Goal: Task Accomplishment & Management: Manage account settings

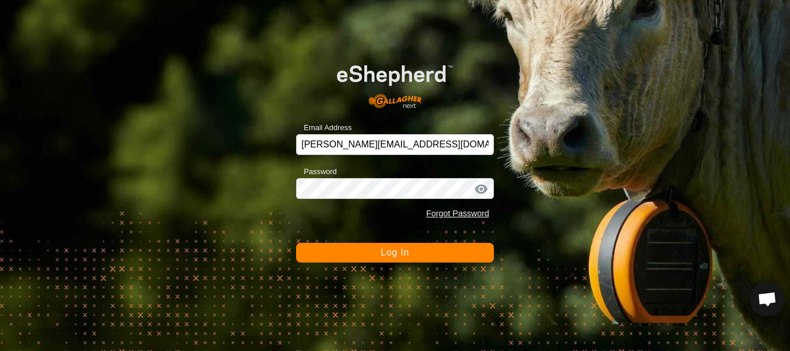
click at [415, 260] on button "Log In" at bounding box center [395, 253] width 198 height 20
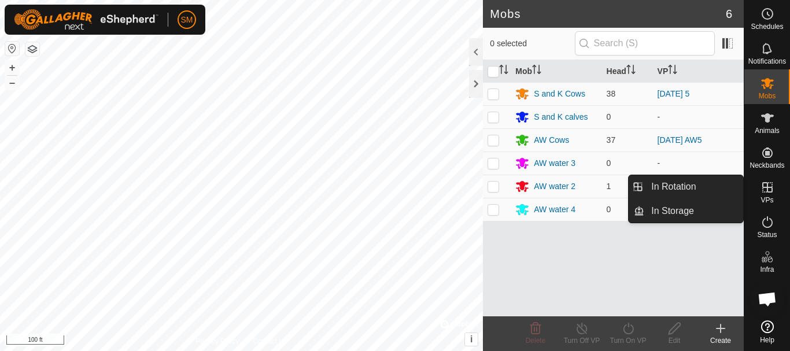
click at [679, 189] on link "In Rotation" at bounding box center [693, 186] width 99 height 23
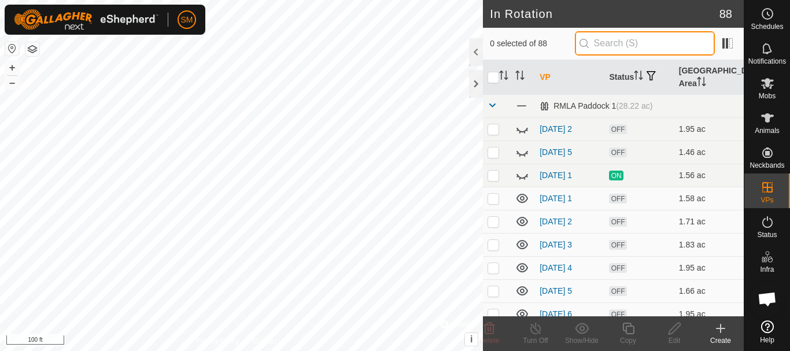
click at [623, 43] on input "text" at bounding box center [645, 43] width 140 height 24
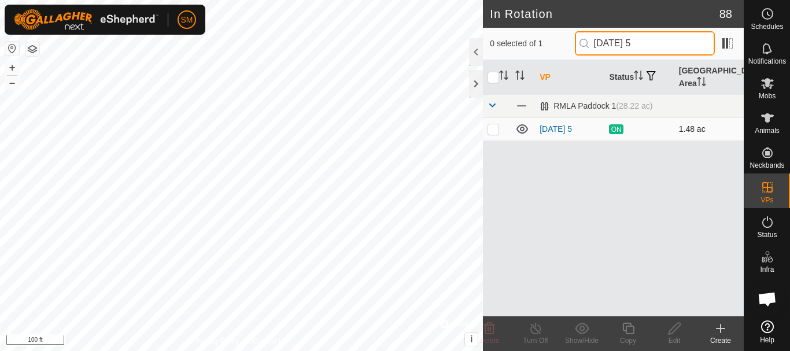
type input "[DATE] 5"
click at [497, 129] on p-checkbox at bounding box center [494, 128] width 12 height 9
checkbox input "true"
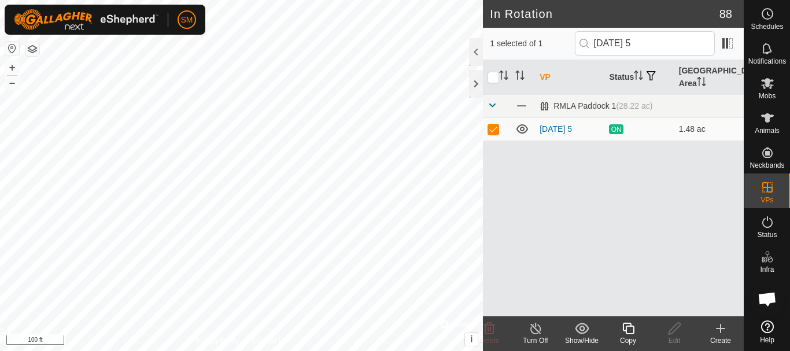
click at [632, 329] on icon at bounding box center [628, 329] width 14 height 14
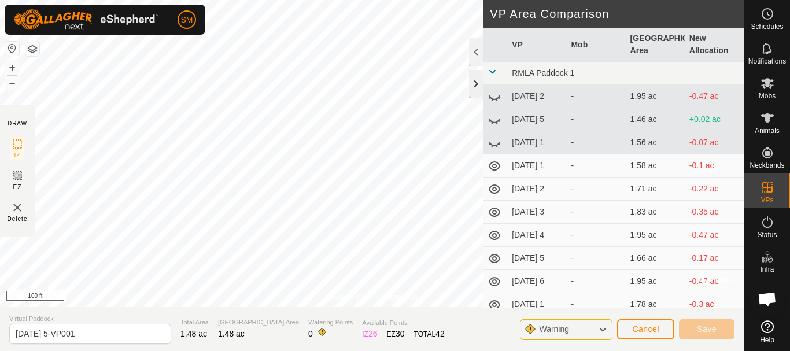
click at [478, 79] on div at bounding box center [476, 84] width 14 height 28
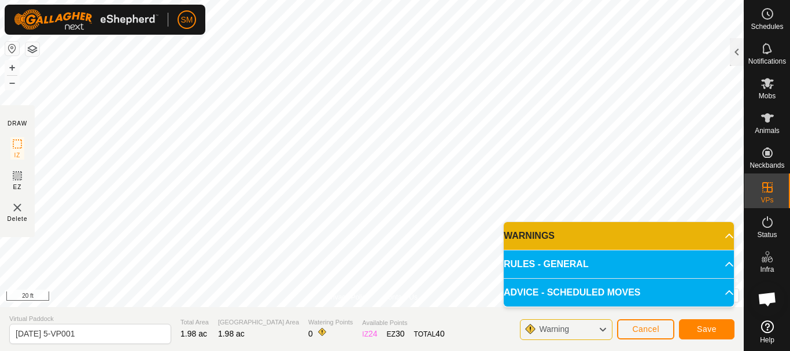
click at [470, 0] on html "SM Schedules Notifications Mobs Animals Neckbands VPs Status Infra Heatmap Help…" at bounding box center [395, 175] width 790 height 351
click at [482, 319] on div "Privacy Policy Contact Us Type: Inclusion Zone undefined Animal + – ⇧ i © Mapbo…" at bounding box center [372, 175] width 744 height 351
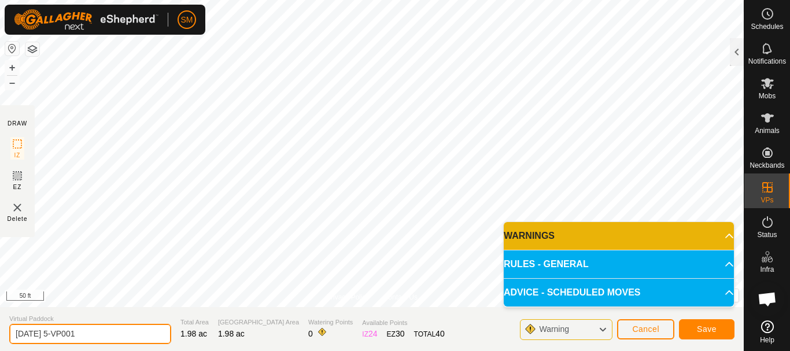
drag, startPoint x: 54, startPoint y: 333, endPoint x: 157, endPoint y: 342, distance: 103.9
click at [157, 342] on input "2025-08-28 5-VP001" at bounding box center [90, 334] width 162 height 20
type input "[DATE] 4"
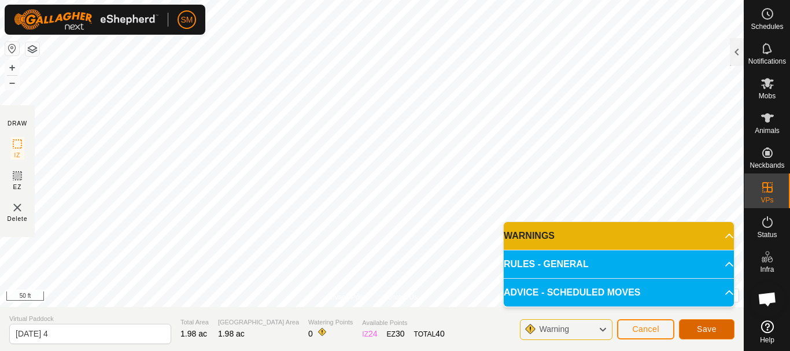
click at [707, 323] on button "Save" at bounding box center [707, 329] width 56 height 20
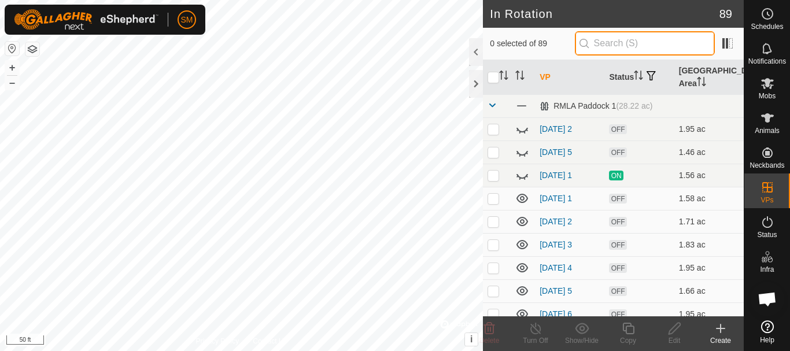
click at [634, 38] on input "text" at bounding box center [645, 43] width 140 height 24
click at [491, 179] on p-checkbox at bounding box center [494, 175] width 12 height 9
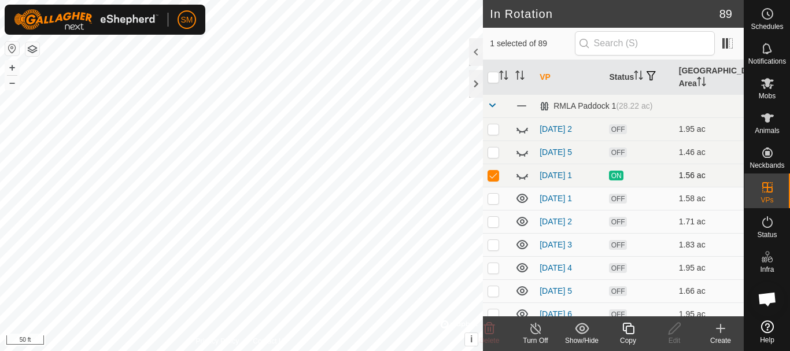
checkbox input "true"
click at [533, 331] on icon at bounding box center [536, 329] width 14 height 14
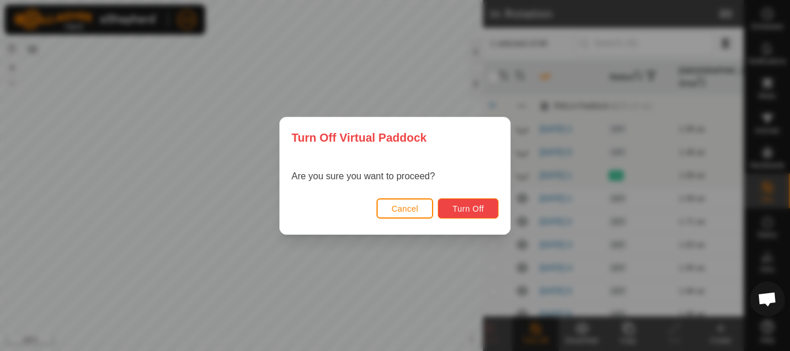
click at [468, 205] on span "Turn Off" at bounding box center [468, 208] width 32 height 9
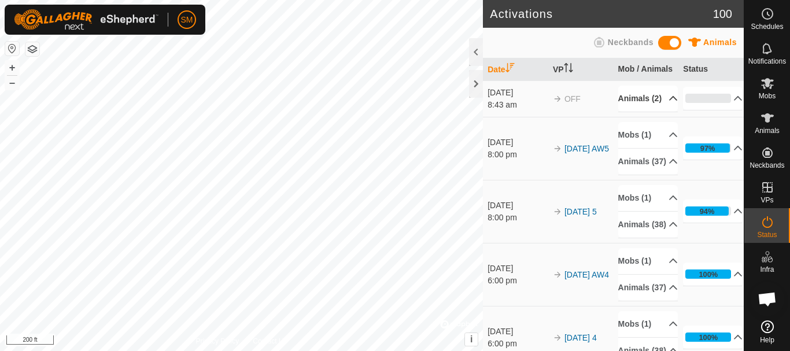
click at [669, 103] on icon at bounding box center [673, 98] width 9 height 9
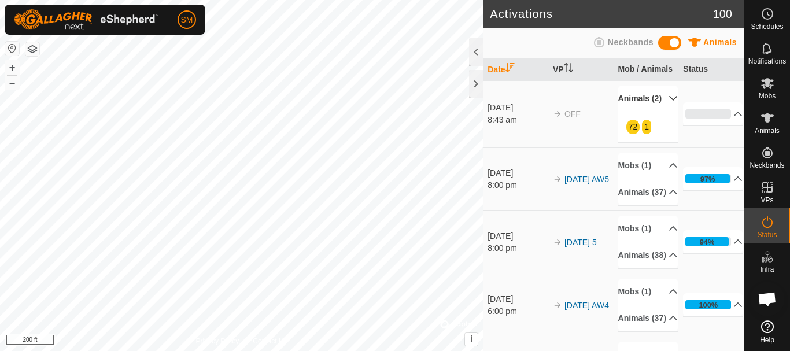
click at [658, 112] on p-accordion-header "Animals (2)" at bounding box center [648, 99] width 60 height 26
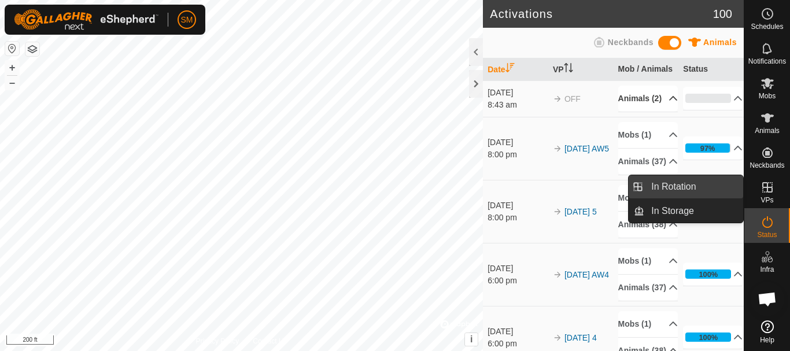
click at [676, 186] on link "In Rotation" at bounding box center [693, 186] width 99 height 23
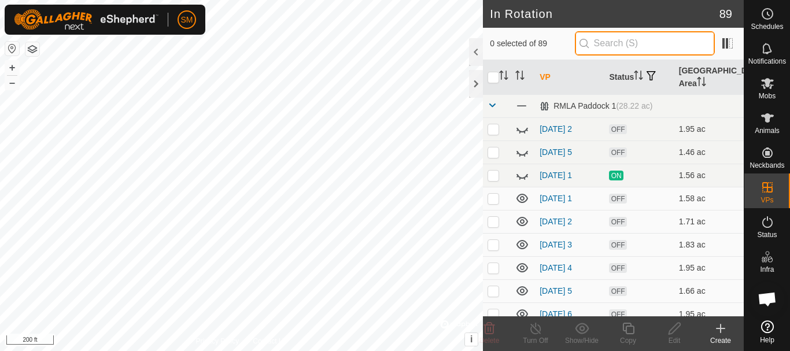
click at [606, 40] on input "text" at bounding box center [645, 43] width 140 height 24
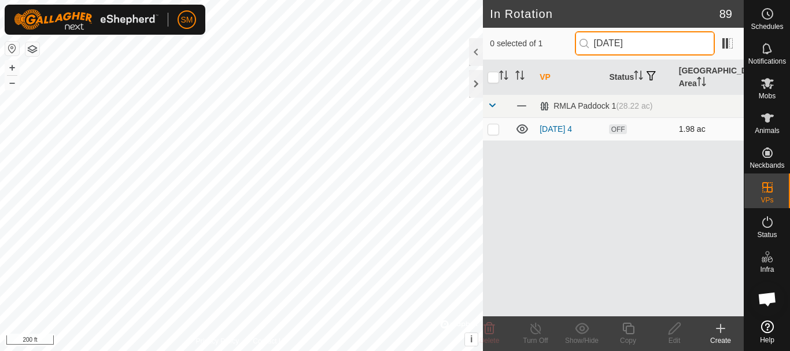
type input "[DATE]"
click at [494, 134] on td at bounding box center [497, 128] width 28 height 23
checkbox input "true"
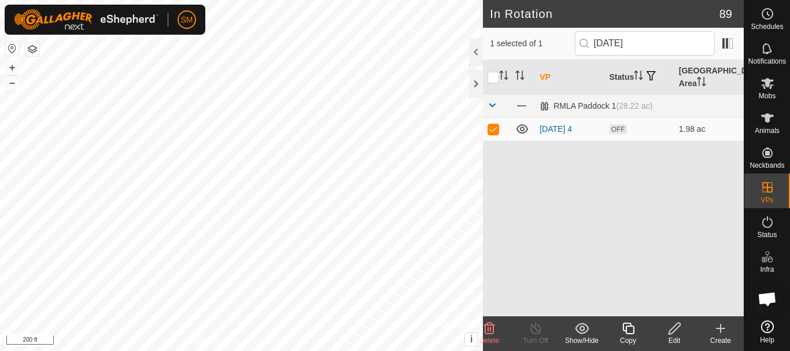
click at [677, 333] on icon at bounding box center [674, 329] width 14 height 14
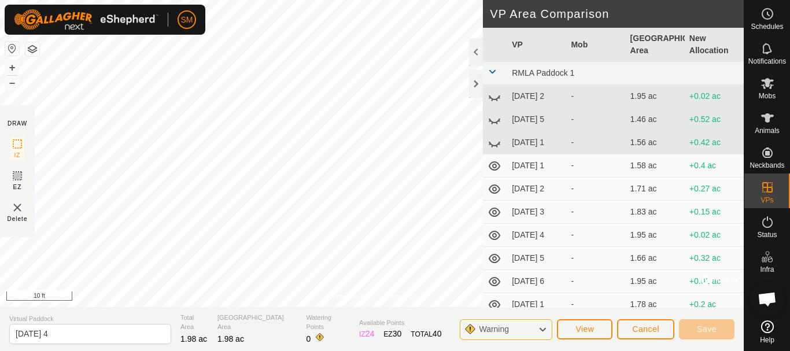
click at [486, 117] on div "Privacy Policy Contact Us Type: Inclusion Zone undefined Animal + – ⇧ i © Mapbo…" at bounding box center [372, 175] width 744 height 351
click at [471, 82] on div at bounding box center [476, 84] width 14 height 28
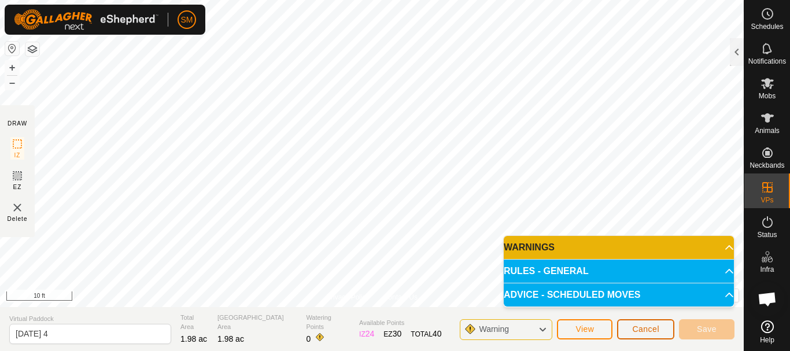
click at [652, 331] on span "Cancel" at bounding box center [645, 328] width 27 height 9
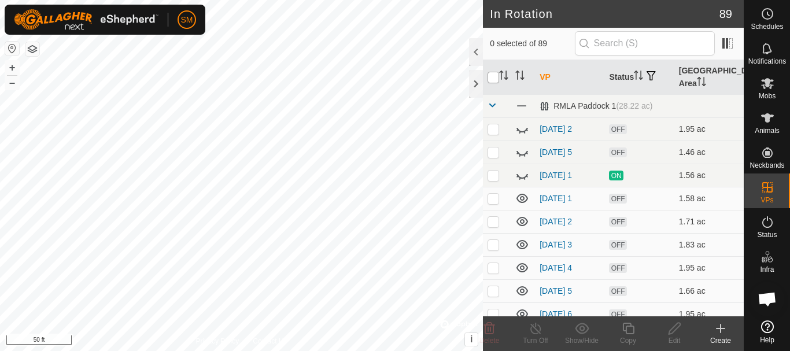
checkbox input "true"
click at [630, 333] on icon at bounding box center [628, 329] width 14 height 14
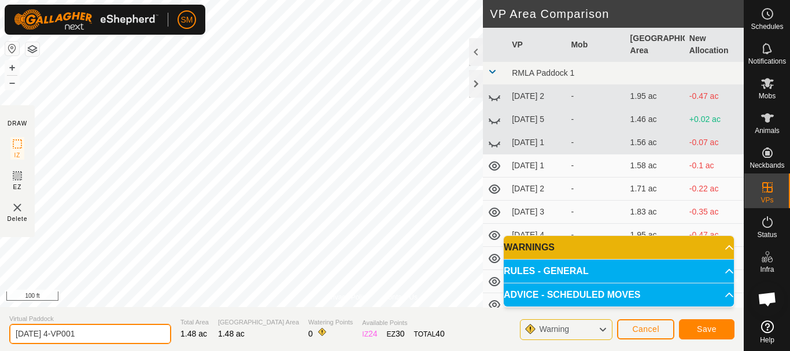
drag, startPoint x: 60, startPoint y: 333, endPoint x: 105, endPoint y: 330, distance: 45.2
click at [105, 330] on input "2025-08-29 4-VP001" at bounding box center [90, 334] width 162 height 20
drag, startPoint x: 59, startPoint y: 332, endPoint x: 0, endPoint y: 331, distance: 59.0
click at [0, 331] on section "Virtual Paddock 2025-08-29 5 Total Area 1.48 ac Grazing Area 1.48 ac Watering P…" at bounding box center [372, 329] width 744 height 44
click at [87, 328] on input "[DATE] 5" at bounding box center [90, 334] width 162 height 20
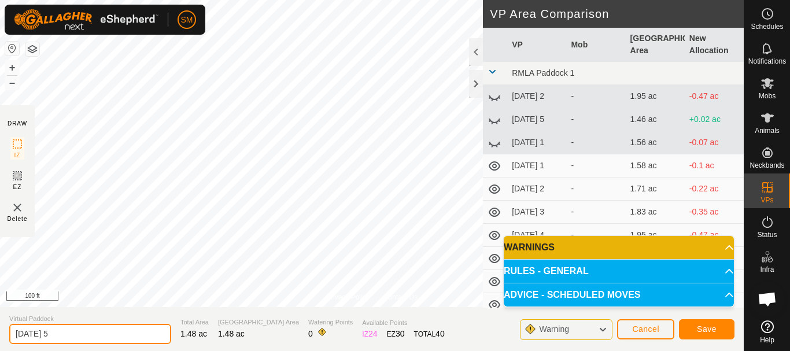
type input "[DATE] 5"
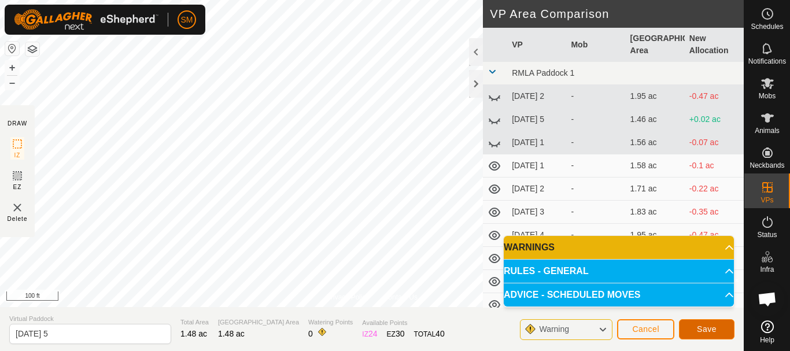
click at [724, 330] on button "Save" at bounding box center [707, 329] width 56 height 20
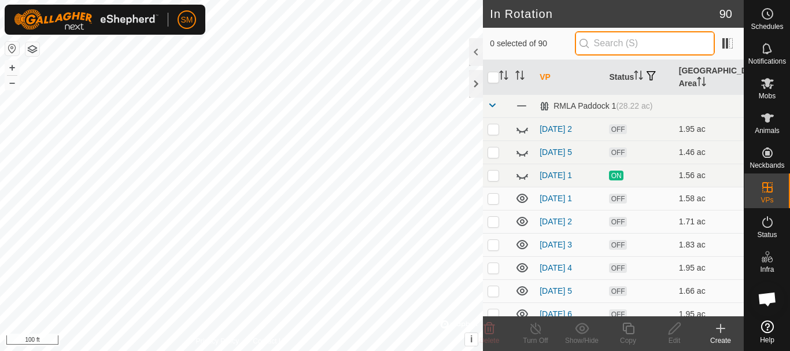
click at [628, 43] on input "text" at bounding box center [645, 43] width 140 height 24
paste input "[DATE]"
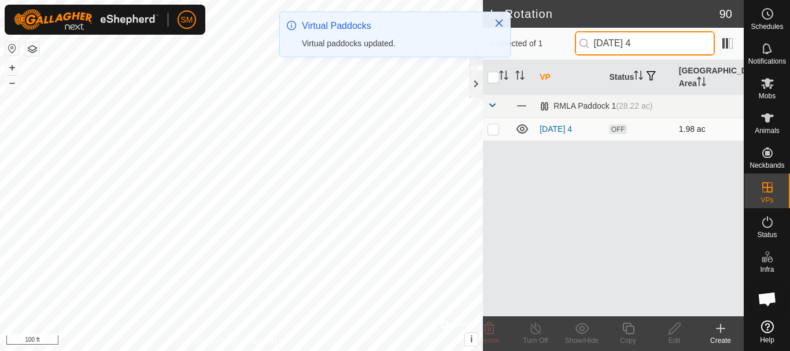
type input "[DATE] 4"
click at [496, 133] on p-checkbox at bounding box center [494, 128] width 12 height 9
checkbox input "true"
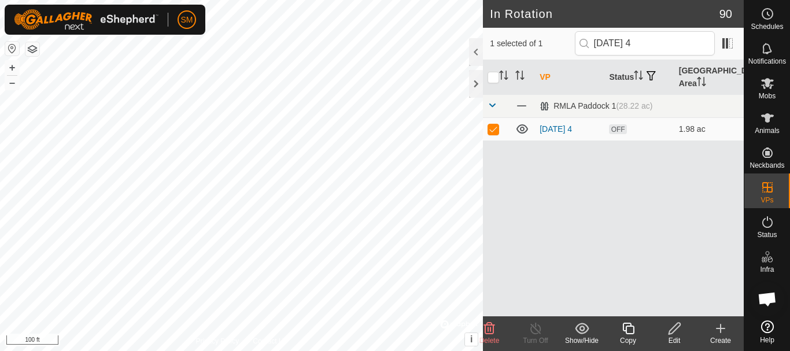
click at [676, 334] on icon at bounding box center [674, 329] width 14 height 14
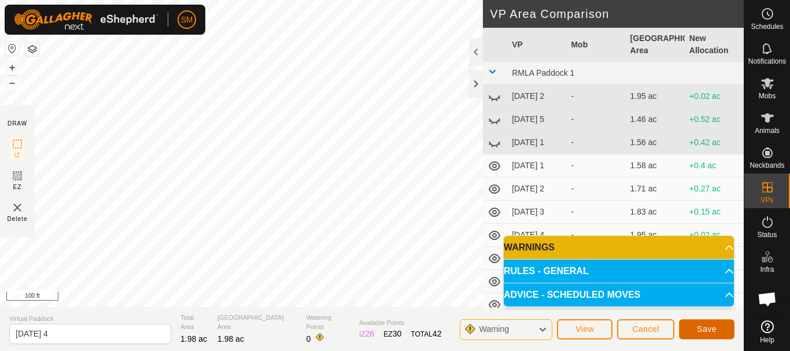
click at [714, 329] on span "Save" at bounding box center [707, 328] width 20 height 9
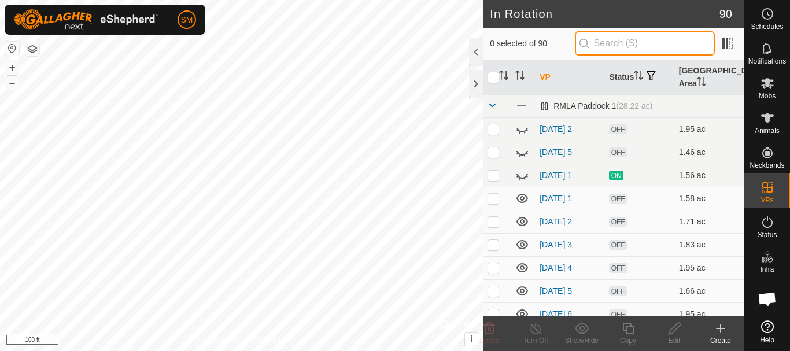
click at [632, 47] on input "text" at bounding box center [645, 43] width 140 height 24
paste input "[DATE]"
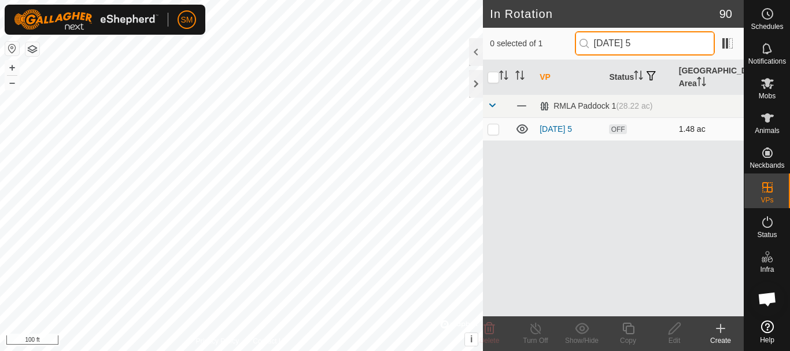
type input "[DATE] 5"
click at [493, 134] on td at bounding box center [497, 128] width 28 height 23
checkbox input "true"
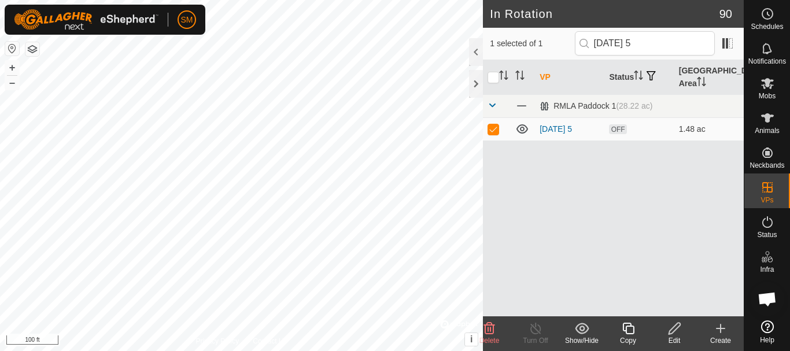
click at [677, 335] on icon at bounding box center [674, 329] width 14 height 14
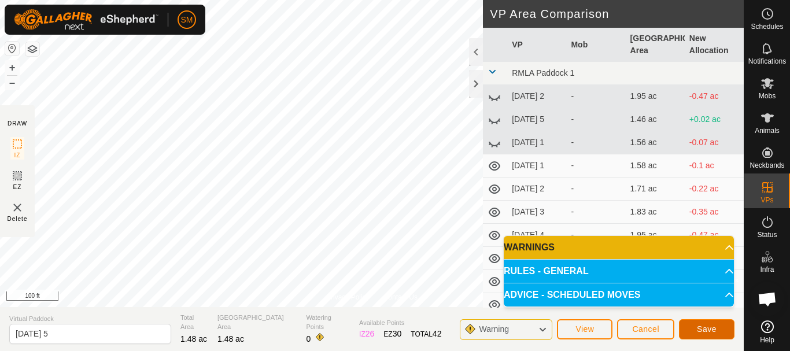
click at [713, 328] on span "Save" at bounding box center [707, 328] width 20 height 9
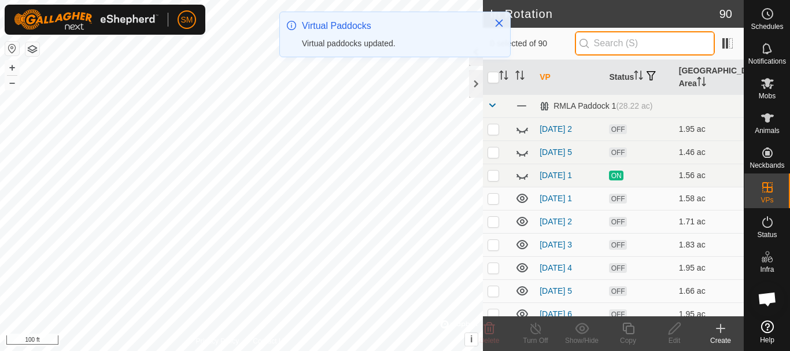
click at [655, 40] on input "text" at bounding box center [645, 43] width 140 height 24
paste input "[DATE]"
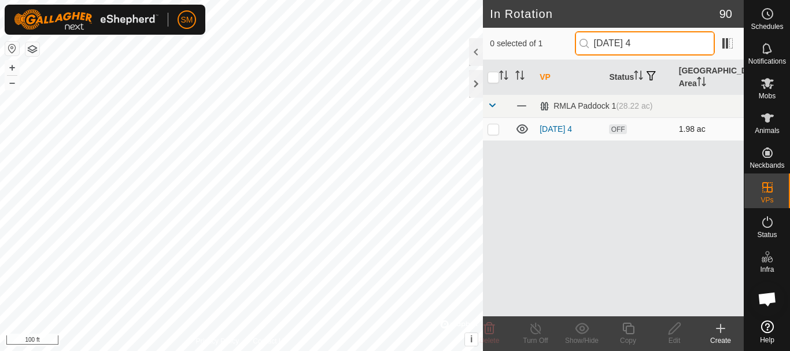
type input "[DATE] 4"
click at [493, 135] on td at bounding box center [497, 128] width 28 height 23
checkbox input "true"
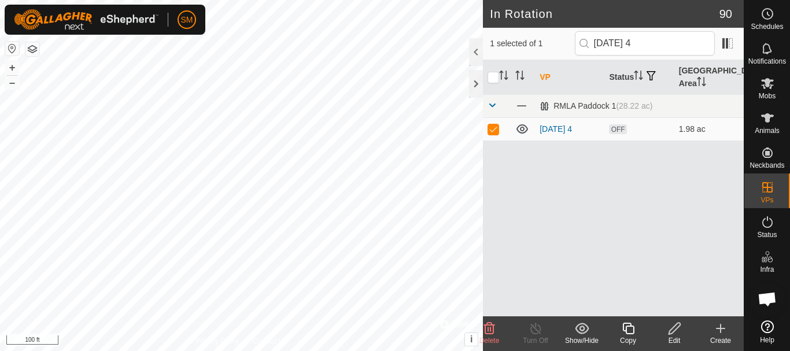
click at [633, 331] on icon at bounding box center [628, 329] width 14 height 14
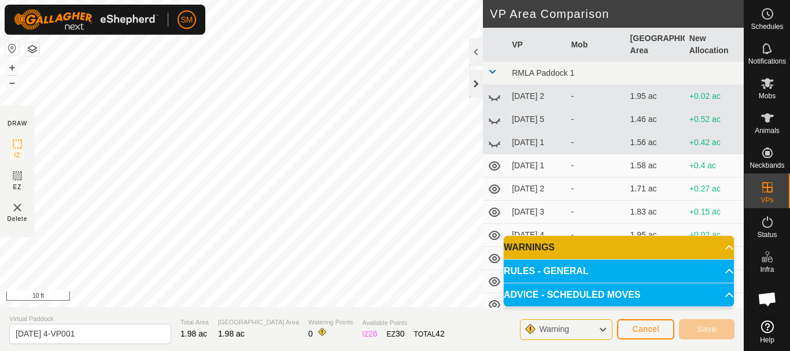
click at [476, 80] on div at bounding box center [476, 84] width 14 height 28
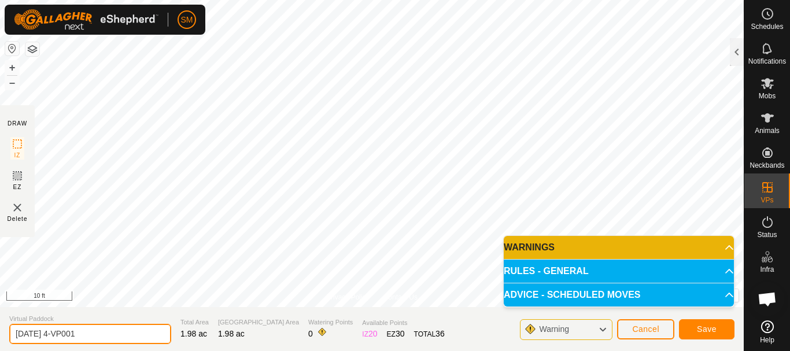
click at [75, 335] on input "2025-08-29 4-VP001" at bounding box center [90, 334] width 162 height 20
paste input "text"
type input "[DATE] 6"
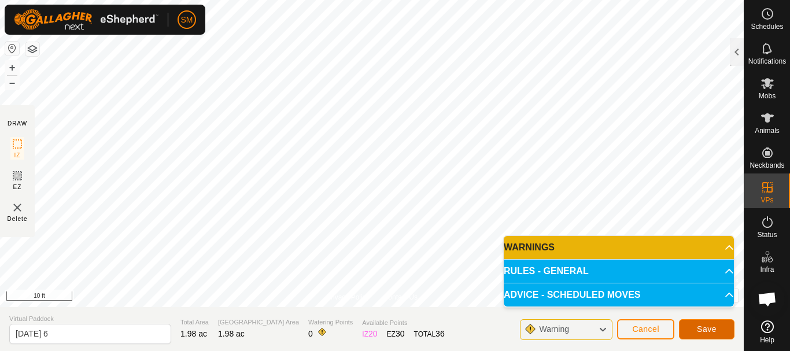
click at [718, 332] on button "Save" at bounding box center [707, 329] width 56 height 20
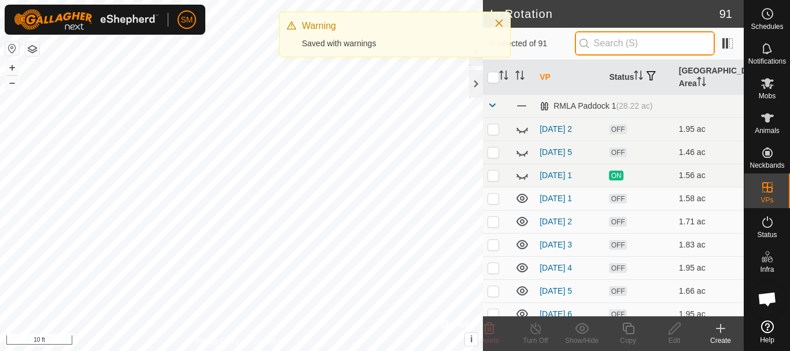
click at [607, 39] on input "text" at bounding box center [645, 43] width 140 height 24
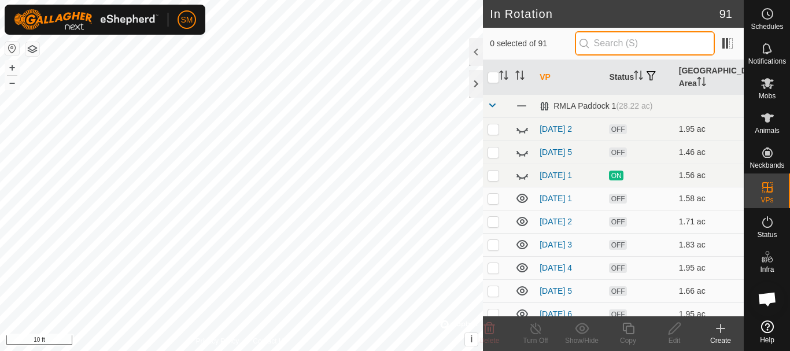
paste input "[DATE]"
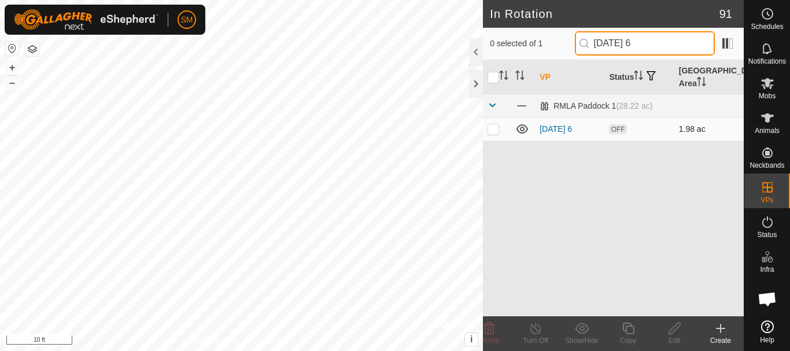
type input "[DATE] 6"
click at [492, 134] on td at bounding box center [497, 128] width 28 height 23
checkbox input "true"
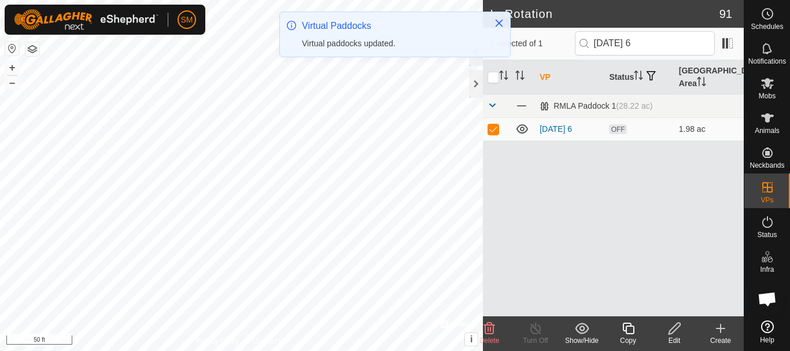
click at [636, 332] on copy-svg-icon at bounding box center [628, 329] width 46 height 14
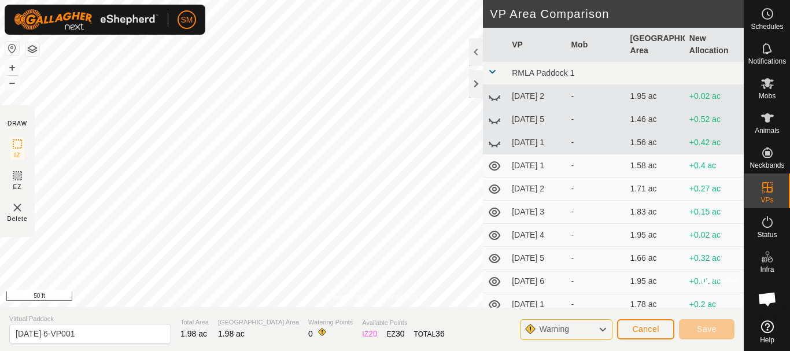
click at [285, 325] on div "Privacy Policy Contact Us Status: OFF Type: Inclusion Zone + – ⇧ i © Mapbox , ©…" at bounding box center [372, 175] width 744 height 351
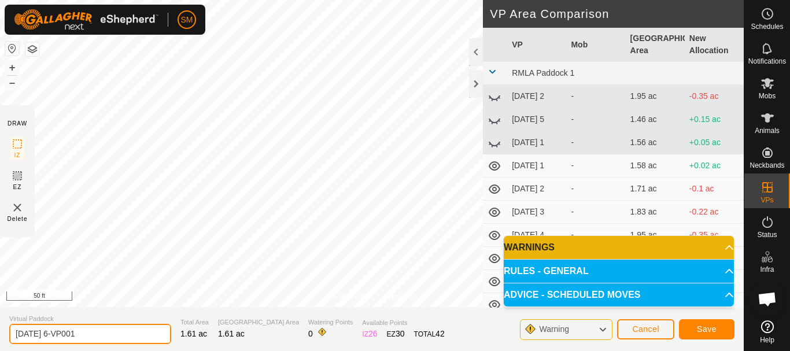
click at [109, 330] on input "2025-08-29 6-VP001" at bounding box center [90, 334] width 162 height 20
paste input "text"
type input "[DATE] 1"
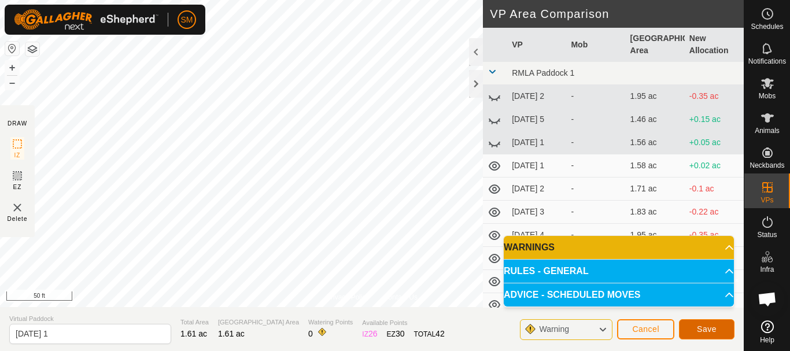
click at [707, 333] on span "Save" at bounding box center [707, 328] width 20 height 9
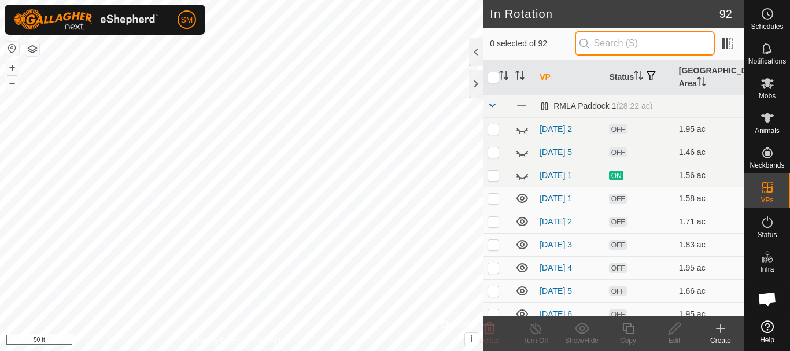
click at [638, 45] on input "text" at bounding box center [645, 43] width 140 height 24
paste input "[DATE]"
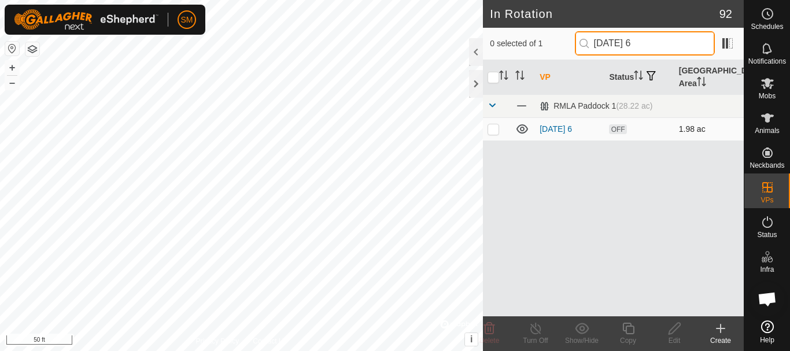
type input "[DATE] 6"
click at [496, 130] on p-checkbox at bounding box center [494, 128] width 12 height 9
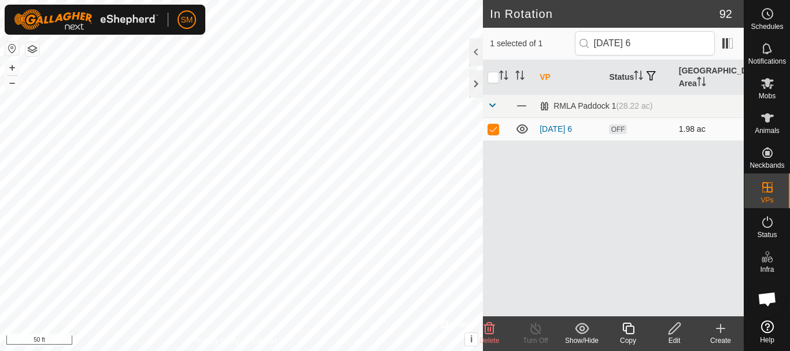
checkbox input "true"
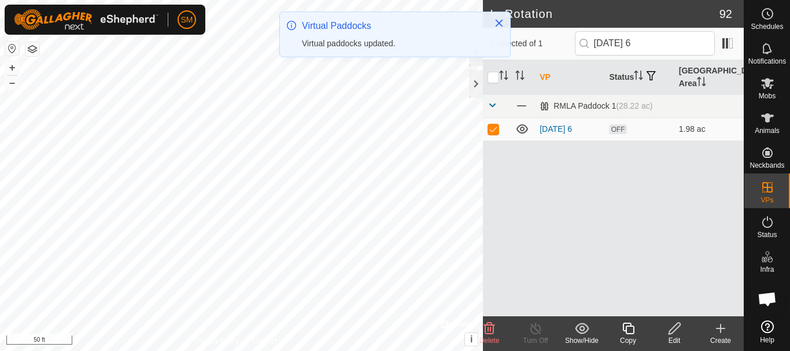
click at [631, 327] on icon at bounding box center [628, 329] width 14 height 14
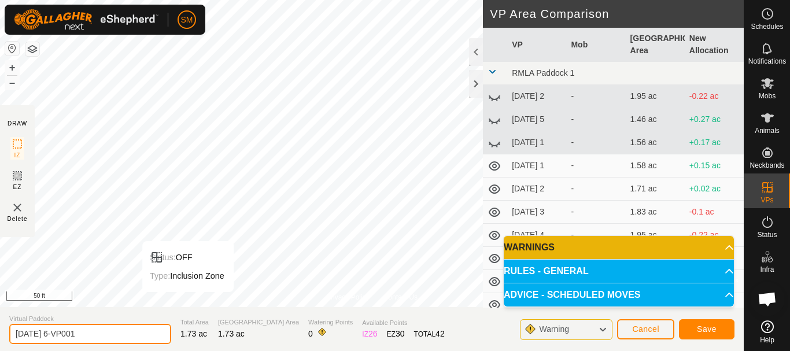
click at [131, 329] on input "2025-08-29 6-VP001" at bounding box center [90, 334] width 162 height 20
paste input "text"
type input "[DATE] 2"
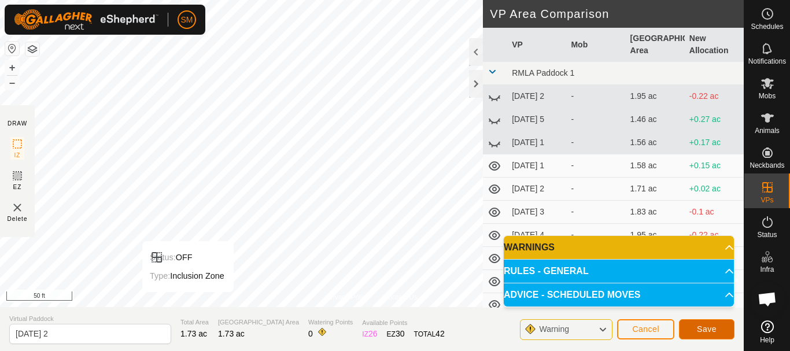
click at [717, 324] on button "Save" at bounding box center [707, 329] width 56 height 20
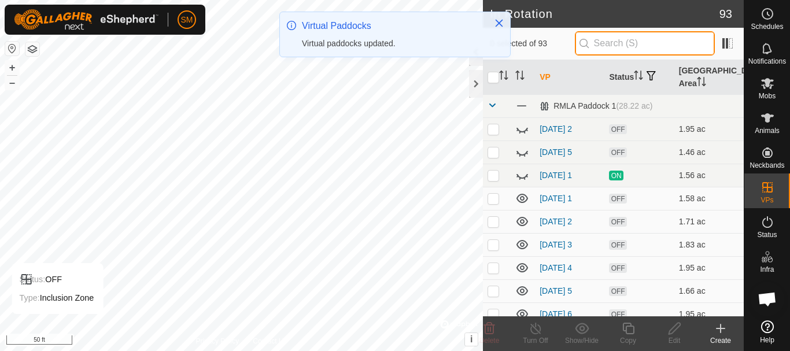
click at [631, 43] on input "text" at bounding box center [645, 43] width 140 height 24
paste input "[DATE]"
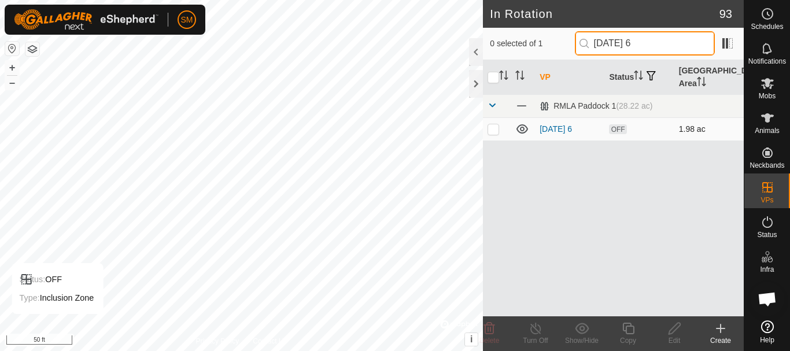
type input "[DATE] 6"
click at [496, 131] on p-checkbox at bounding box center [494, 128] width 12 height 9
checkbox input "true"
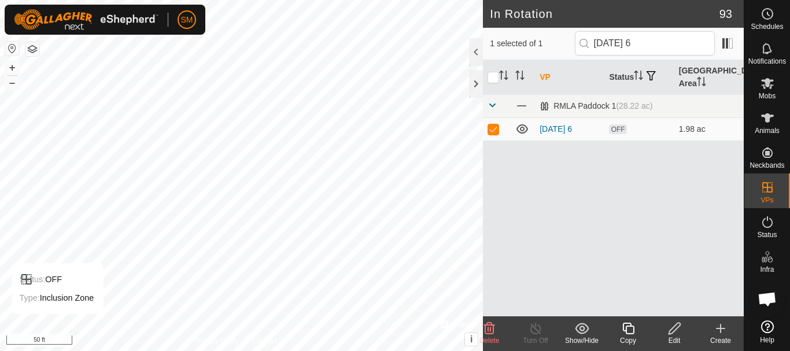
click at [628, 341] on div "Copy" at bounding box center [628, 340] width 46 height 10
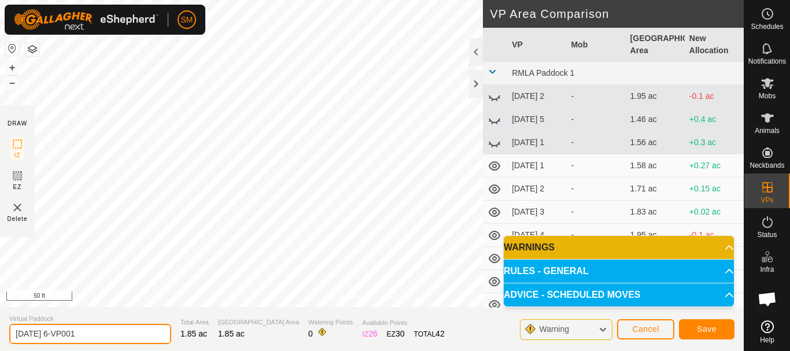
click at [121, 328] on input "2025-08-29 6-VP001" at bounding box center [90, 334] width 162 height 20
click at [121, 327] on input "2025-08-29 6-VP001" at bounding box center [90, 334] width 162 height 20
paste input "text"
type input "[DATE] 3"
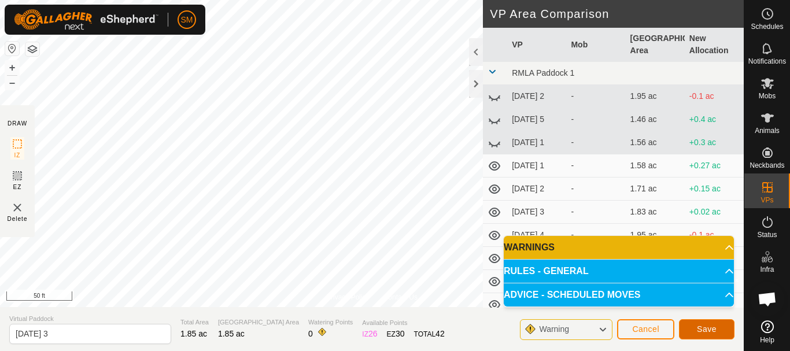
click at [706, 327] on span "Save" at bounding box center [707, 328] width 20 height 9
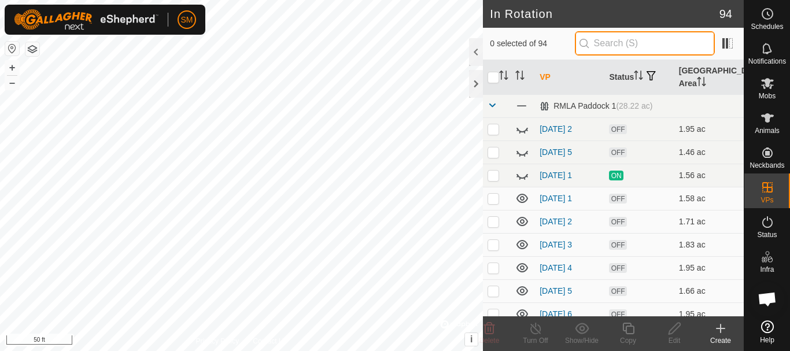
click at [633, 45] on input "text" at bounding box center [645, 43] width 140 height 24
paste input "[DATE]"
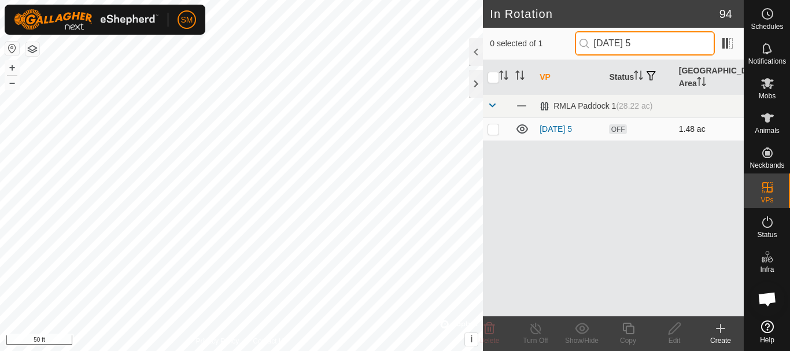
type input "[DATE] 5"
click at [488, 134] on td at bounding box center [497, 128] width 28 height 23
checkbox input "true"
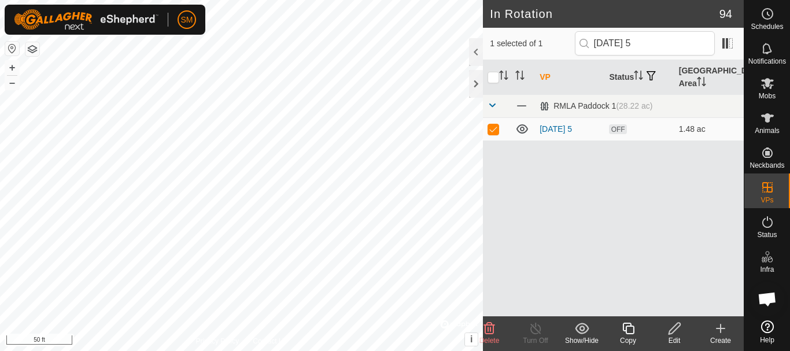
click at [677, 330] on icon at bounding box center [674, 329] width 14 height 14
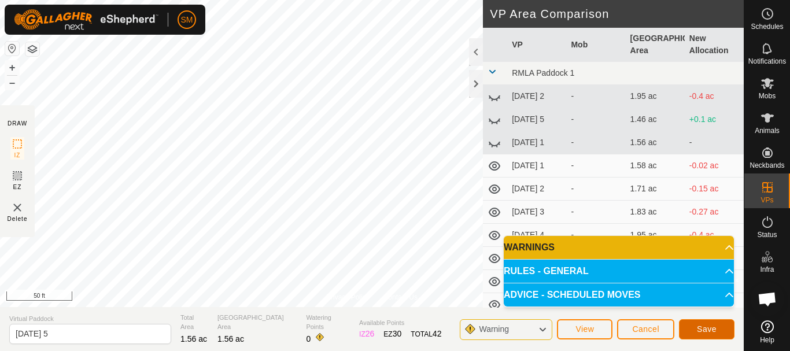
click at [706, 330] on span "Save" at bounding box center [707, 328] width 20 height 9
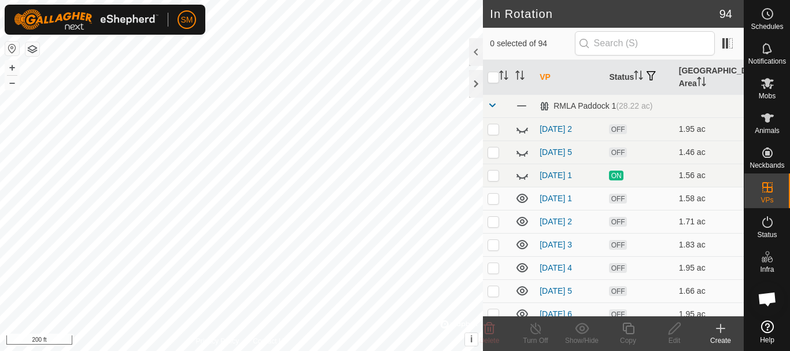
checkbox input "true"
click at [494, 105] on span at bounding box center [492, 105] width 9 height 9
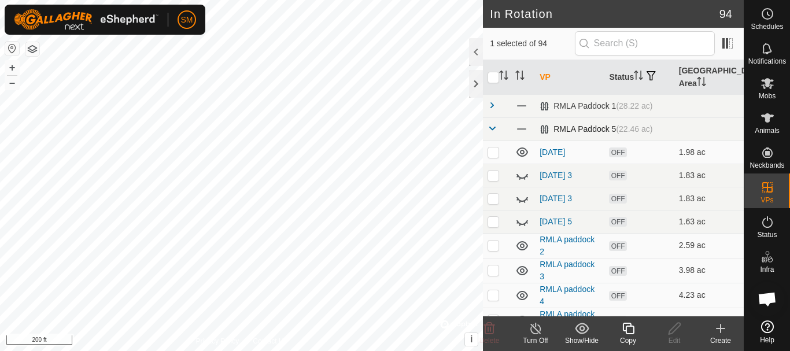
click at [490, 128] on span at bounding box center [492, 128] width 9 height 9
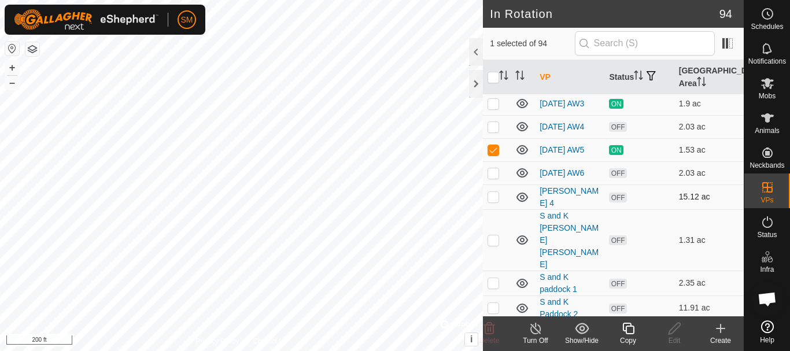
scroll to position [676, 0]
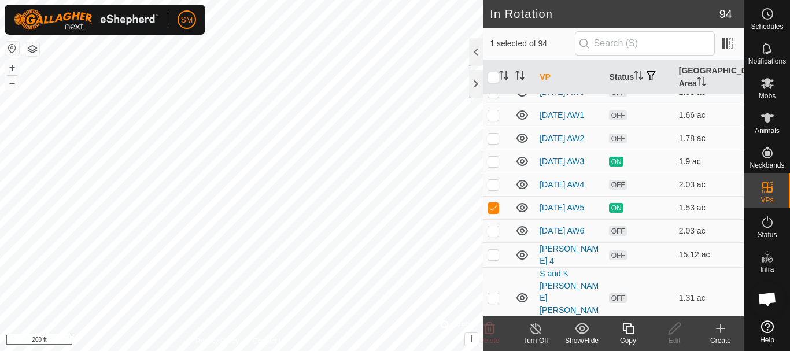
click at [496, 166] on p-checkbox at bounding box center [494, 161] width 12 height 9
checkbox input "true"
click at [492, 212] on p-checkbox at bounding box center [494, 207] width 12 height 9
checkbox input "false"
click at [534, 335] on icon at bounding box center [536, 329] width 14 height 14
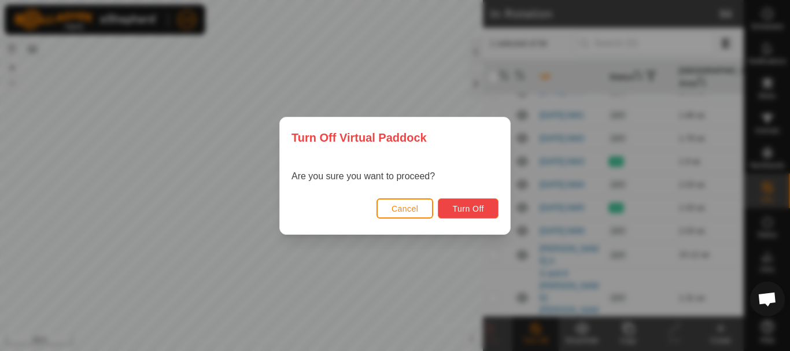
click at [463, 206] on span "Turn Off" at bounding box center [468, 208] width 32 height 9
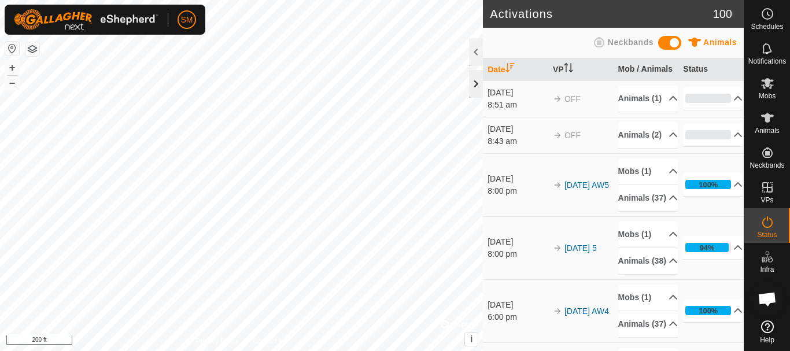
click at [473, 91] on div at bounding box center [476, 84] width 14 height 28
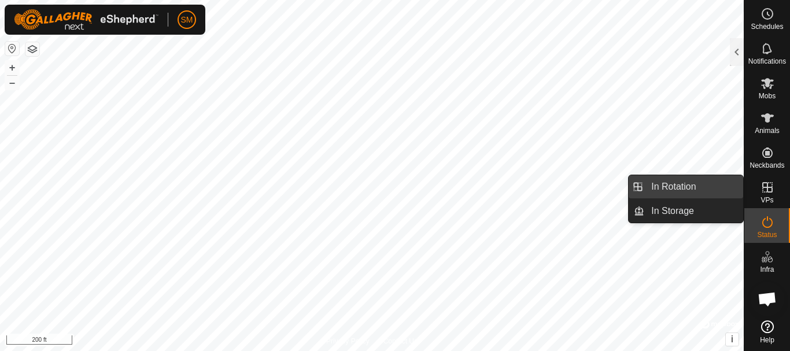
click at [658, 186] on link "In Rotation" at bounding box center [693, 186] width 99 height 23
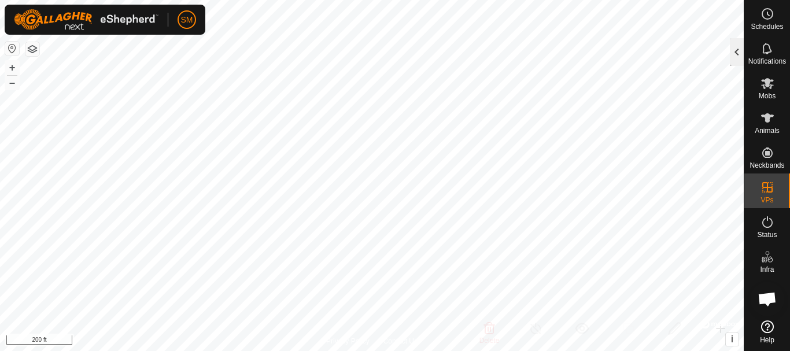
click at [732, 53] on div at bounding box center [737, 52] width 14 height 28
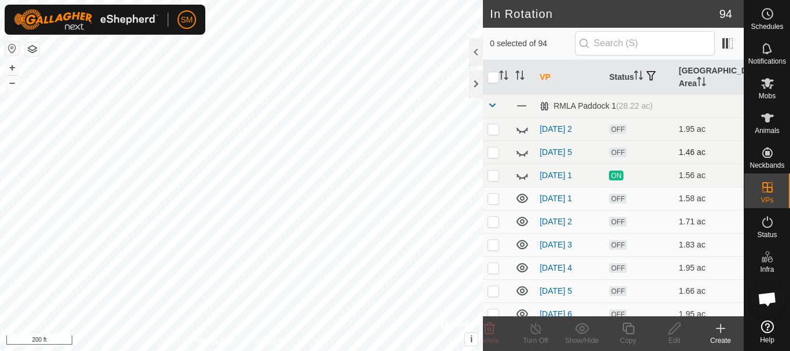
checkbox input "true"
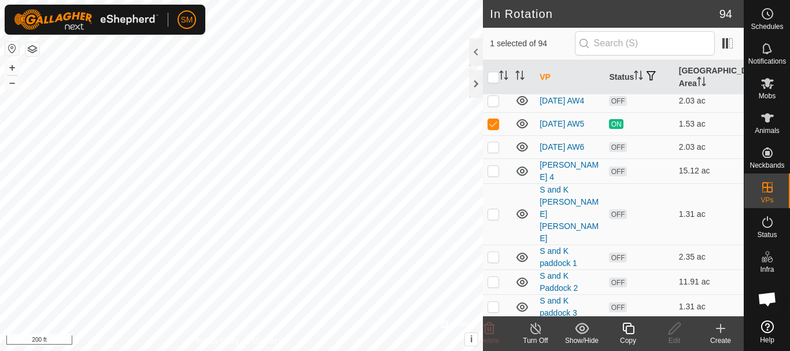
scroll to position [2082, 0]
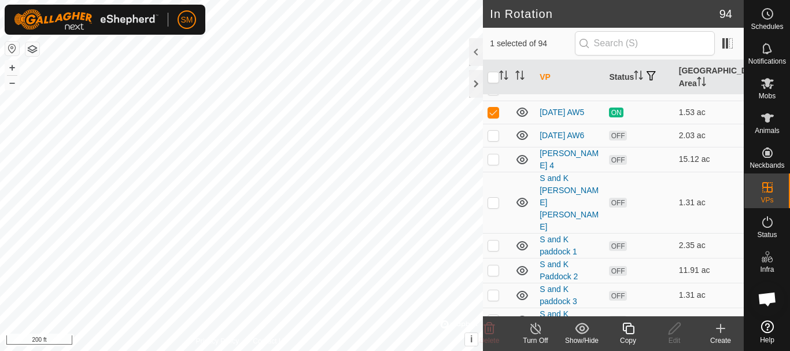
click at [633, 333] on icon at bounding box center [628, 329] width 14 height 14
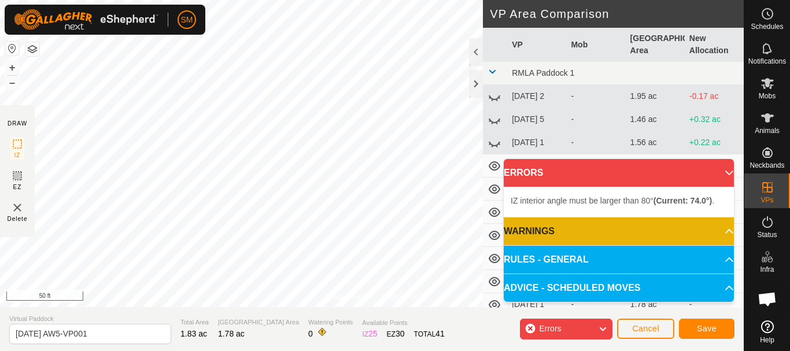
click at [307, 316] on div "Privacy Policy Contact Us Type: Inclusion Zone undefined Animal + – ⇧ i © Mapbo…" at bounding box center [372, 175] width 744 height 351
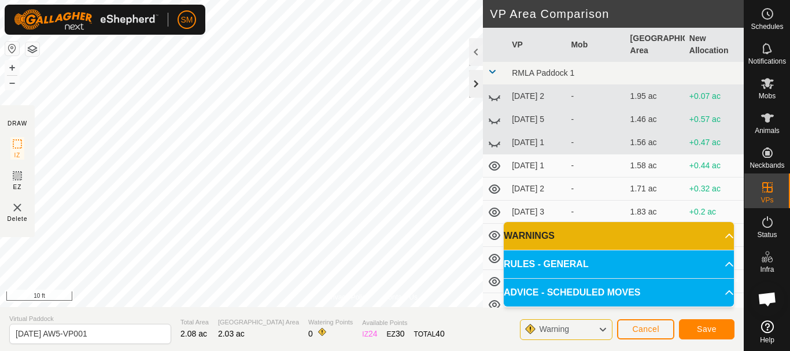
click at [473, 88] on div at bounding box center [476, 84] width 14 height 28
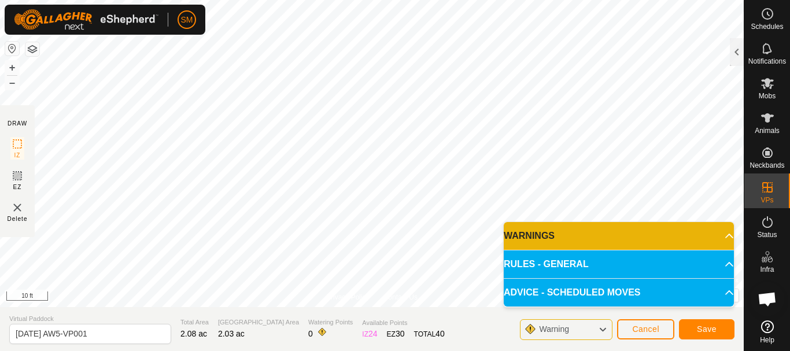
click at [448, 0] on html "SM Schedules Notifications Mobs Animals Neckbands VPs Status Infra Heatmap Help…" at bounding box center [395, 175] width 790 height 351
click at [395, 0] on html "SM Schedules Notifications Mobs Animals Neckbands VPs Status Infra Heatmap Help…" at bounding box center [395, 175] width 790 height 351
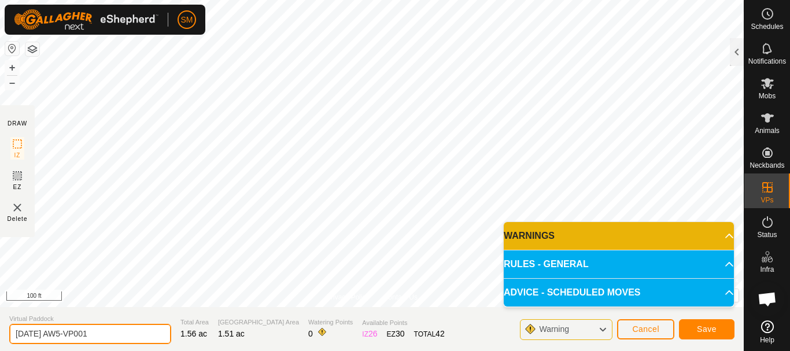
drag, startPoint x: 54, startPoint y: 335, endPoint x: 126, endPoint y: 325, distance: 73.0
click at [126, 325] on input "[DATE] AW5-VP001" at bounding box center [90, 334] width 162 height 20
drag, startPoint x: 71, startPoint y: 334, endPoint x: 0, endPoint y: 334, distance: 71.1
click at [0, 334] on section "Virtual Paddock [DATE] AW4 Total Area 1.56 ac Grazing Area 1.51 ac Watering Poi…" at bounding box center [372, 329] width 744 height 44
click at [79, 341] on input "[DATE] AW4" at bounding box center [90, 334] width 162 height 20
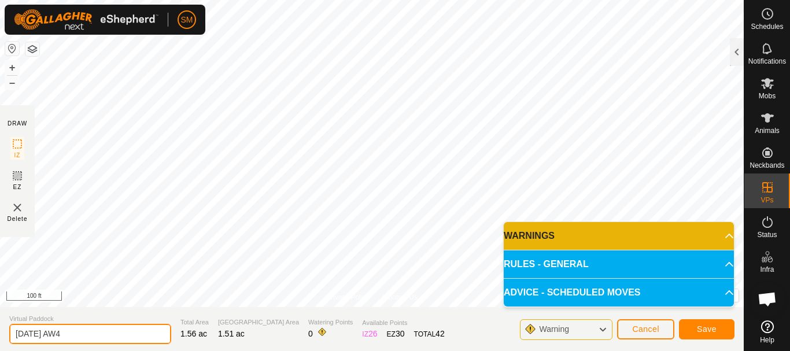
type input "[DATE] AW4"
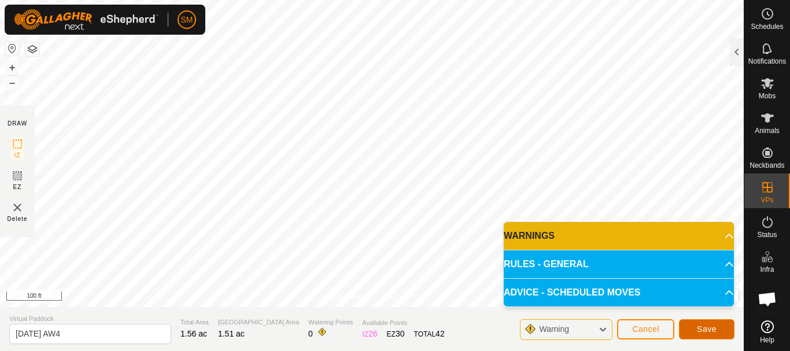
click at [714, 328] on span "Save" at bounding box center [707, 328] width 20 height 9
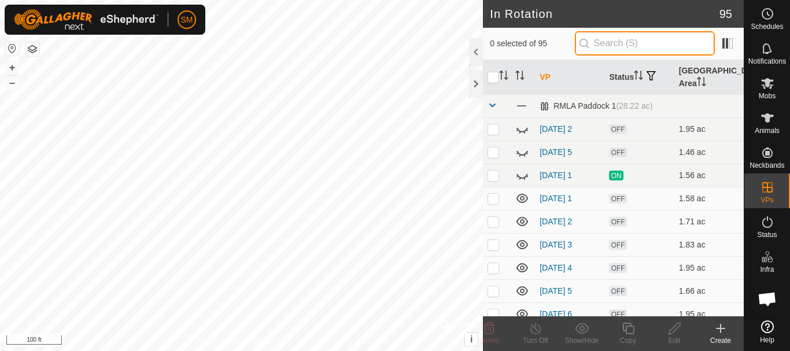
click at [651, 51] on input "text" at bounding box center [645, 43] width 140 height 24
paste input "[DATE] AW"
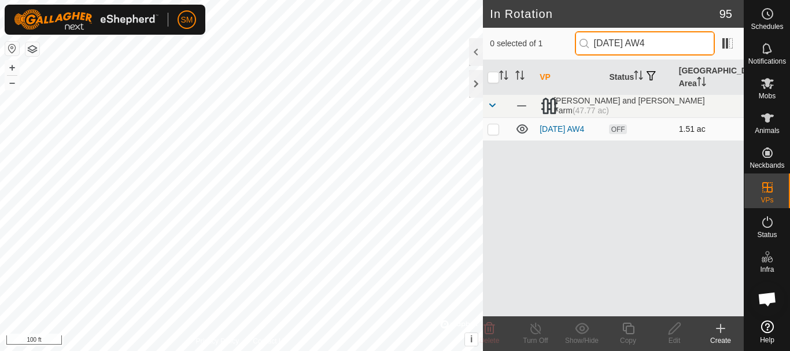
type input "[DATE] AW4"
click at [493, 130] on p-checkbox at bounding box center [494, 128] width 12 height 9
checkbox input "true"
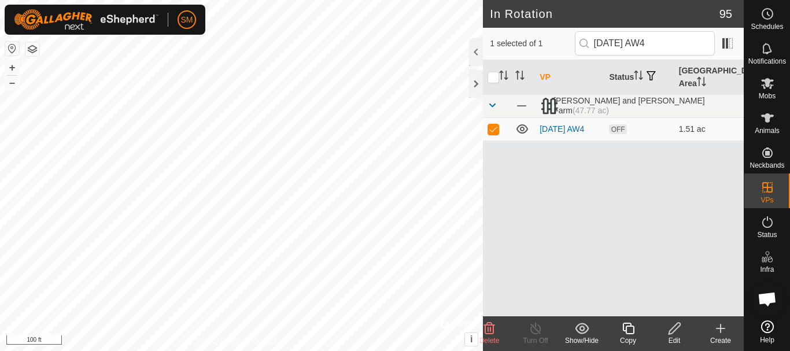
click at [630, 330] on icon at bounding box center [628, 329] width 14 height 14
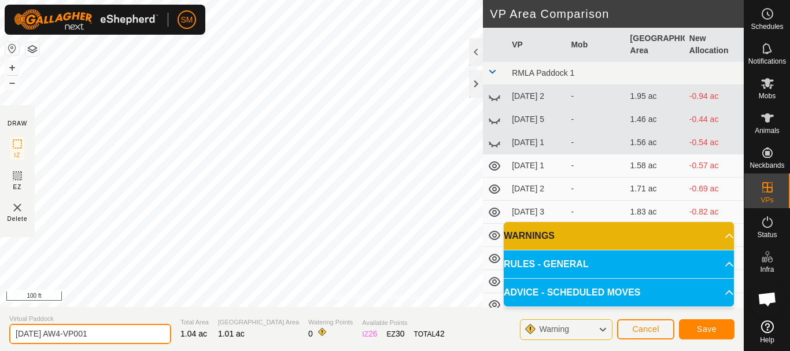
drag, startPoint x: 73, startPoint y: 333, endPoint x: 113, endPoint y: 325, distance: 40.7
click at [113, 325] on input "[DATE] AW4-VP001" at bounding box center [90, 334] width 162 height 20
click at [103, 333] on input "[DATE] AW5" at bounding box center [90, 334] width 162 height 20
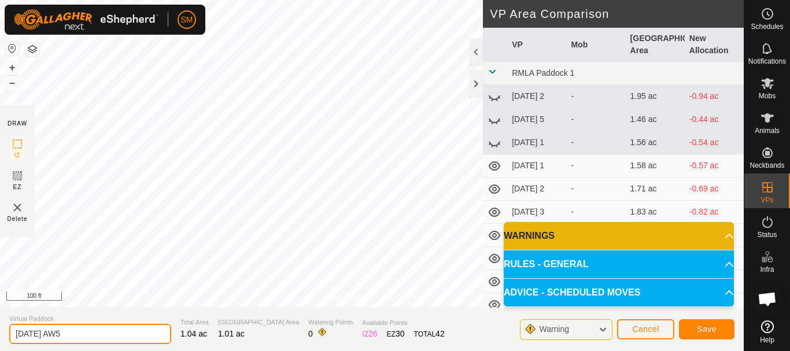
paste input "text"
type input "[DATE] AW5"
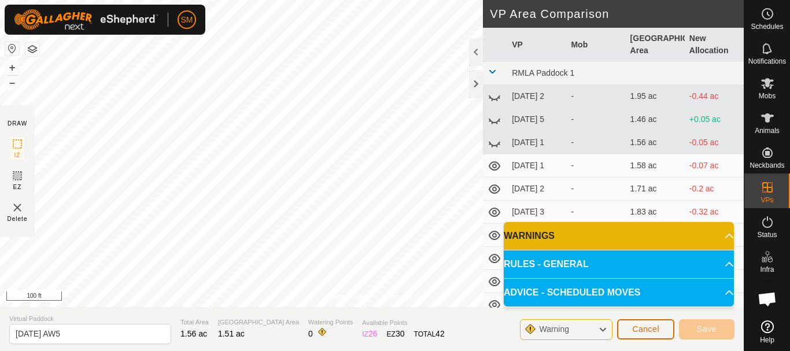
click at [640, 330] on span "Cancel" at bounding box center [645, 328] width 27 height 9
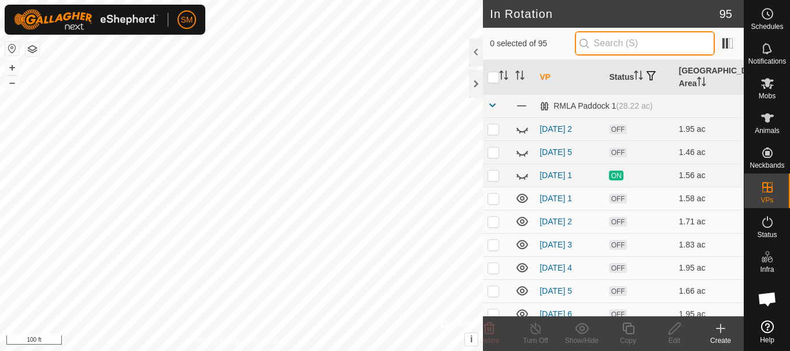
click at [629, 47] on input "text" at bounding box center [645, 43] width 140 height 24
paste input "[DATE] AW"
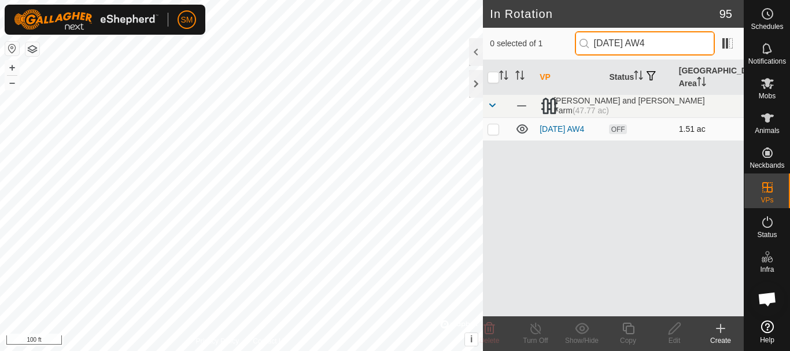
type input "[DATE] AW4"
click at [493, 126] on p-checkbox at bounding box center [494, 128] width 12 height 9
checkbox input "true"
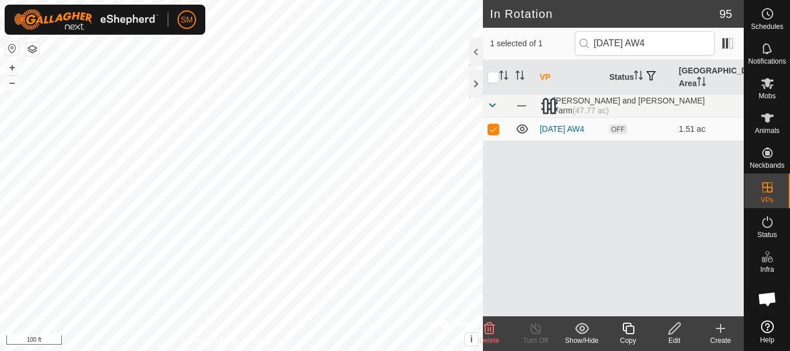
click at [673, 330] on icon at bounding box center [674, 329] width 14 height 14
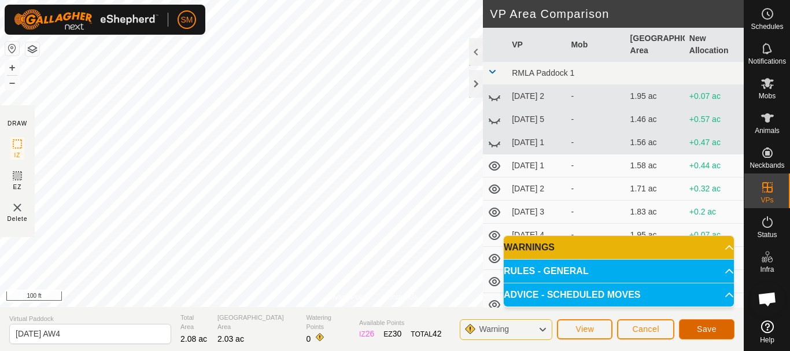
click at [700, 327] on span "Save" at bounding box center [707, 328] width 20 height 9
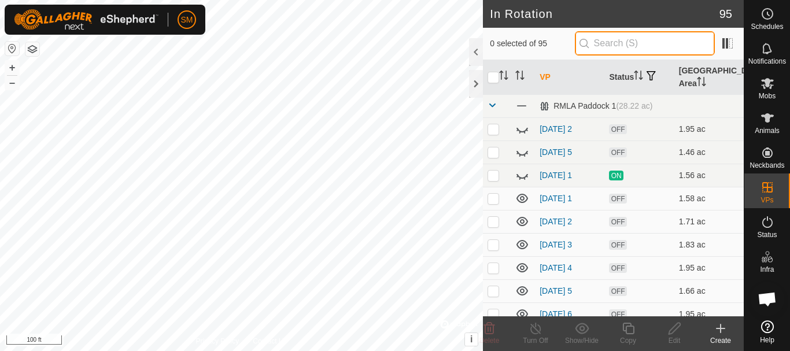
click at [648, 45] on input "text" at bounding box center [645, 43] width 140 height 24
paste input "[DATE] AW"
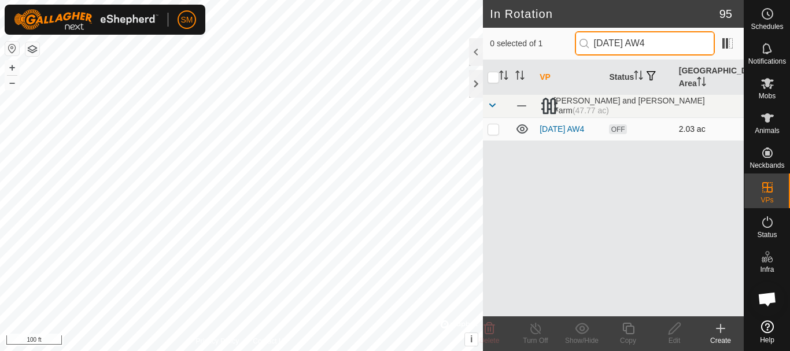
type input "[DATE] AW4"
click at [491, 130] on p-checkbox at bounding box center [494, 128] width 12 height 9
checkbox input "true"
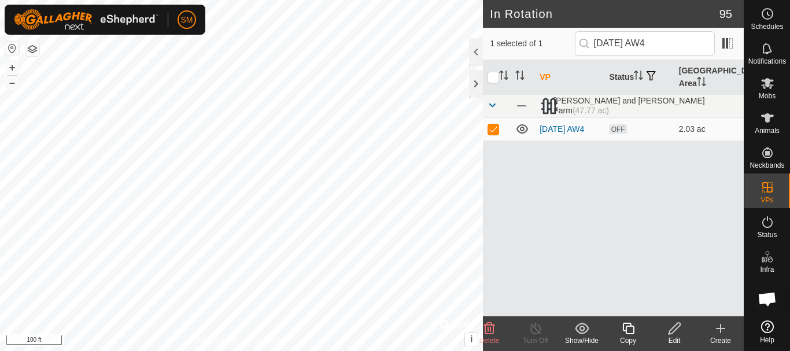
click at [629, 333] on icon at bounding box center [628, 329] width 14 height 14
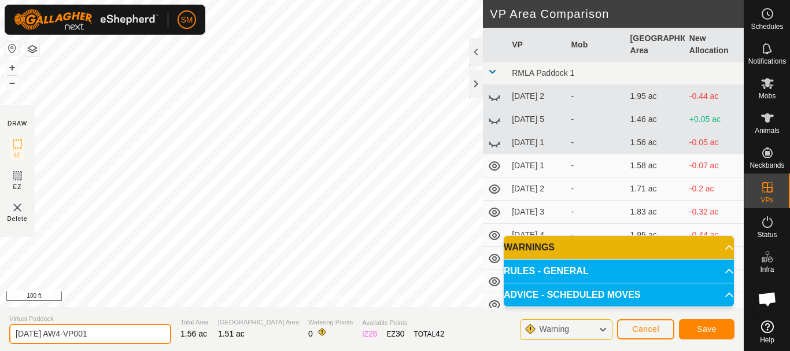
click at [108, 334] on input "[DATE] AW4-VP001" at bounding box center [90, 334] width 162 height 20
paste input "text"
type input "[DATE] AW5"
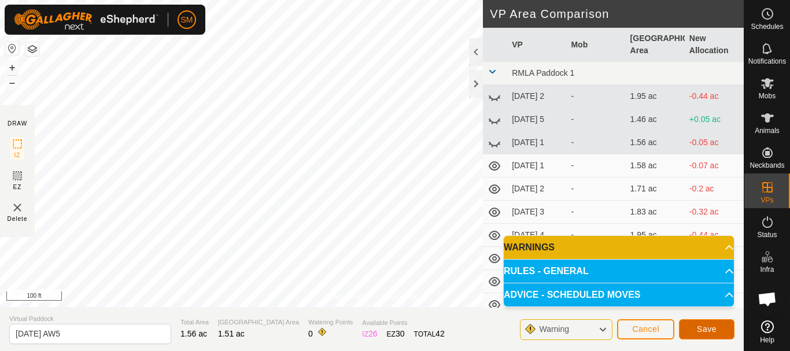
click at [696, 324] on button "Save" at bounding box center [707, 329] width 56 height 20
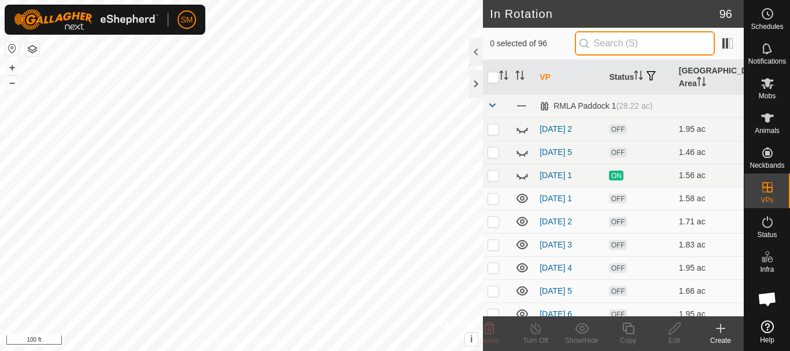
click at [631, 42] on input "text" at bounding box center [645, 43] width 140 height 24
paste input "[DATE] AW"
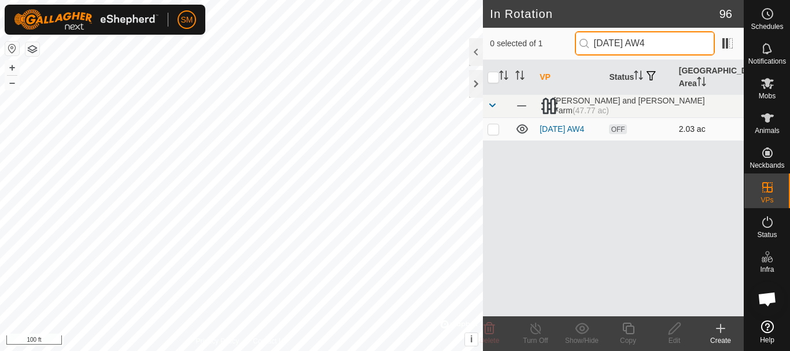
type input "[DATE] AW4"
click at [492, 130] on p-checkbox at bounding box center [494, 128] width 12 height 9
checkbox input "true"
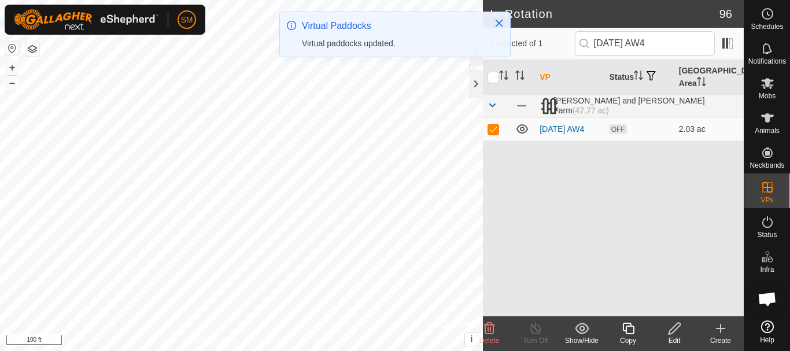
click at [630, 333] on icon at bounding box center [628, 329] width 14 height 14
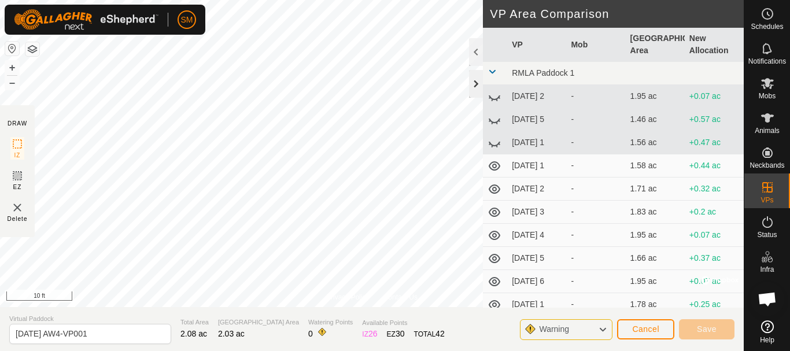
click at [479, 81] on div at bounding box center [476, 84] width 14 height 28
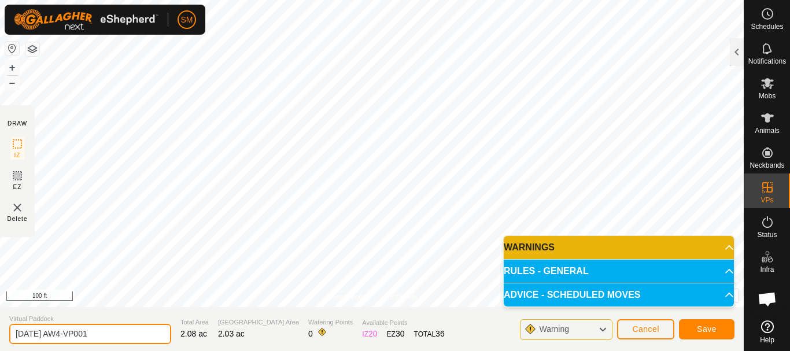
click at [131, 329] on input "[DATE] AW4-VP001" at bounding box center [90, 334] width 162 height 20
paste input "text"
type input "[DATE] AW6"
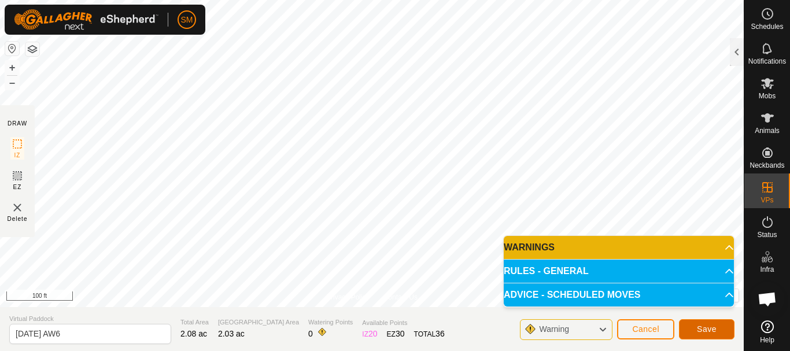
click at [709, 327] on span "Save" at bounding box center [707, 328] width 20 height 9
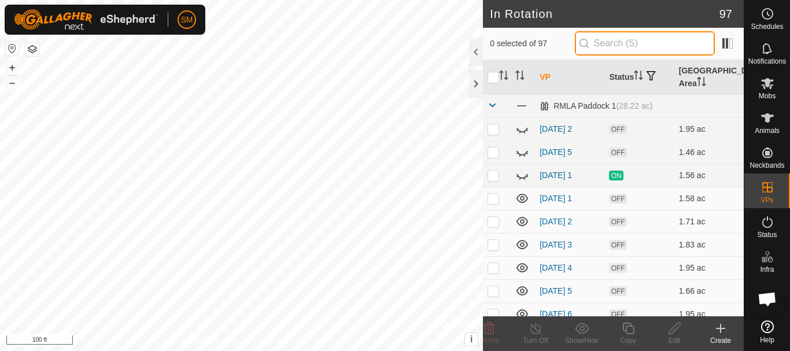
click at [617, 38] on input "text" at bounding box center [645, 43] width 140 height 24
paste input "[DATE] AW"
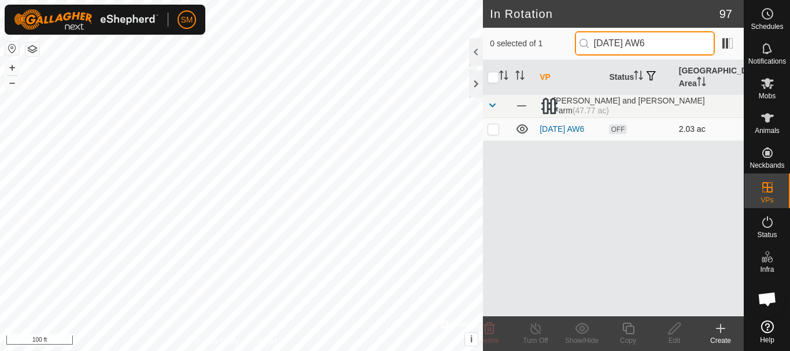
type input "[DATE] AW6"
click at [496, 128] on p-checkbox at bounding box center [494, 128] width 12 height 9
checkbox input "true"
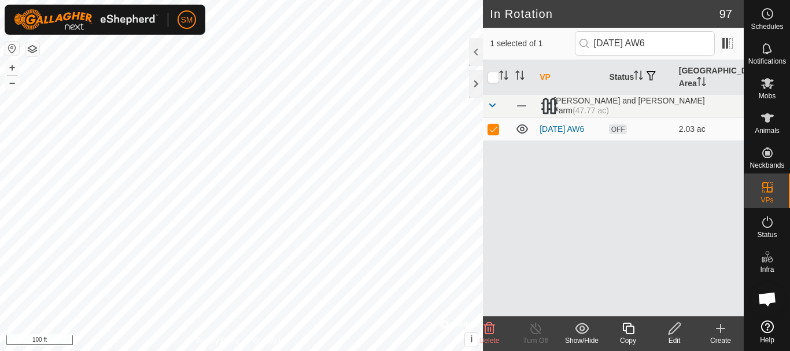
click at [632, 328] on icon at bounding box center [628, 329] width 14 height 14
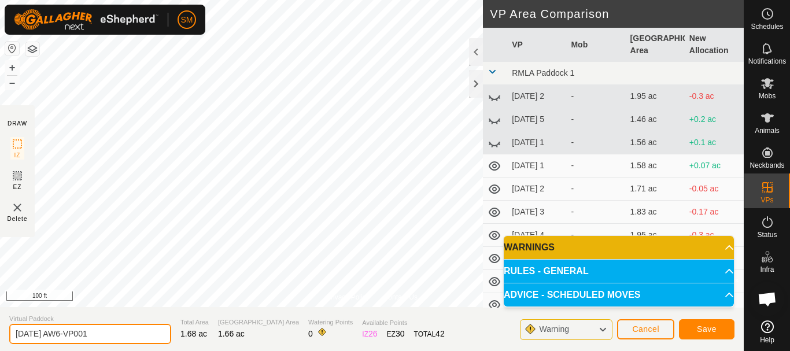
click at [130, 333] on input "[DATE] AW6-VP001" at bounding box center [90, 334] width 162 height 20
paste input "text"
type input "[DATE] AW1"
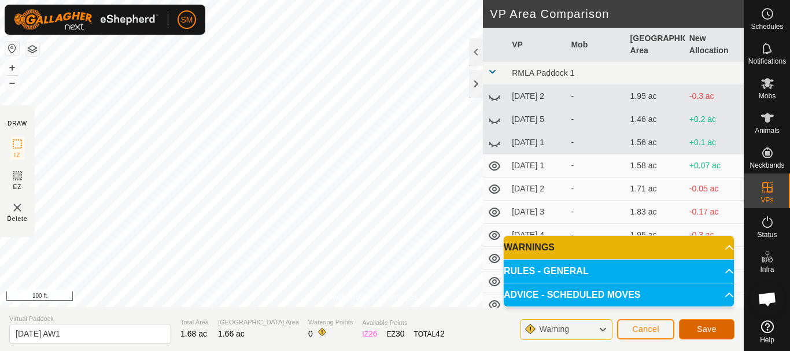
click at [717, 334] on button "Save" at bounding box center [707, 329] width 56 height 20
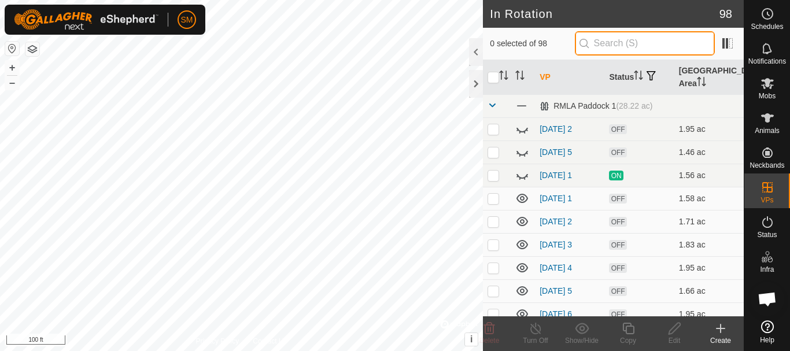
click at [623, 49] on input "text" at bounding box center [645, 43] width 140 height 24
paste input "[DATE] AW"
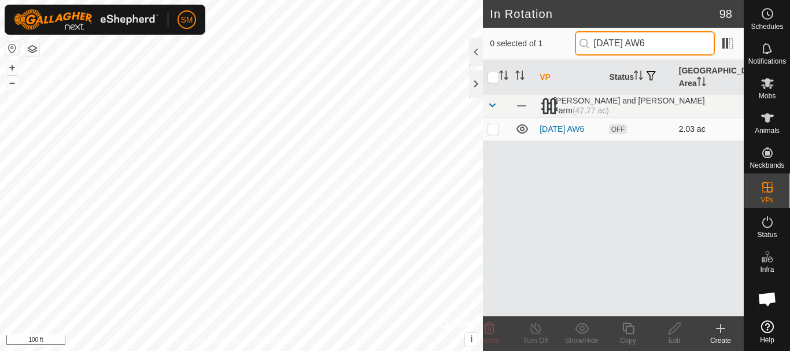
type input "[DATE] AW6"
click at [496, 135] on td at bounding box center [497, 128] width 28 height 23
checkbox input "true"
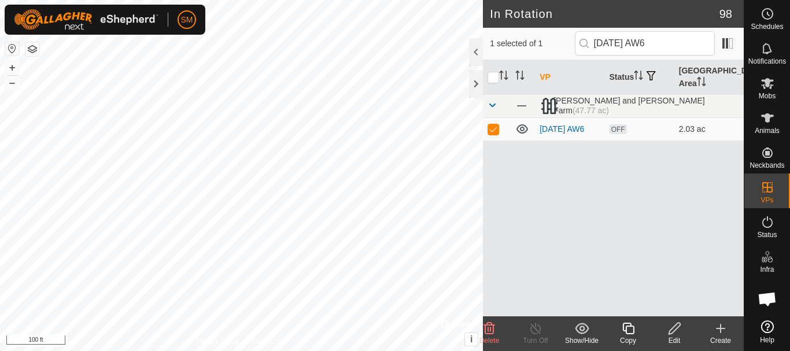
click at [629, 335] on icon at bounding box center [628, 329] width 14 height 14
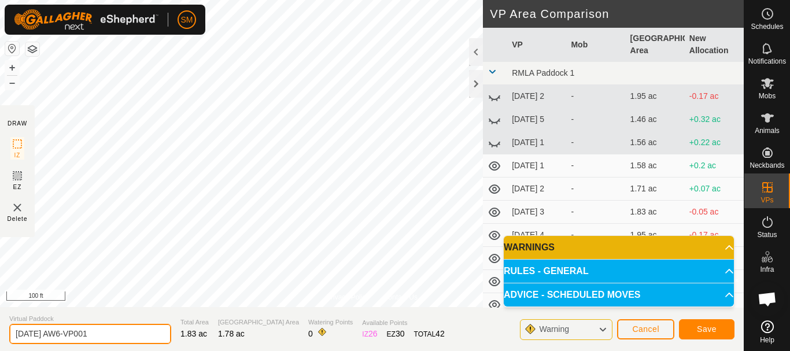
click at [115, 329] on input "[DATE] AW6-VP001" at bounding box center [90, 334] width 162 height 20
click at [115, 330] on input "[DATE] AW6-VP001" at bounding box center [90, 334] width 162 height 20
paste input "text"
type input "[DATE] AW2"
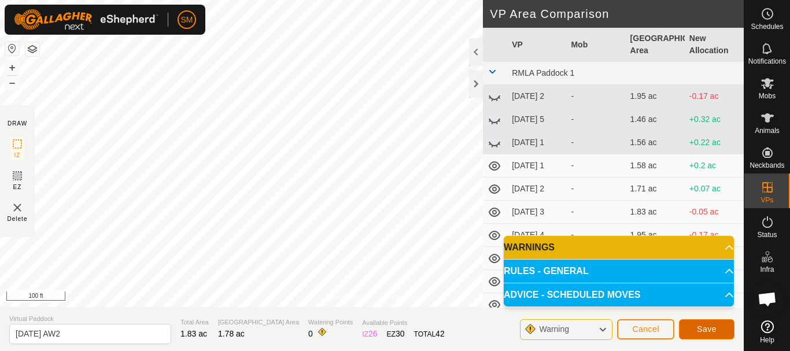
click at [705, 330] on span "Save" at bounding box center [707, 328] width 20 height 9
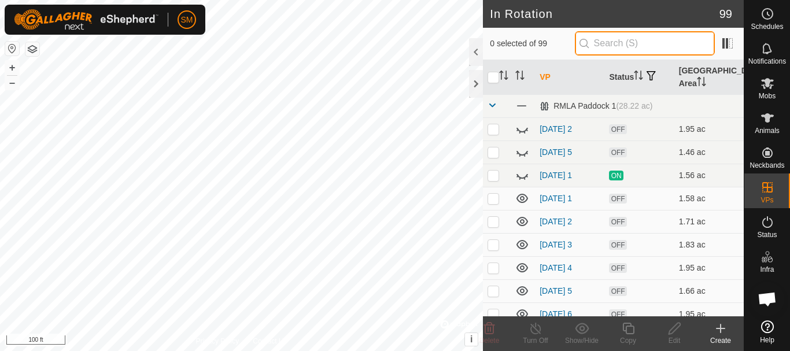
click at [621, 42] on input "text" at bounding box center [645, 43] width 140 height 24
paste input "[DATE] AW"
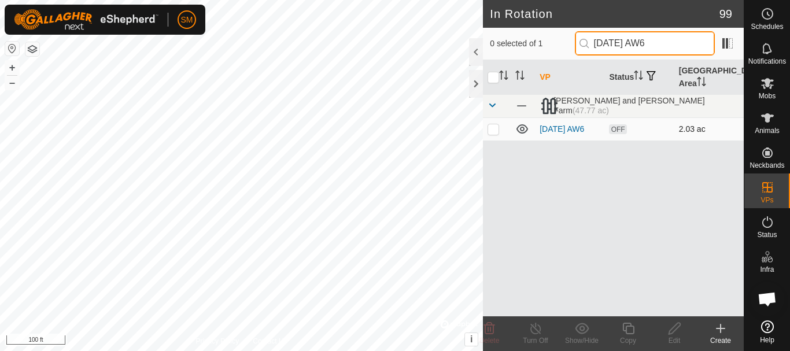
type input "[DATE] AW6"
click at [494, 130] on p-checkbox at bounding box center [494, 128] width 12 height 9
checkbox input "true"
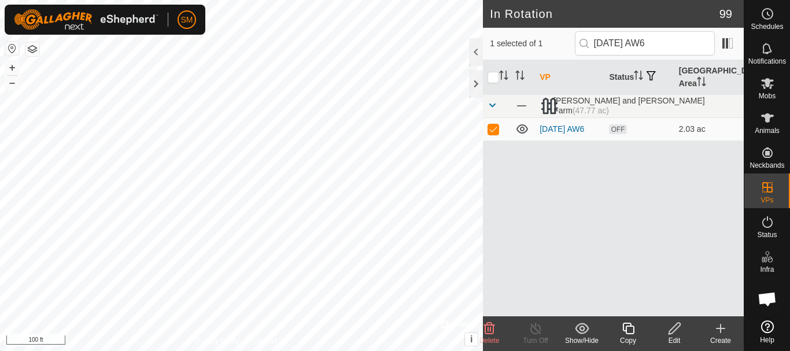
click at [630, 333] on icon at bounding box center [628, 329] width 14 height 14
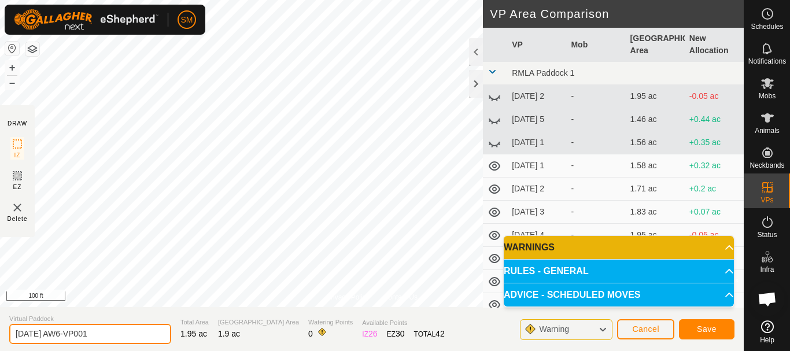
click at [118, 329] on input "[DATE] AW6-VP001" at bounding box center [90, 334] width 162 height 20
paste input "text"
type input "[DATE] AW3"
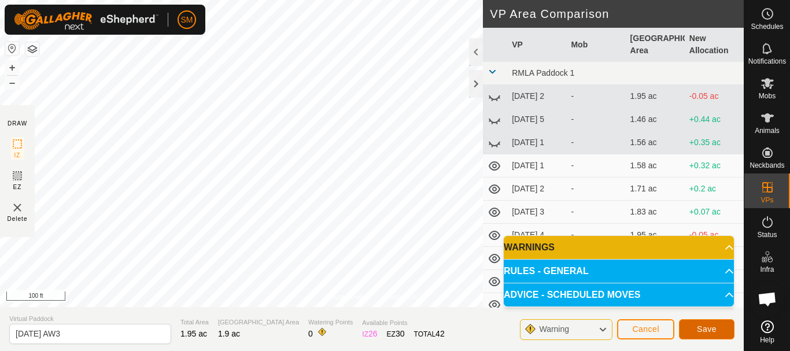
click at [715, 328] on span "Save" at bounding box center [707, 328] width 20 height 9
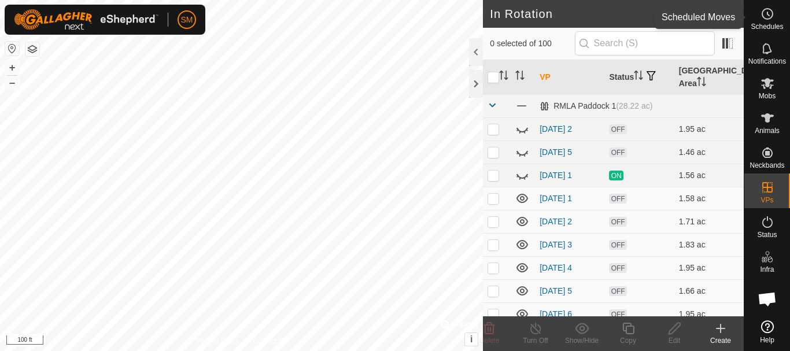
click at [768, 16] on icon at bounding box center [769, 13] width 2 height 3
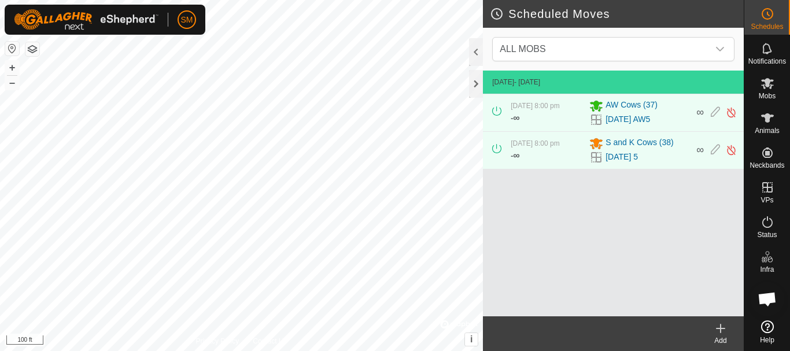
click at [720, 339] on div "Add" at bounding box center [721, 340] width 46 height 10
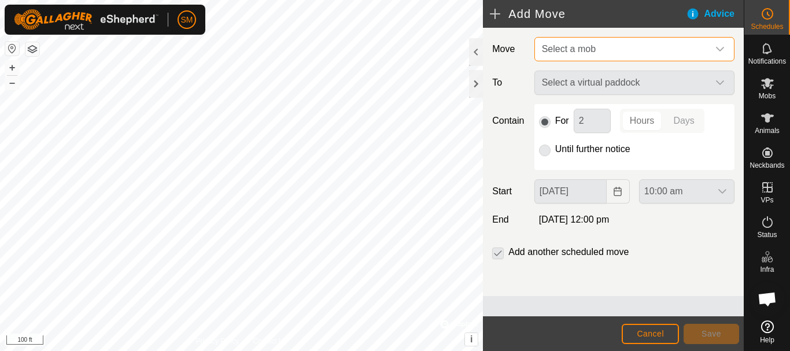
click at [652, 59] on span "Select a mob" at bounding box center [622, 49] width 171 height 23
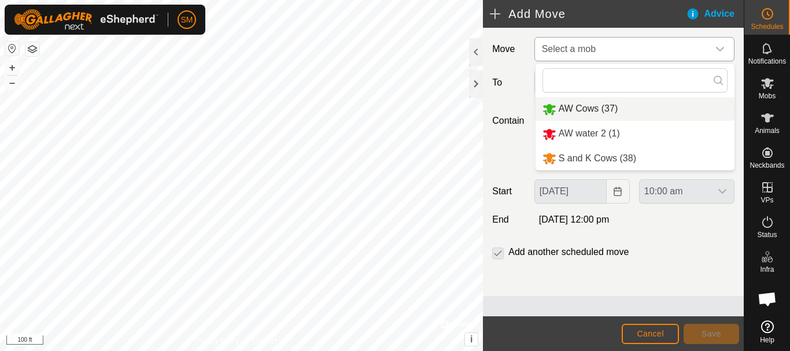
click at [598, 112] on li "AW Cows (37)" at bounding box center [635, 109] width 199 height 24
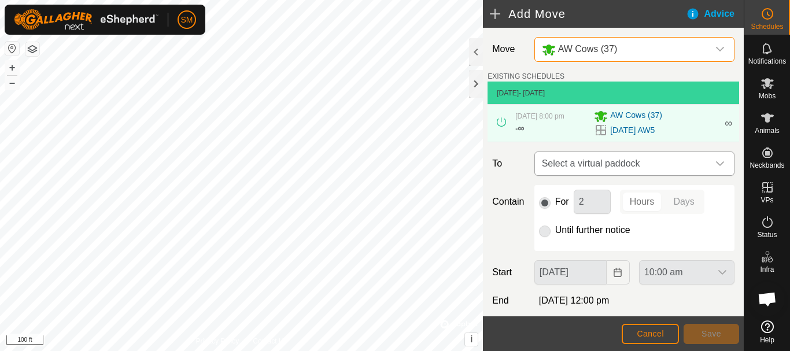
click at [716, 163] on icon "dropdown trigger" at bounding box center [720, 163] width 9 height 9
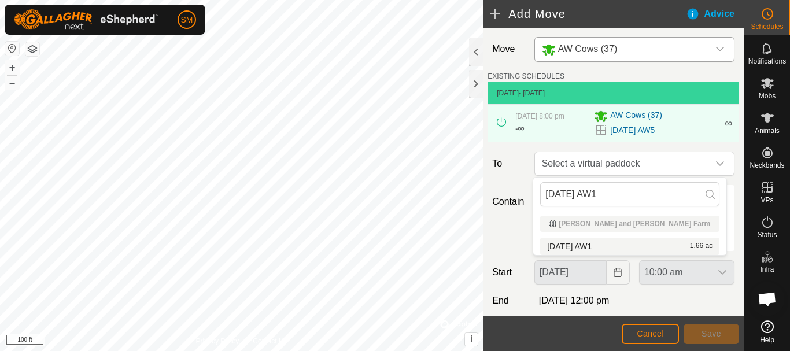
type input "[DATE] AW1"
click at [596, 245] on li "[DATE] AW1 1.66 ac" at bounding box center [629, 246] width 179 height 17
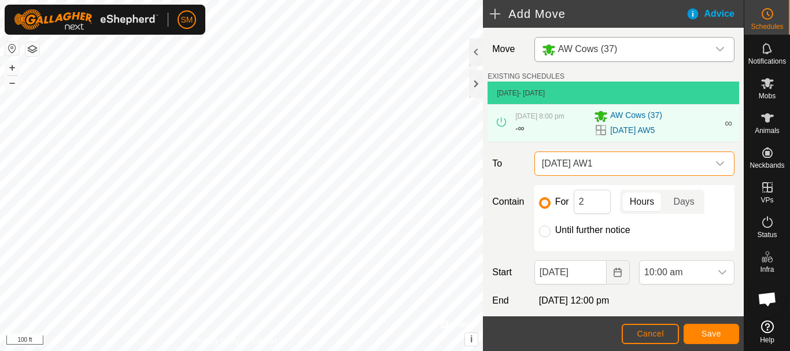
scroll to position [58, 0]
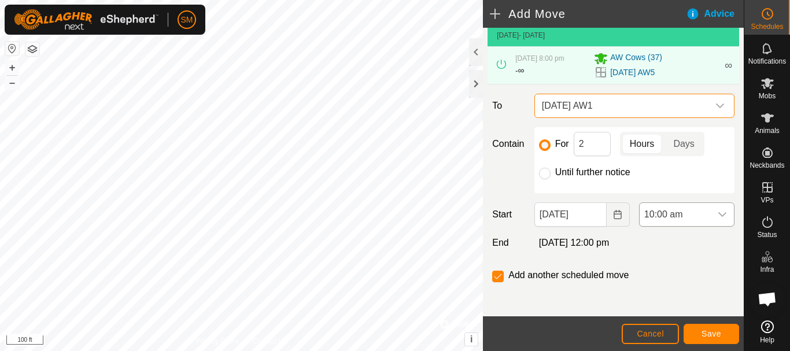
click at [718, 217] on div "dropdown trigger" at bounding box center [722, 214] width 23 height 23
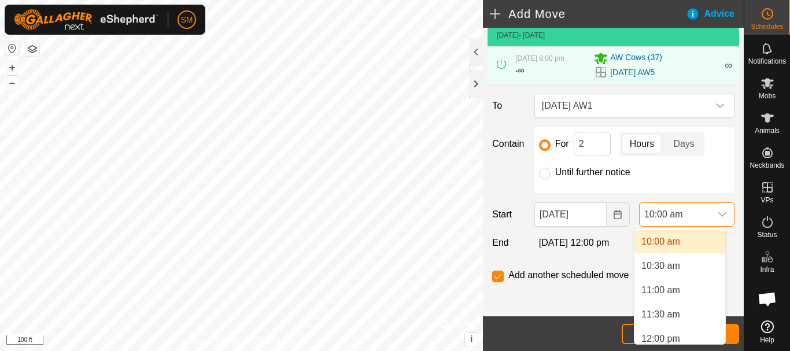
scroll to position [509, 0]
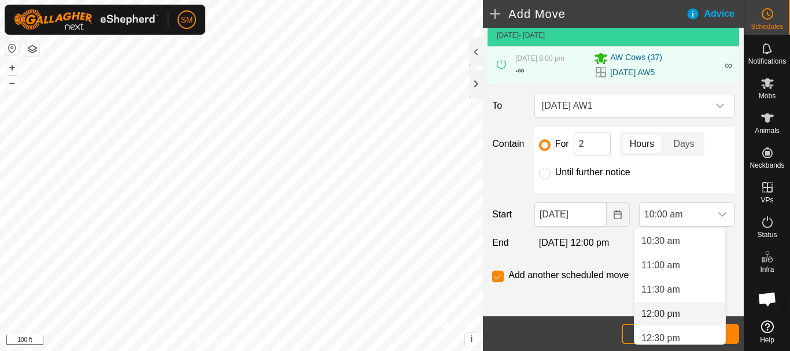
click at [657, 315] on li "12:00 pm" at bounding box center [680, 314] width 91 height 23
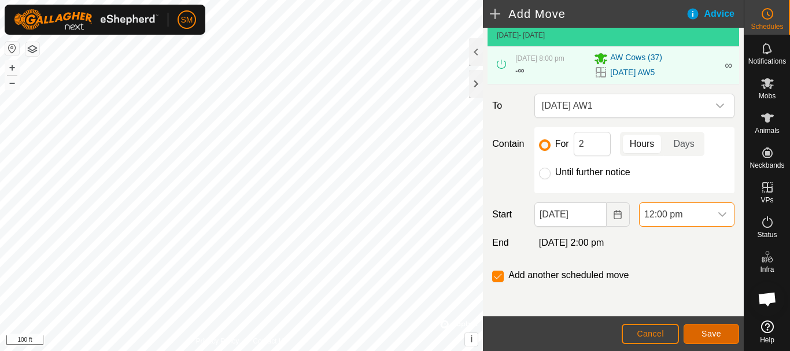
click at [712, 333] on span "Save" at bounding box center [712, 333] width 20 height 9
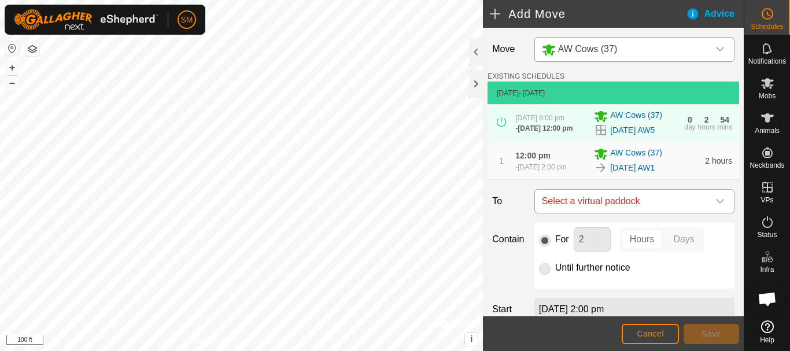
click at [716, 206] on icon "dropdown trigger" at bounding box center [720, 201] width 9 height 9
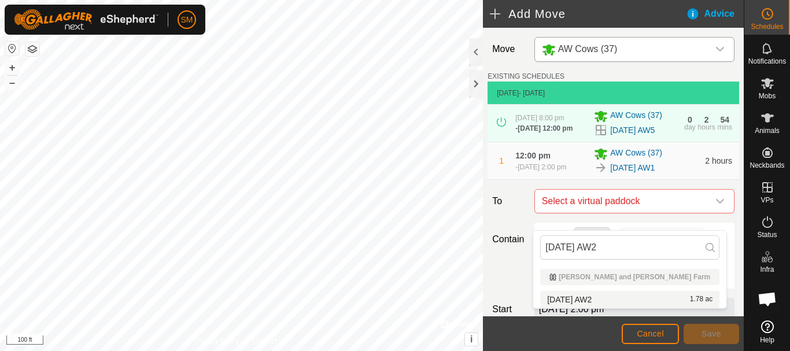
type input "[DATE] AW2"
click at [586, 298] on li "[DATE] AW2 1.78 ac" at bounding box center [629, 299] width 179 height 17
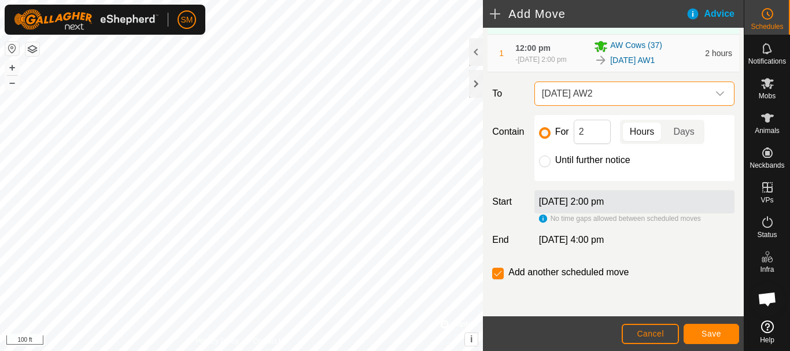
scroll to position [123, 0]
click at [712, 335] on span "Save" at bounding box center [712, 333] width 20 height 9
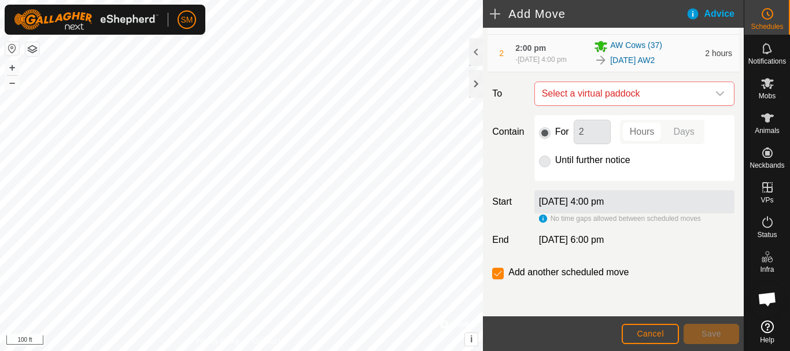
scroll to position [166, 0]
click at [713, 101] on div "dropdown trigger" at bounding box center [720, 93] width 23 height 23
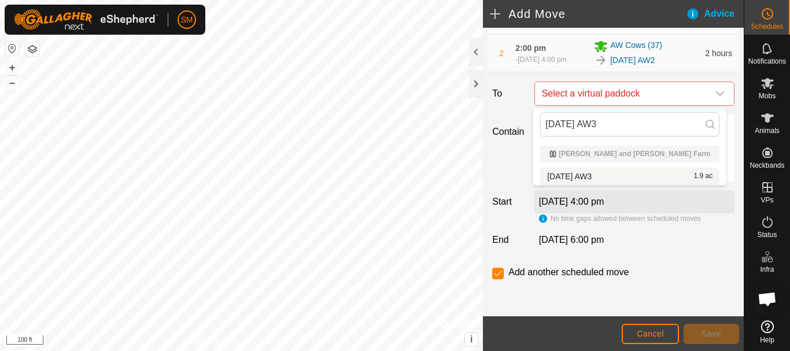
type input "[DATE] AW3"
click at [608, 175] on li "[DATE] AW3 1.9 ac" at bounding box center [629, 176] width 179 height 17
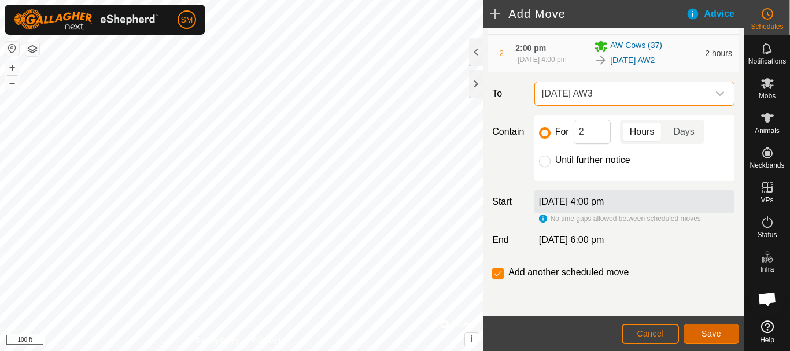
click at [711, 336] on span "Save" at bounding box center [712, 333] width 20 height 9
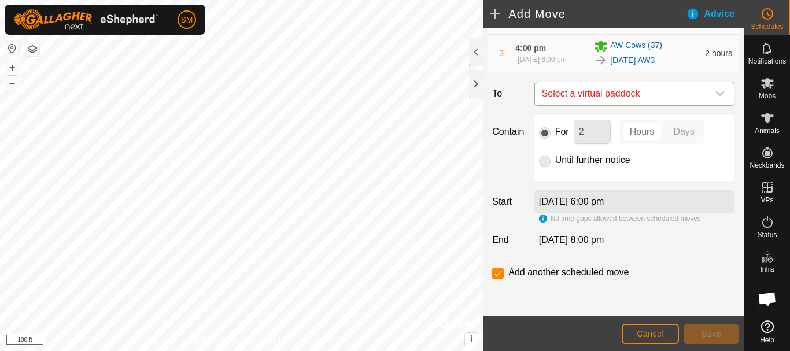
scroll to position [209, 0]
click at [716, 97] on icon "dropdown trigger" at bounding box center [720, 93] width 9 height 9
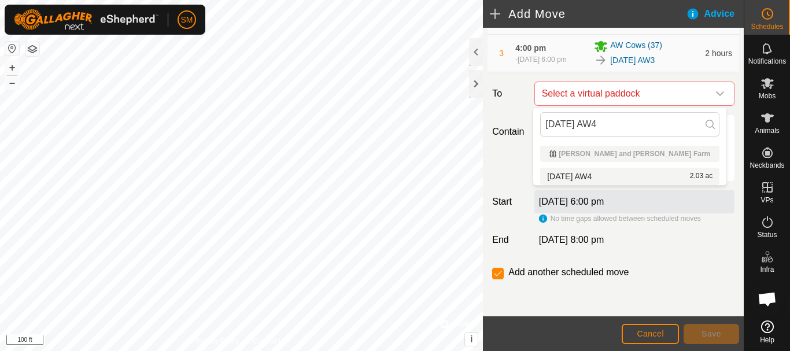
type input "[DATE] AW4"
click at [596, 176] on li "[DATE] AW4 2.03 ac" at bounding box center [629, 176] width 179 height 17
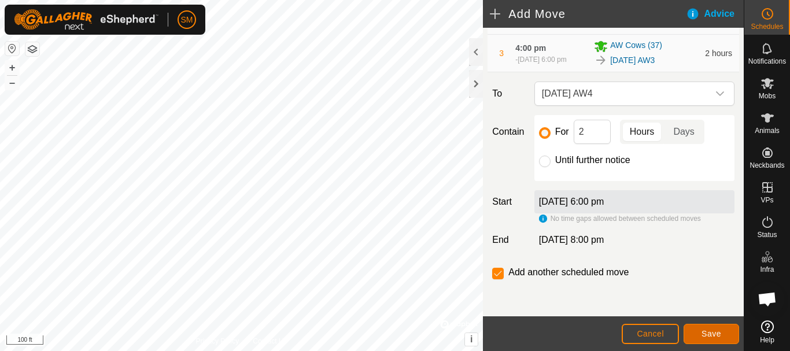
click at [708, 338] on span "Save" at bounding box center [712, 333] width 20 height 9
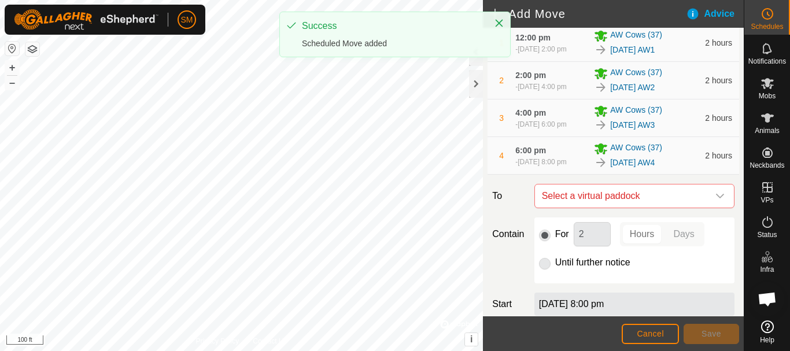
scroll to position [252, 0]
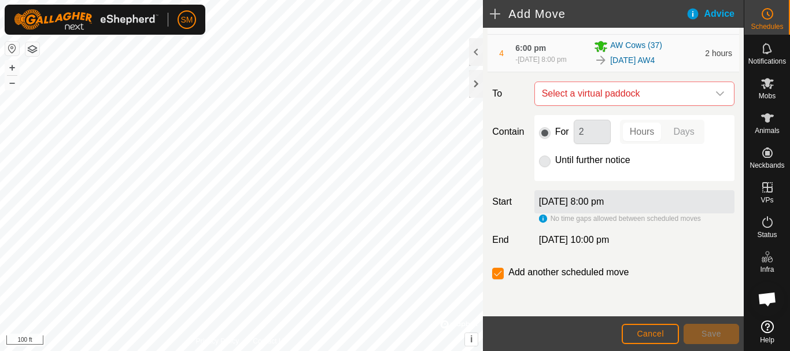
click at [716, 96] on icon "dropdown trigger" at bounding box center [720, 93] width 9 height 9
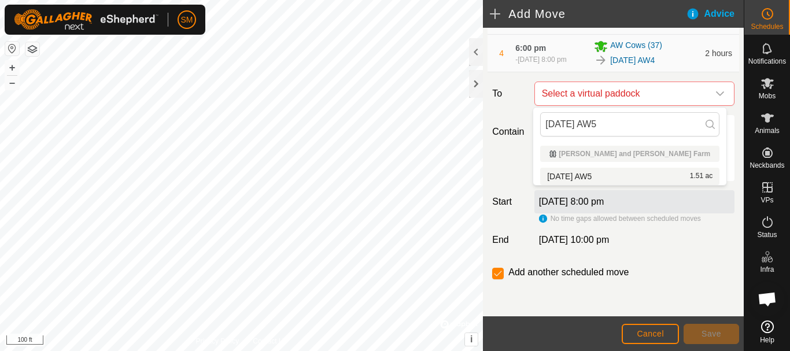
type input "[DATE] AW5"
click at [592, 173] on li "[DATE] AW5 1.51 ac" at bounding box center [629, 176] width 179 height 17
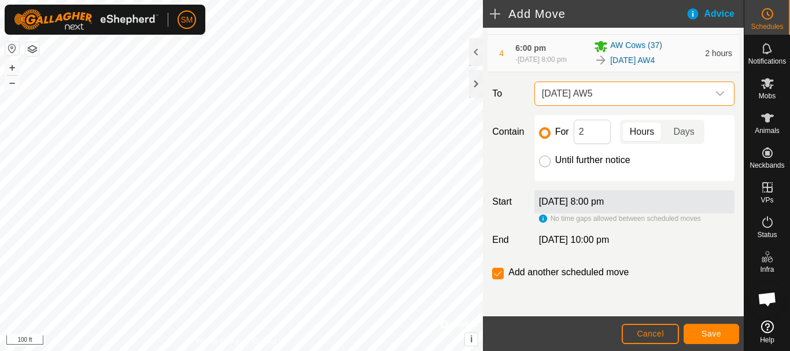
click at [541, 162] on input "Until further notice" at bounding box center [545, 162] width 12 height 12
radio input "true"
checkbox input "false"
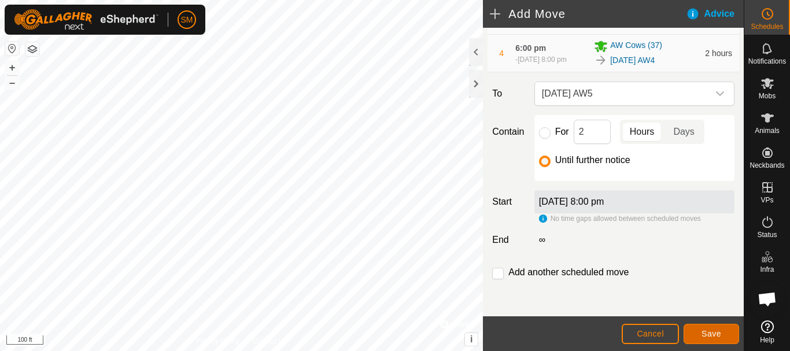
click at [722, 335] on button "Save" at bounding box center [712, 334] width 56 height 20
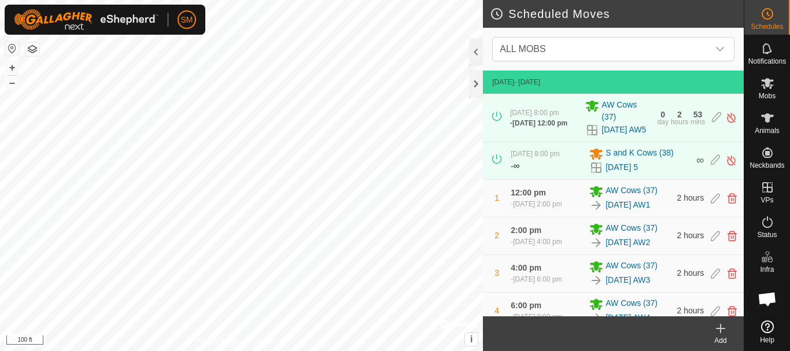
click at [717, 335] on icon at bounding box center [721, 329] width 14 height 14
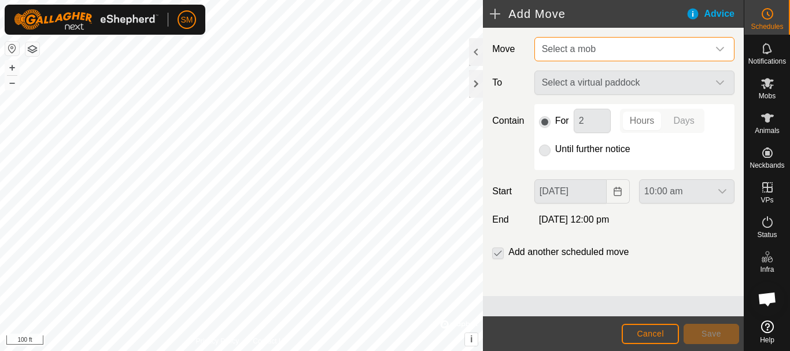
click at [643, 44] on span "Select a mob" at bounding box center [622, 49] width 171 height 23
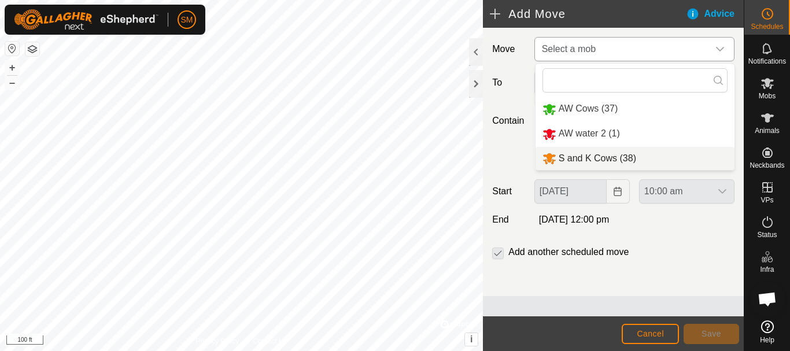
click at [607, 157] on li "S and K Cows (38)" at bounding box center [635, 159] width 199 height 24
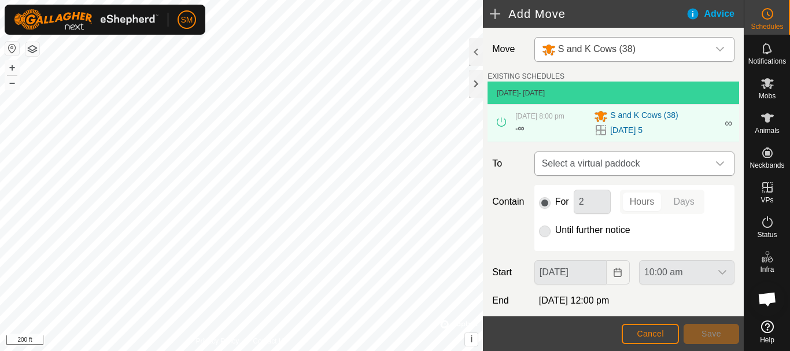
click at [656, 157] on span "Select a virtual paddock" at bounding box center [622, 163] width 171 height 23
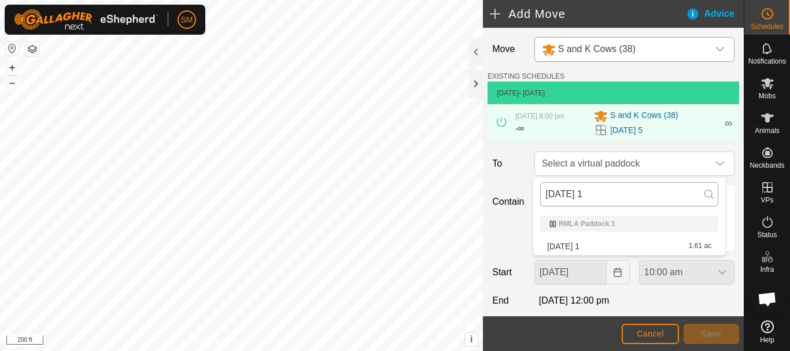
drag, startPoint x: 597, startPoint y: 193, endPoint x: 546, endPoint y: 197, distance: 51.1
click at [546, 197] on input "[DATE] 1" at bounding box center [629, 194] width 178 height 24
type input "[DATE] 1"
click at [579, 246] on li "[DATE] 1 1.61 ac" at bounding box center [629, 246] width 178 height 17
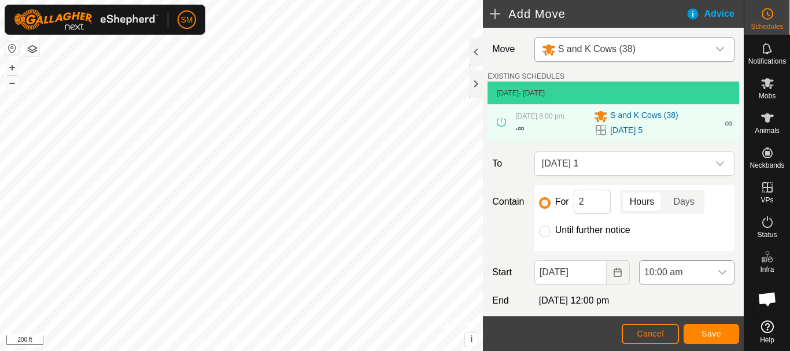
click at [718, 272] on icon "dropdown trigger" at bounding box center [722, 272] width 9 height 9
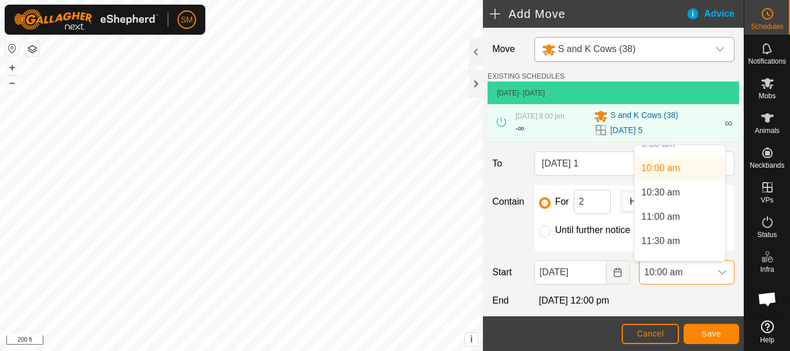
scroll to position [518, 0]
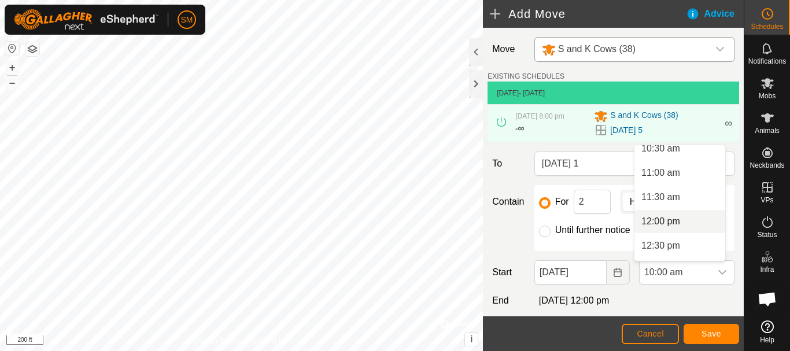
click at [672, 219] on li "12:00 pm" at bounding box center [680, 221] width 91 height 23
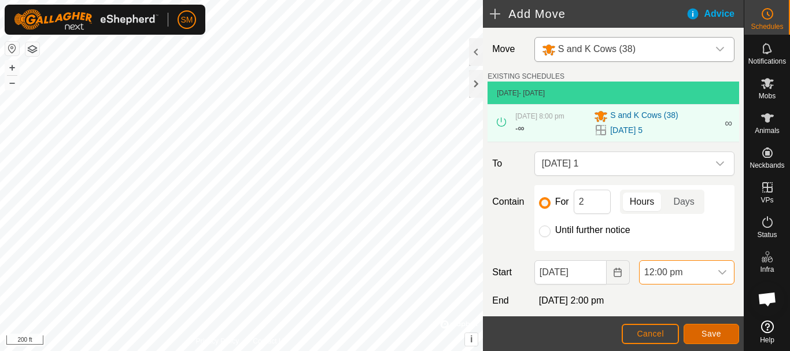
click at [714, 334] on span "Save" at bounding box center [712, 333] width 20 height 9
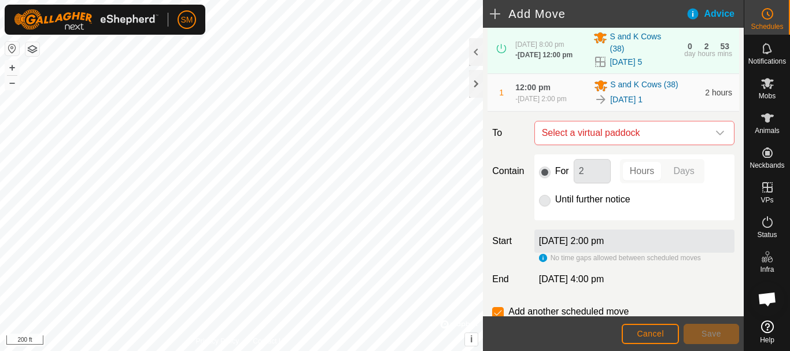
scroll to position [127, 0]
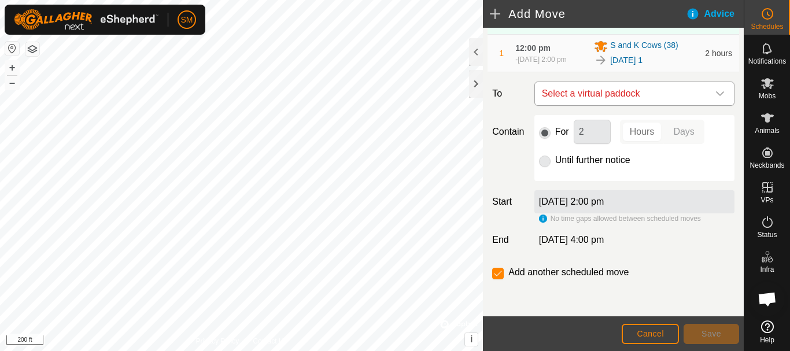
click at [716, 92] on icon "dropdown trigger" at bounding box center [720, 93] width 9 height 9
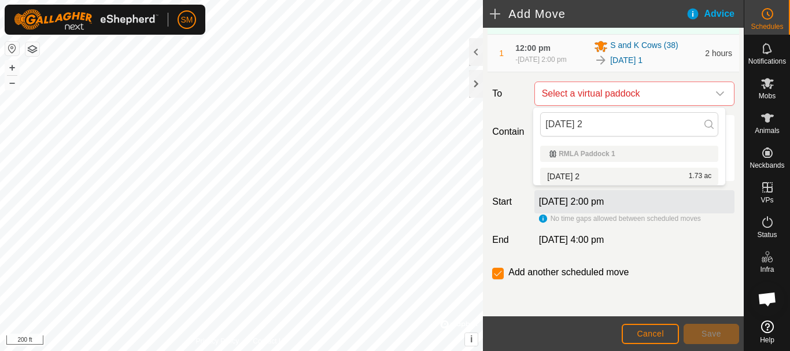
type input "[DATE] 2"
click at [580, 178] on li "[DATE] 2 1.73 ac" at bounding box center [629, 176] width 178 height 17
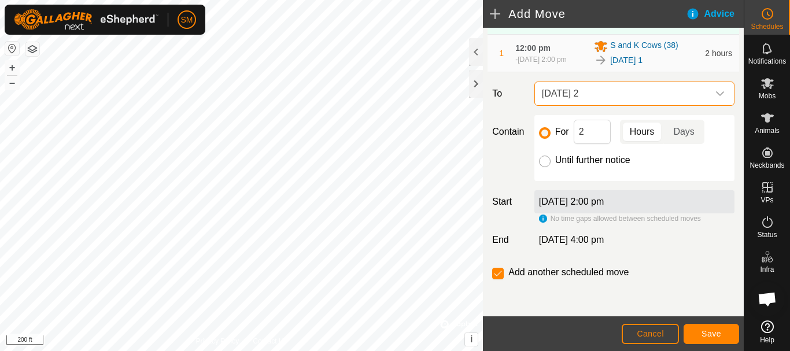
click at [546, 160] on input "Until further notice" at bounding box center [545, 162] width 12 height 12
radio input "true"
checkbox input "false"
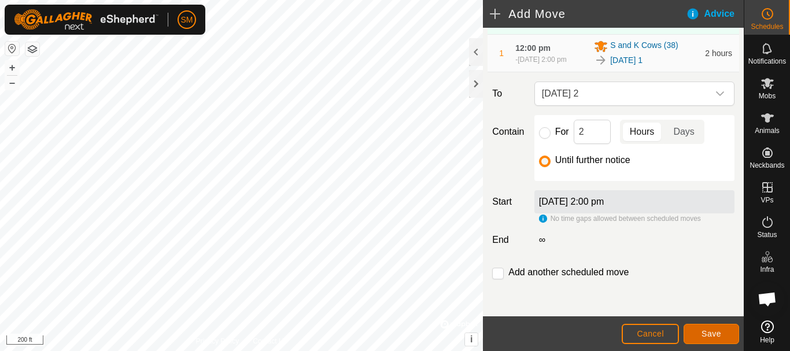
click at [715, 337] on span "Save" at bounding box center [712, 333] width 20 height 9
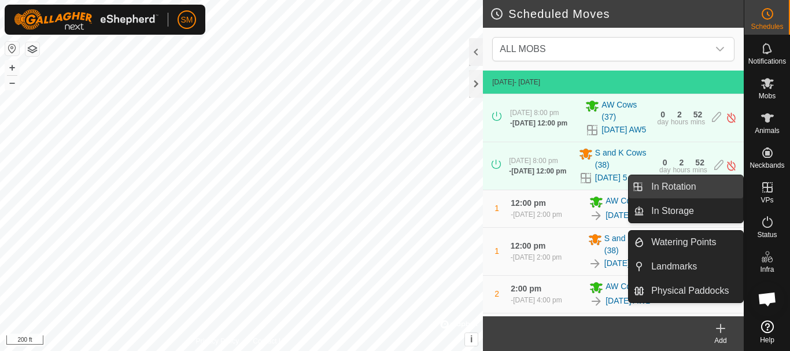
click at [681, 190] on link "In Rotation" at bounding box center [693, 186] width 99 height 23
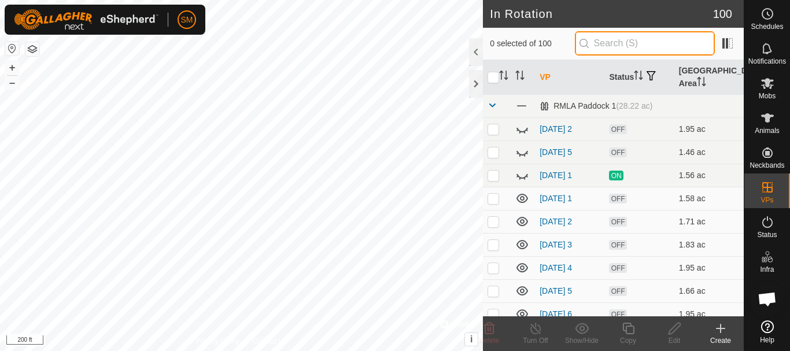
click at [632, 46] on input "text" at bounding box center [645, 43] width 140 height 24
paste input "[DATE]"
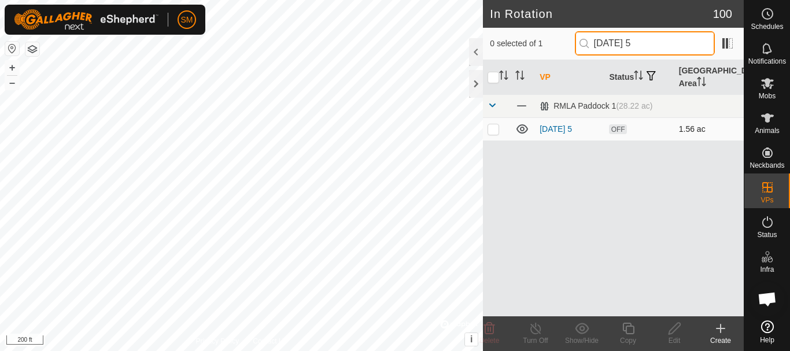
type input "[DATE] 5"
click at [489, 134] on td at bounding box center [497, 128] width 28 height 23
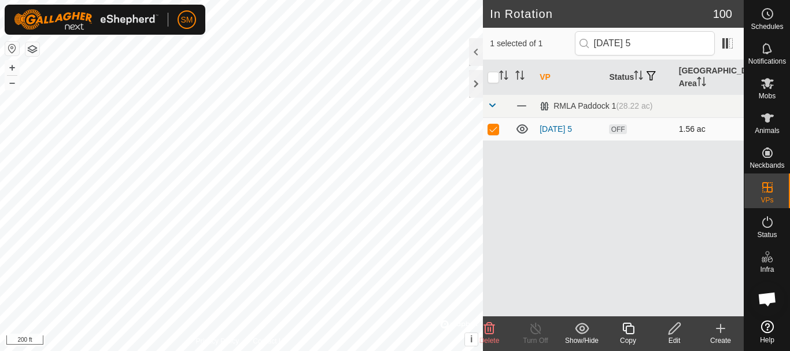
click at [492, 128] on p-checkbox at bounding box center [494, 128] width 12 height 9
checkbox input "false"
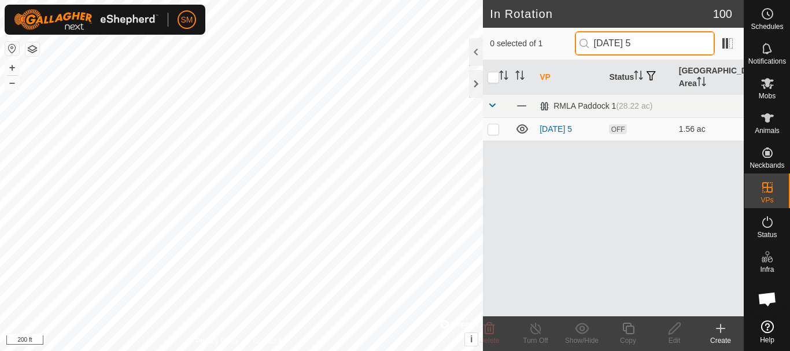
click at [674, 47] on input "[DATE] 5" at bounding box center [645, 43] width 140 height 24
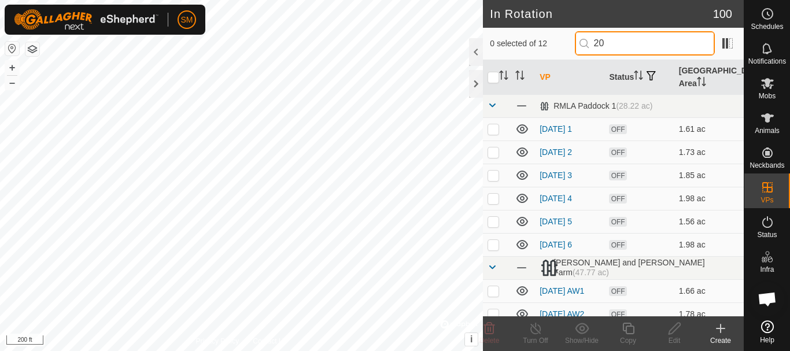
type input "2"
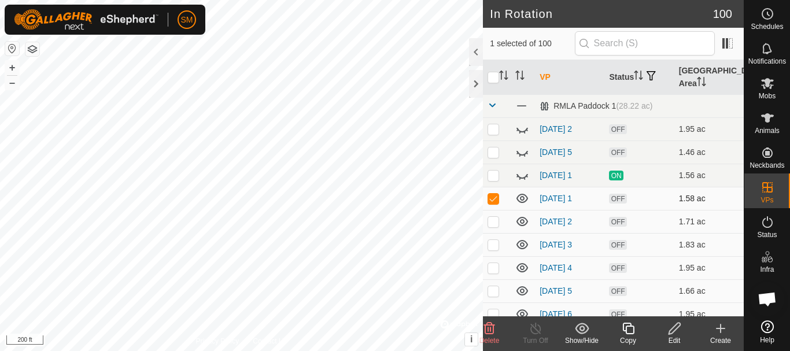
checkbox input "false"
checkbox input "true"
checkbox input "false"
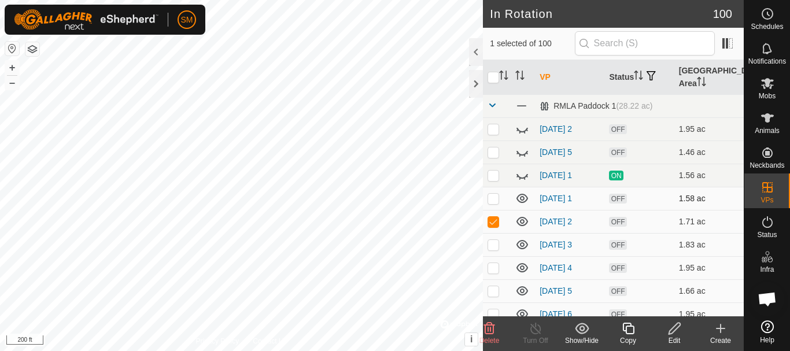
checkbox input "true"
checkbox input "false"
click at [496, 244] on p-checkbox at bounding box center [494, 244] width 12 height 9
checkbox input "false"
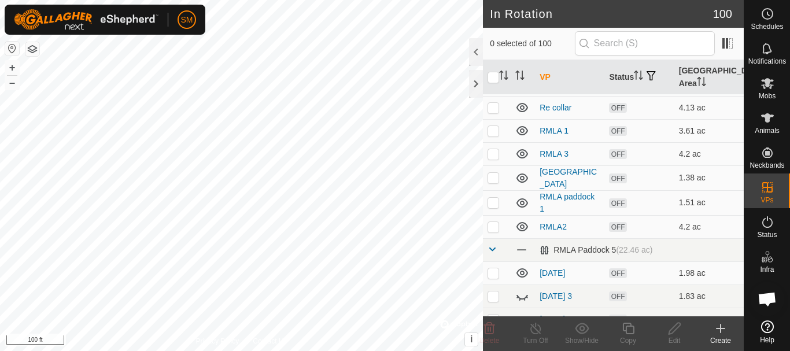
scroll to position [925, 0]
click at [495, 150] on p-checkbox at bounding box center [494, 151] width 12 height 9
checkbox input "true"
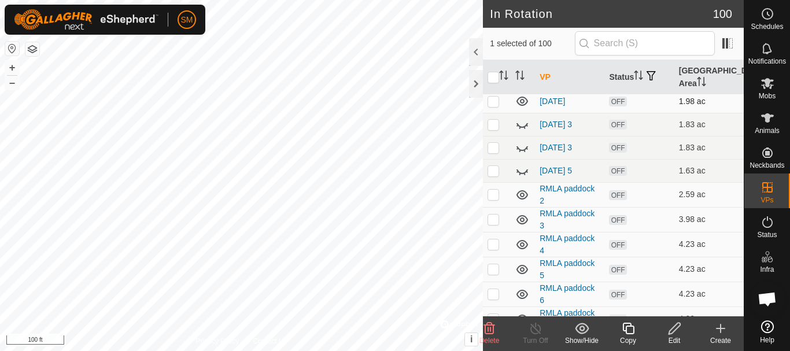
scroll to position [1099, 0]
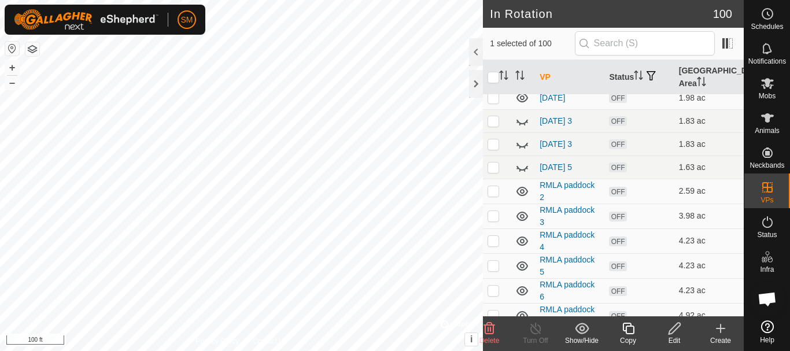
click at [632, 329] on icon at bounding box center [628, 329] width 14 height 14
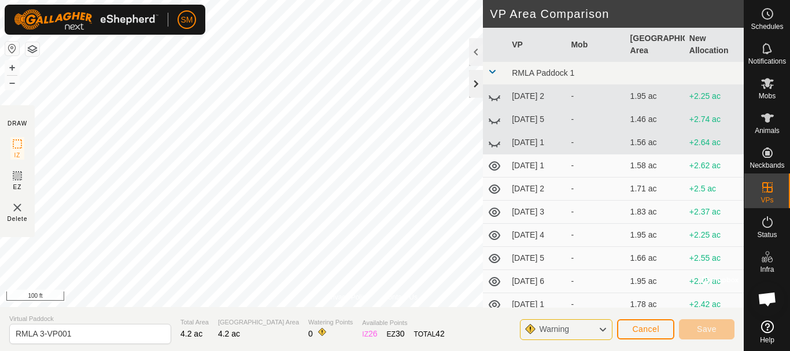
click at [470, 79] on div at bounding box center [476, 84] width 14 height 28
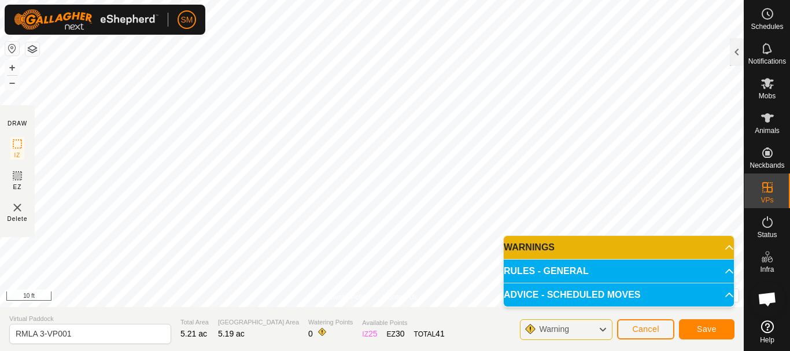
click at [411, 0] on html "SM Schedules Notifications Mobs Animals Neckbands VPs Status Infra Heatmap Help…" at bounding box center [395, 175] width 790 height 351
click at [710, 311] on div "Privacy Policy Contact Us Status: OFF Type: Inclusion Zone + – ⇧ i © Mapbox , ©…" at bounding box center [372, 175] width 744 height 351
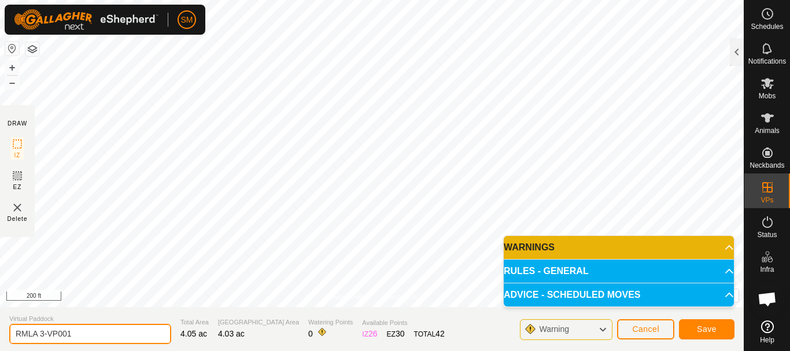
drag, startPoint x: 40, startPoint y: 331, endPoint x: 126, endPoint y: 331, distance: 85.6
click at [126, 331] on input "RMLA 3-VP001" at bounding box center [90, 334] width 162 height 20
type input "RMLA 4"
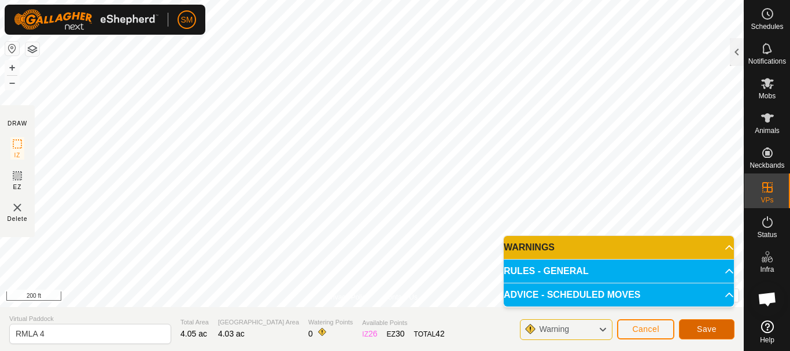
click at [718, 326] on button "Save" at bounding box center [707, 329] width 56 height 20
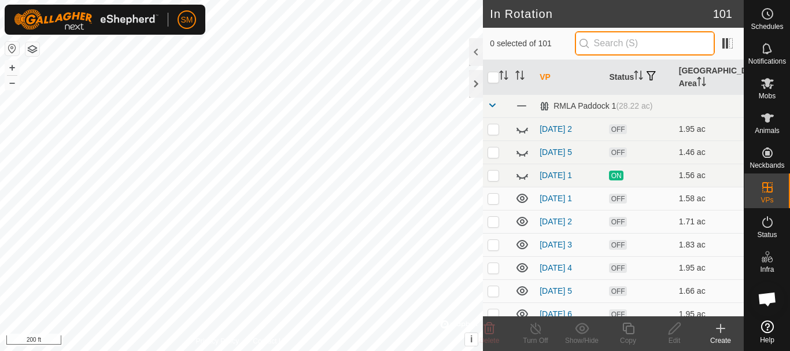
click at [625, 47] on input "text" at bounding box center [645, 43] width 140 height 24
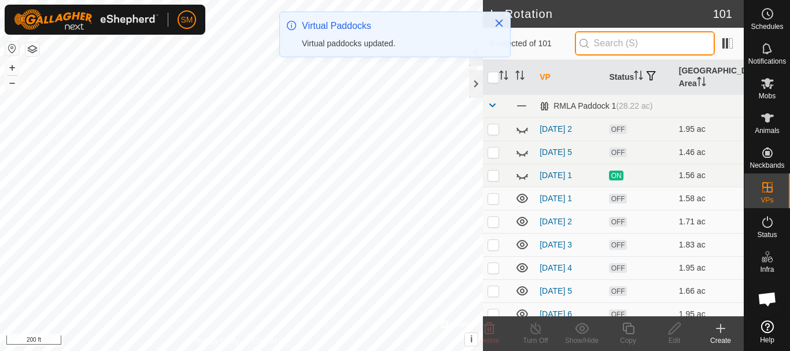
paste input "[DATE]"
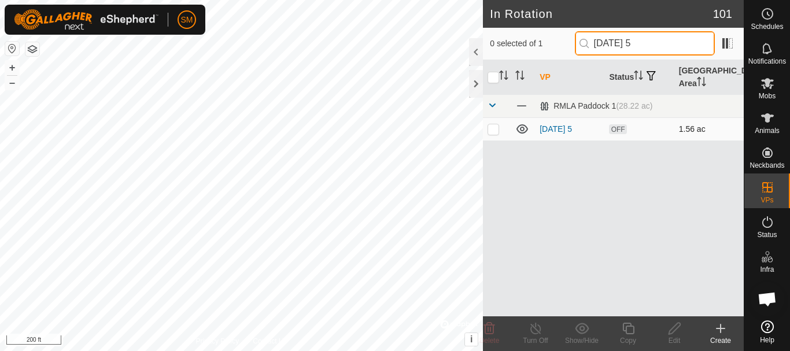
type input "[DATE] 5"
click at [491, 132] on p-checkbox at bounding box center [494, 128] width 12 height 9
checkbox input "true"
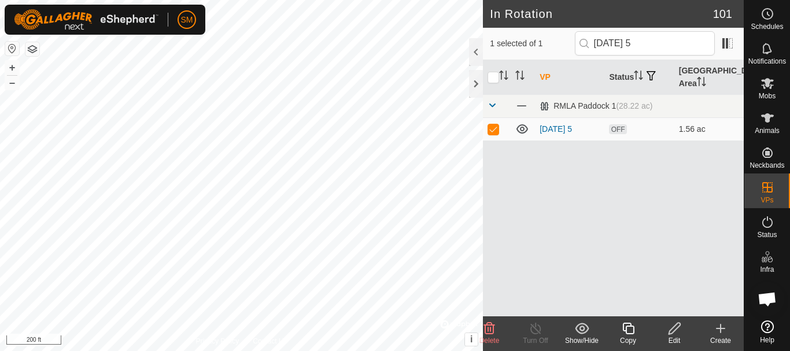
click at [625, 327] on icon at bounding box center [628, 329] width 14 height 14
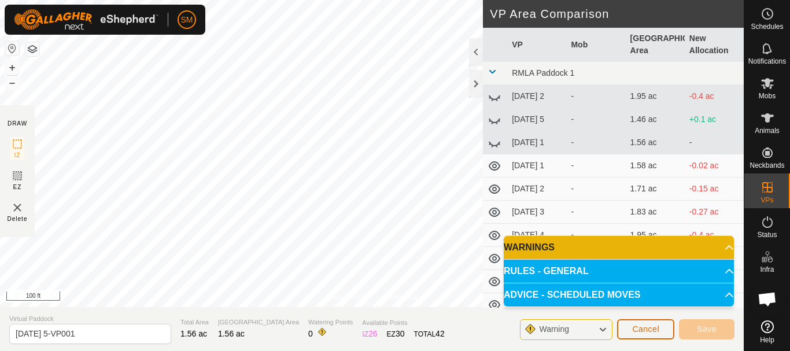
click at [651, 325] on span "Cancel" at bounding box center [645, 328] width 27 height 9
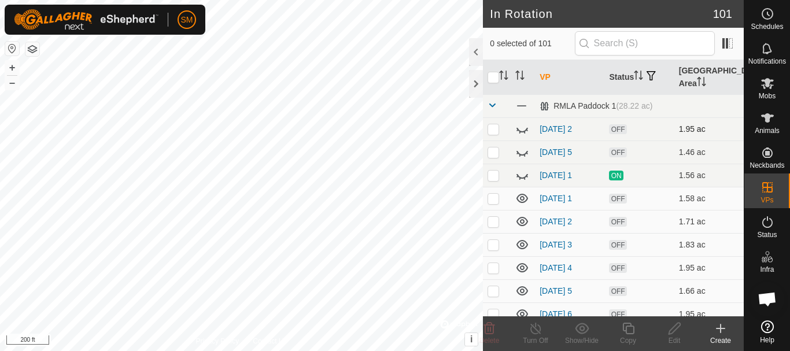
checkbox input "true"
click at [677, 328] on icon at bounding box center [674, 329] width 14 height 14
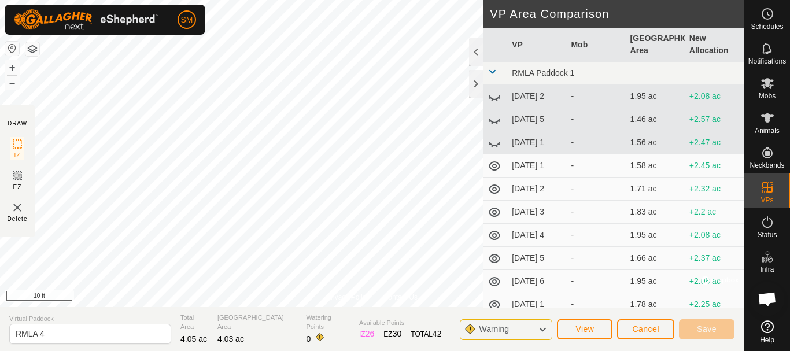
click at [64, 9] on div "SM Schedules Notifications Mobs Animals Neckbands VPs Status Infra Heatmap Help…" at bounding box center [395, 175] width 790 height 351
click at [410, 0] on html "SM Schedules Notifications Mobs Animals Neckbands VPs Status Infra Heatmap Help…" at bounding box center [395, 175] width 790 height 351
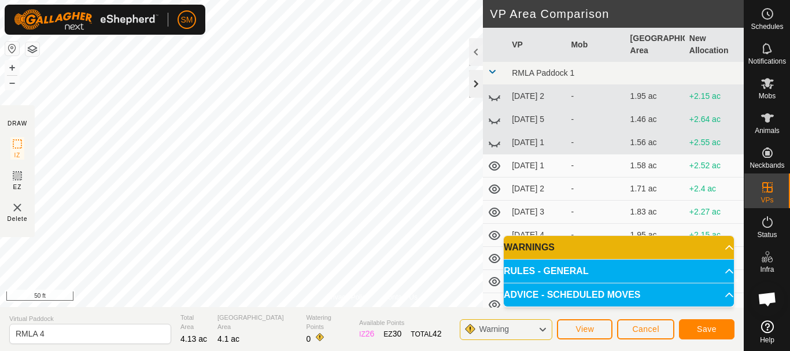
click at [475, 97] on div "Privacy Policy Contact Us Status: OFF Type: Inclusion Zone + – ⇧ i © Mapbox , ©…" at bounding box center [372, 175] width 744 height 351
click at [724, 327] on button "Save" at bounding box center [707, 329] width 56 height 20
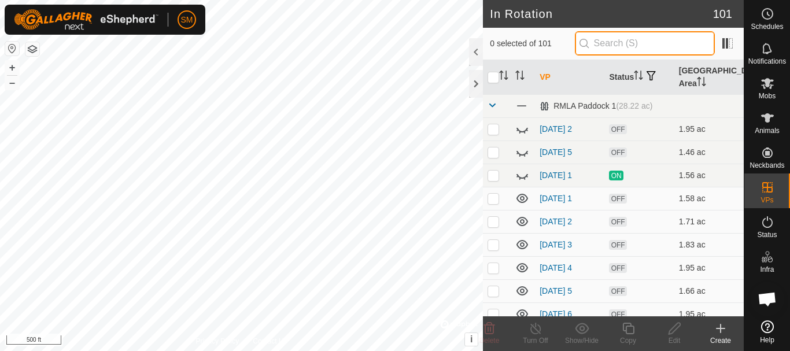
click at [654, 39] on input "text" at bounding box center [645, 43] width 140 height 24
paste input "[DATE]"
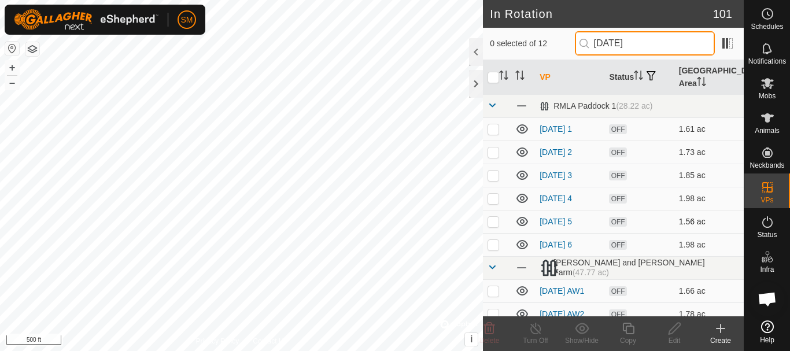
type input "[DATE]"
click at [493, 224] on p-checkbox at bounding box center [494, 221] width 12 height 9
checkbox input "true"
click at [678, 38] on input "[DATE]" at bounding box center [645, 43] width 140 height 24
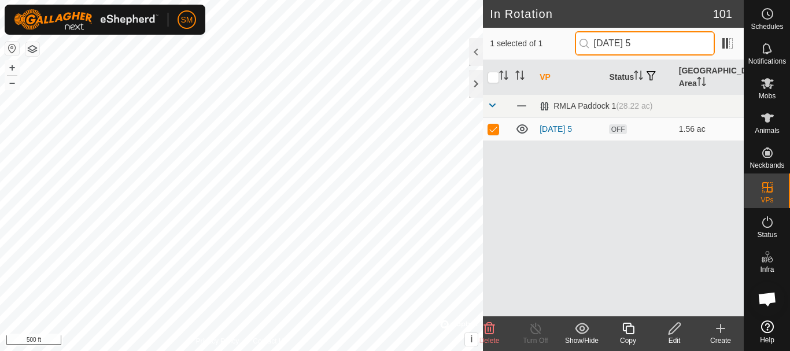
type input "[DATE] 5"
click at [622, 328] on icon at bounding box center [628, 329] width 14 height 14
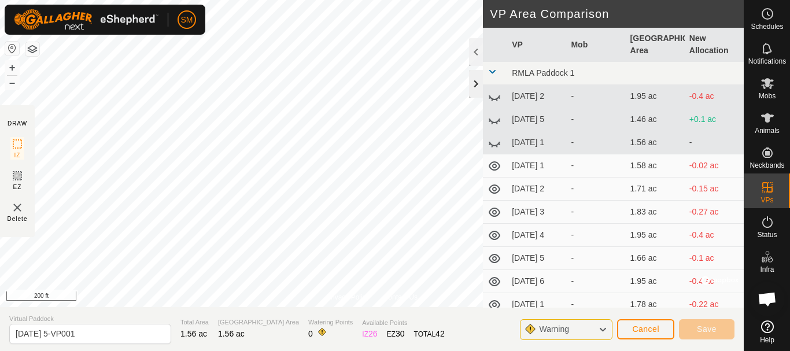
click at [479, 90] on div at bounding box center [476, 84] width 14 height 28
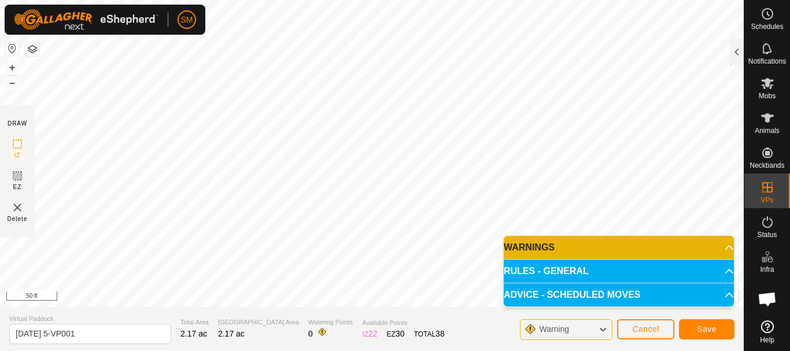
click at [451, 351] on html "SM Schedules Notifications Mobs Animals Neckbands VPs Status Infra Heatmap Help…" at bounding box center [395, 175] width 790 height 351
click at [327, 324] on div "Privacy Policy Contact Us Status: OFF Type: Inclusion Zone + – ⇧ i © Mapbox , ©…" at bounding box center [372, 175] width 744 height 351
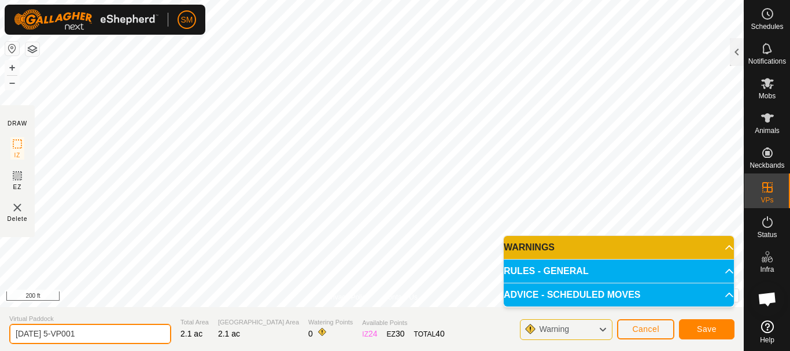
drag, startPoint x: 109, startPoint y: 331, endPoint x: 50, endPoint y: 332, distance: 59.6
click at [50, 332] on input "2025-08-29 5-VP001" at bounding box center [90, 334] width 162 height 20
drag, startPoint x: 61, startPoint y: 333, endPoint x: 5, endPoint y: 327, distance: 56.4
click at [5, 327] on section "Virtual Paddock 2025-08-30 4 Total Area 2.1 ac Grazing Area 2.1 ac Watering Poi…" at bounding box center [372, 329] width 744 height 44
click at [113, 334] on input "2025-08-30 4" at bounding box center [90, 334] width 162 height 20
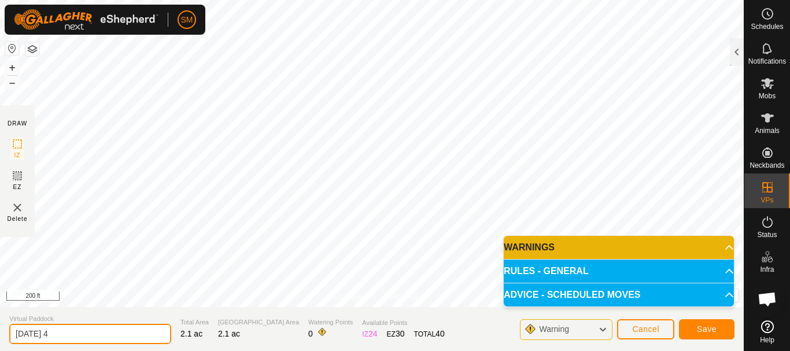
type input "2025-08-30 4"
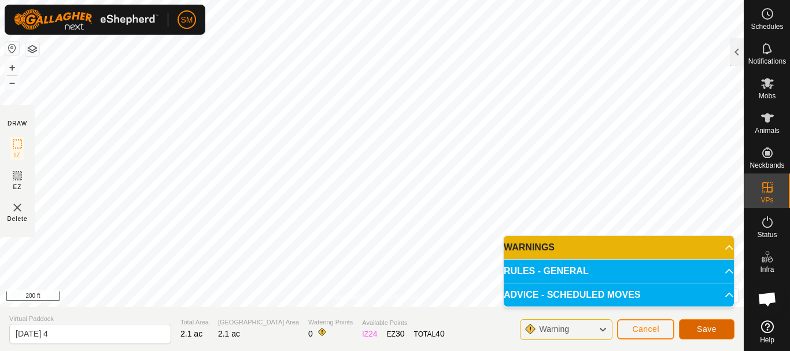
click at [708, 327] on span "Save" at bounding box center [707, 328] width 20 height 9
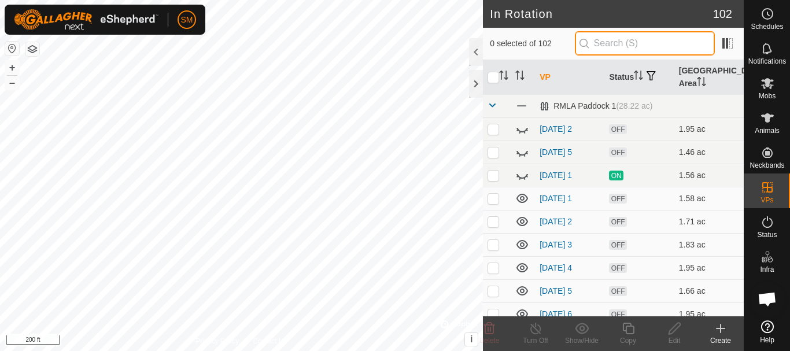
click at [615, 44] on input "text" at bounding box center [645, 43] width 140 height 24
paste input "2025-08-30"
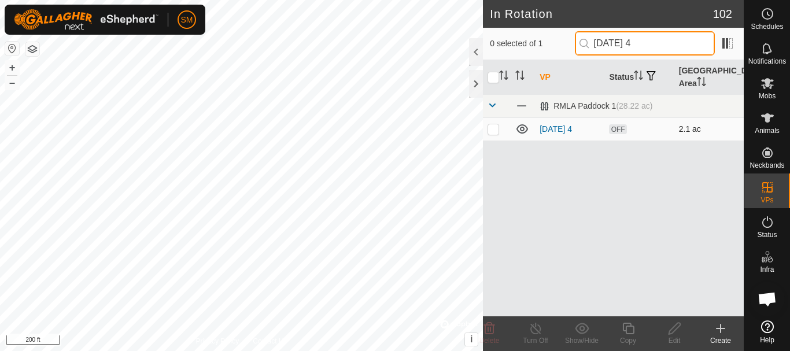
type input "2025-08-30 4"
click at [499, 130] on p-checkbox at bounding box center [494, 128] width 12 height 9
checkbox input "true"
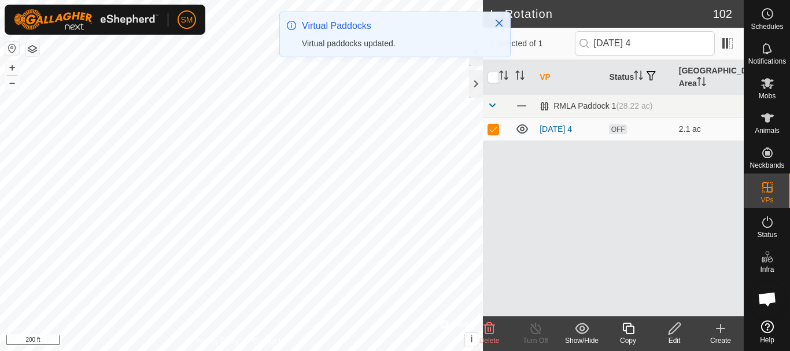
click at [628, 336] on div "Copy" at bounding box center [628, 340] width 46 height 10
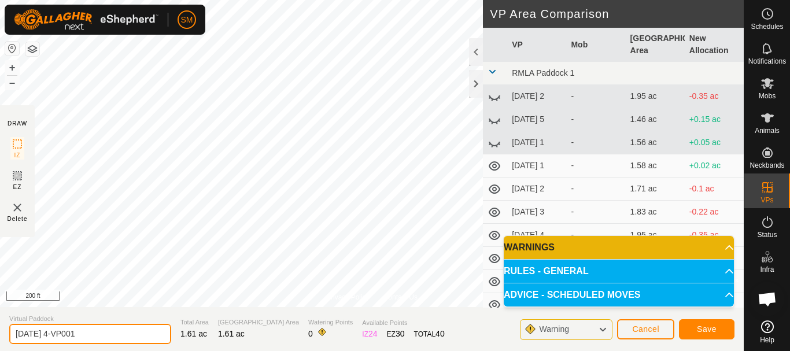
click at [112, 333] on input "2025-08-30 4-VP001" at bounding box center [90, 334] width 162 height 20
paste input "text"
type input "2025-08-30 5"
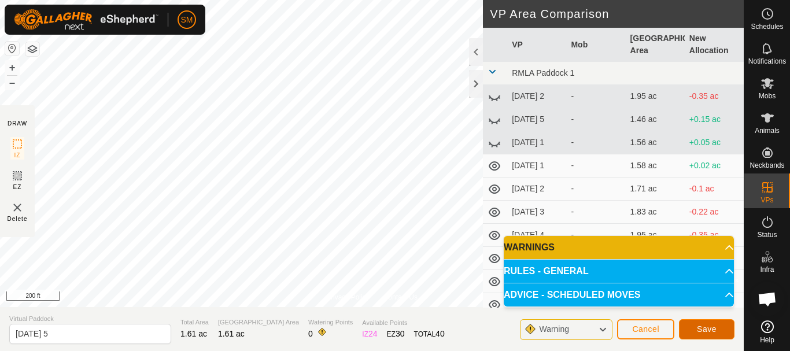
click at [716, 332] on span "Save" at bounding box center [707, 328] width 20 height 9
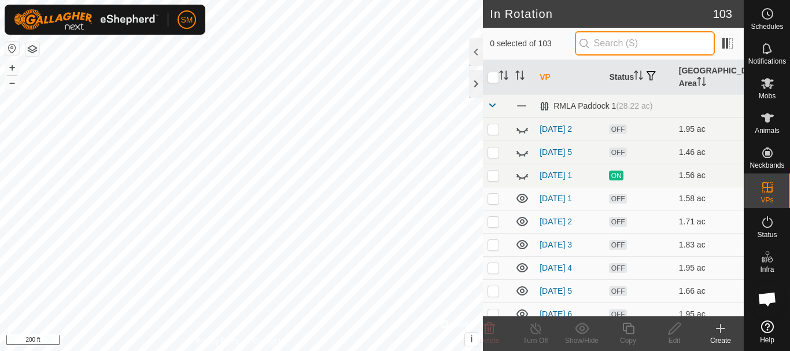
click at [617, 44] on input "text" at bounding box center [645, 43] width 140 height 24
paste input "2025-08-30"
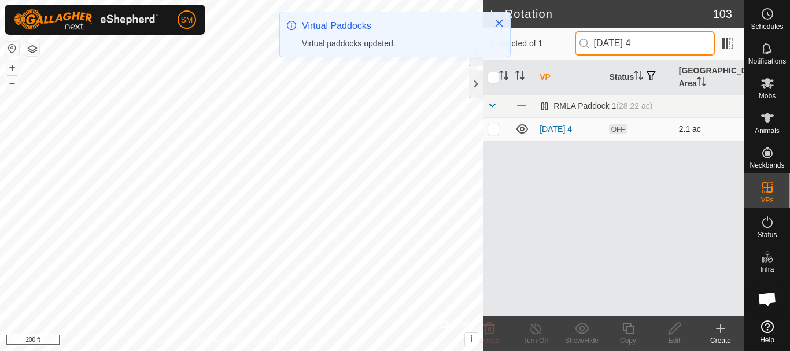
type input "2025-08-30 4"
click at [496, 128] on p-checkbox at bounding box center [494, 128] width 12 height 9
checkbox input "true"
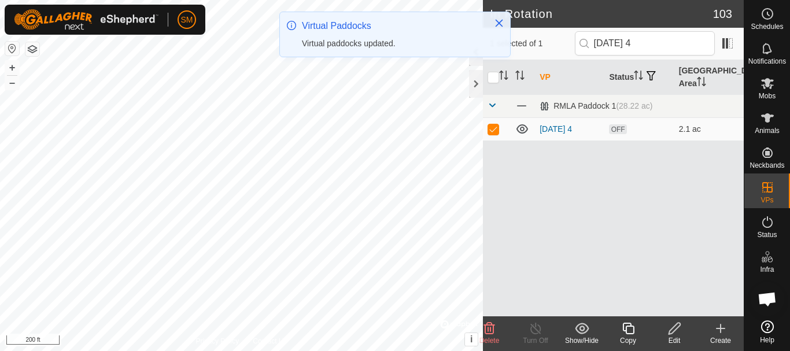
click at [630, 331] on icon at bounding box center [628, 329] width 14 height 14
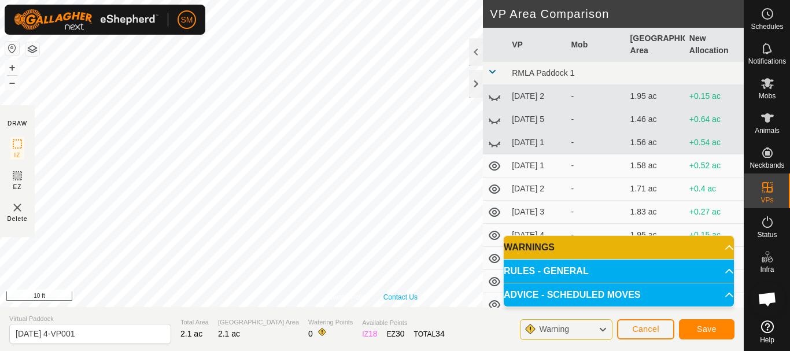
click at [408, 310] on div "Privacy Policy Contact Us Status: OFF Type: Inclusion Zone + – ⇧ i © Mapbox , ©…" at bounding box center [372, 175] width 744 height 351
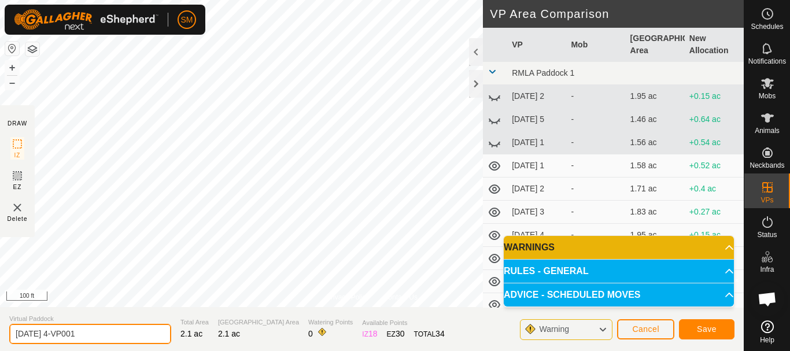
click at [110, 330] on input "2025-08-30 4-VP001" at bounding box center [90, 334] width 162 height 20
paste input "text"
type input "2025-08-30 6"
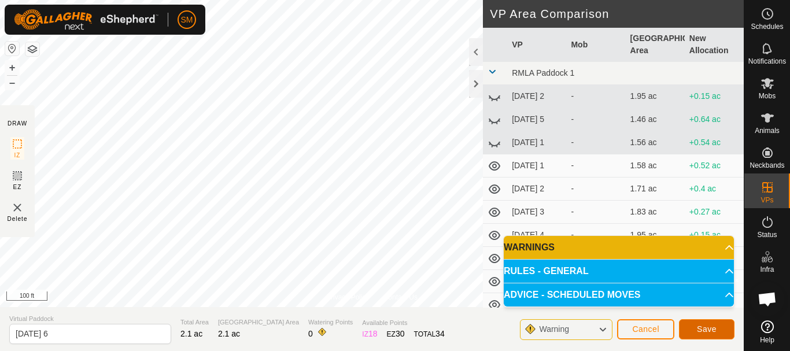
click at [710, 331] on span "Save" at bounding box center [707, 328] width 20 height 9
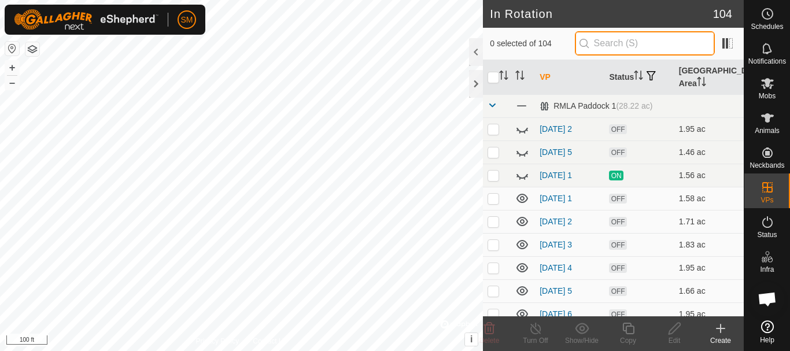
click at [635, 46] on input "text" at bounding box center [645, 43] width 140 height 24
paste input "2025-08-30"
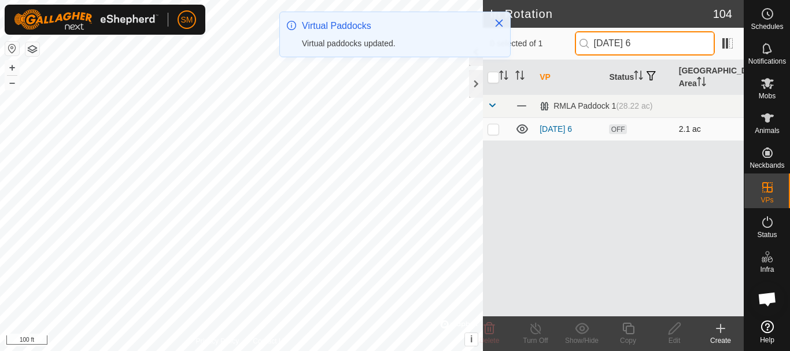
type input "2025-08-30 6"
click at [494, 130] on p-checkbox at bounding box center [494, 128] width 12 height 9
checkbox input "true"
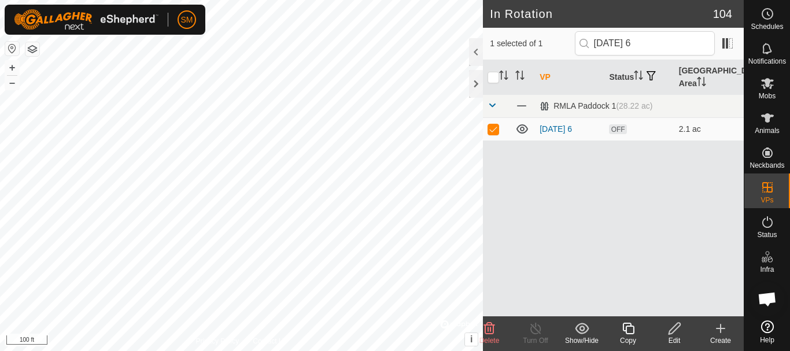
click at [626, 325] on icon at bounding box center [628, 329] width 14 height 14
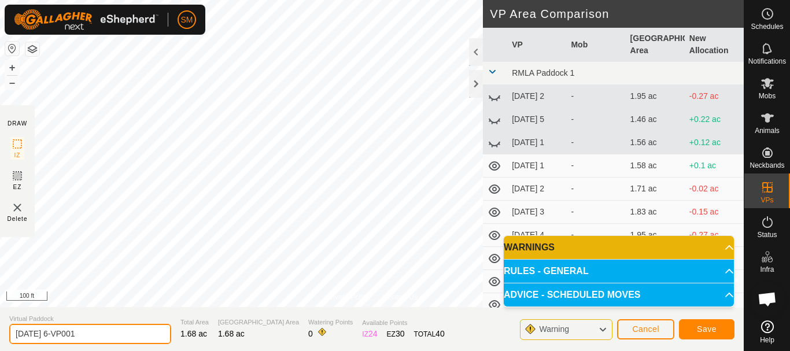
click at [103, 330] on input "2025-08-30 6-VP001" at bounding box center [90, 334] width 162 height 20
paste input "text"
type input "2025-08-30 1"
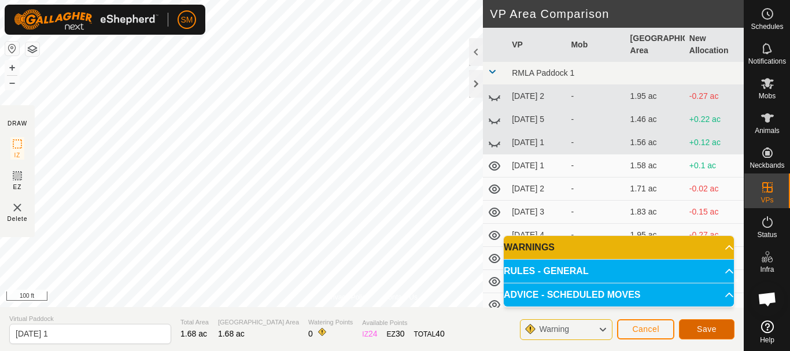
click at [713, 328] on span "Save" at bounding box center [707, 328] width 20 height 9
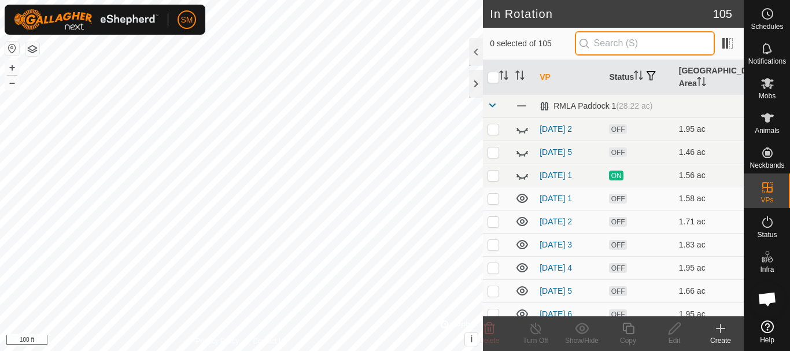
click at [662, 41] on input "text" at bounding box center [645, 43] width 140 height 24
paste input "2025-08-30"
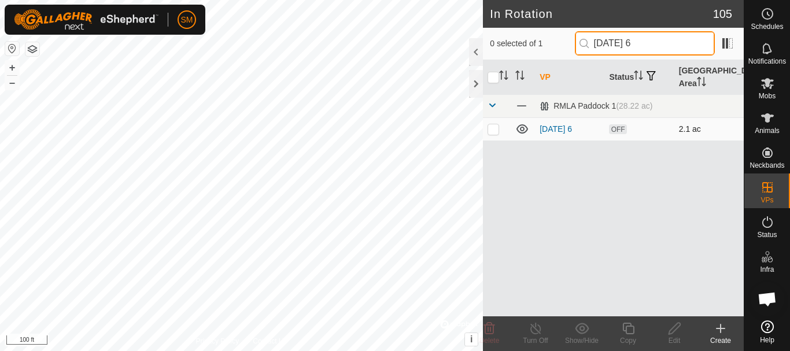
type input "2025-08-30 6"
click at [496, 128] on p-checkbox at bounding box center [494, 128] width 12 height 9
checkbox input "true"
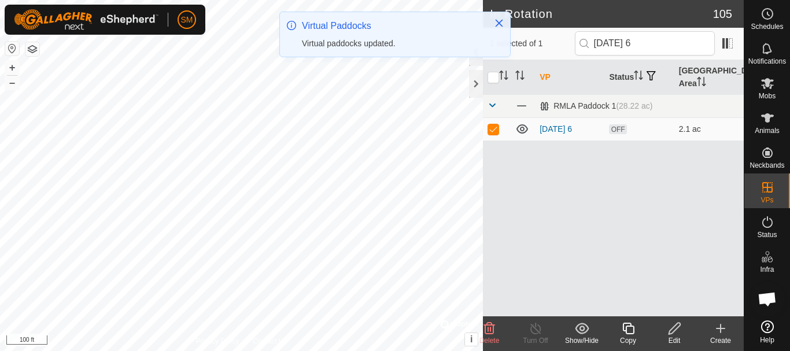
click at [630, 334] on icon at bounding box center [628, 329] width 12 height 12
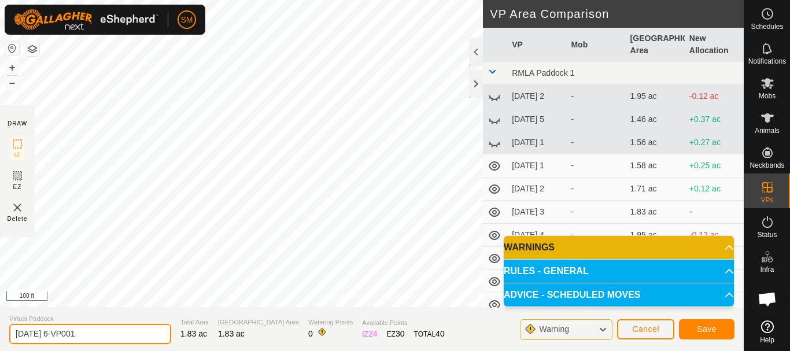
click at [113, 337] on input "2025-08-30 6-VP001" at bounding box center [90, 334] width 162 height 20
paste input "text"
type input "2025-08-30 2"
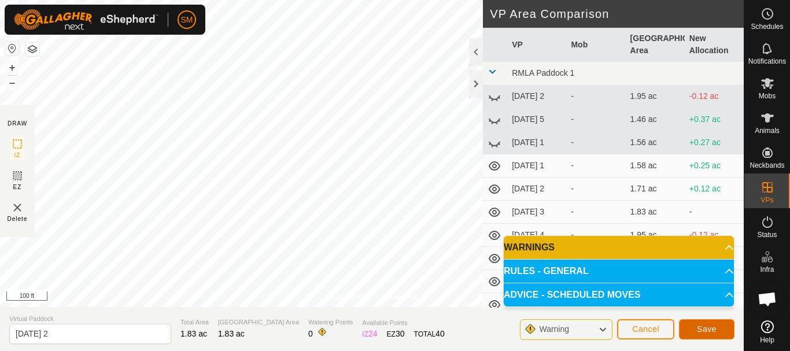
click at [714, 334] on button "Save" at bounding box center [707, 329] width 56 height 20
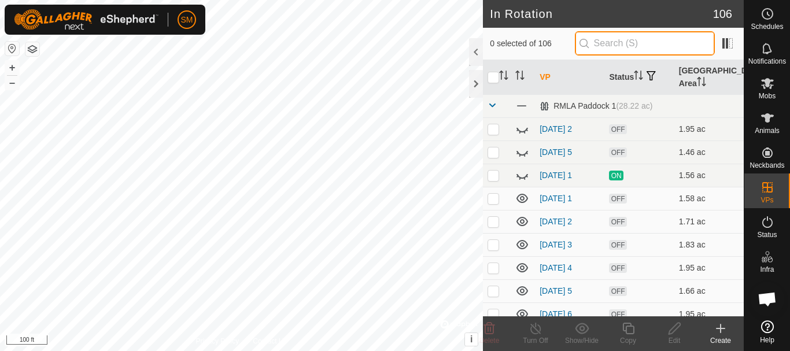
click at [643, 39] on input "text" at bounding box center [645, 43] width 140 height 24
paste input "2025-08-30"
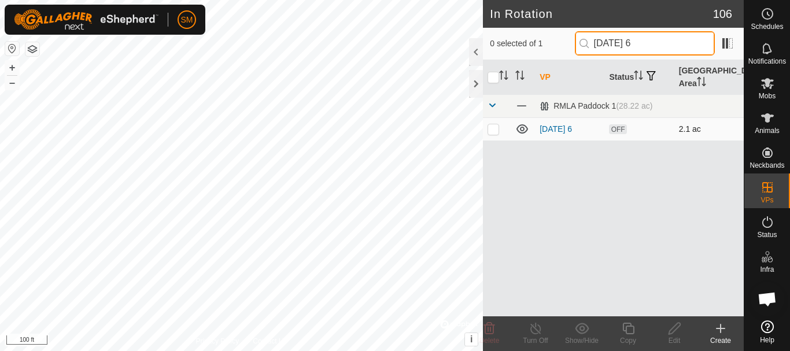
type input "2025-08-30 6"
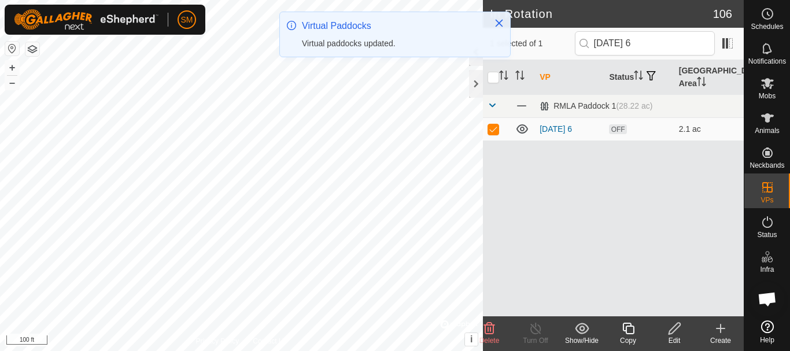
click at [630, 331] on icon at bounding box center [628, 329] width 14 height 14
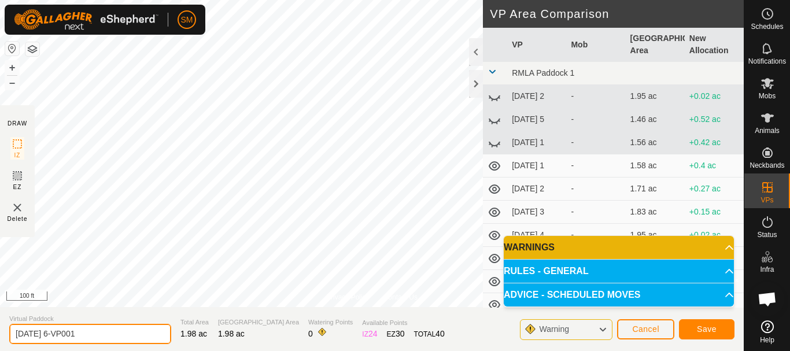
click at [140, 330] on input "2025-08-30 6-VP001" at bounding box center [90, 334] width 162 height 20
paste input "text"
type input "2025-08-30 3"
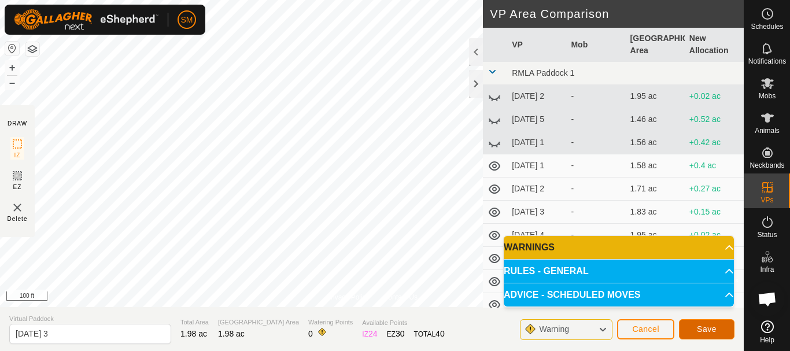
click at [713, 327] on span "Save" at bounding box center [707, 328] width 20 height 9
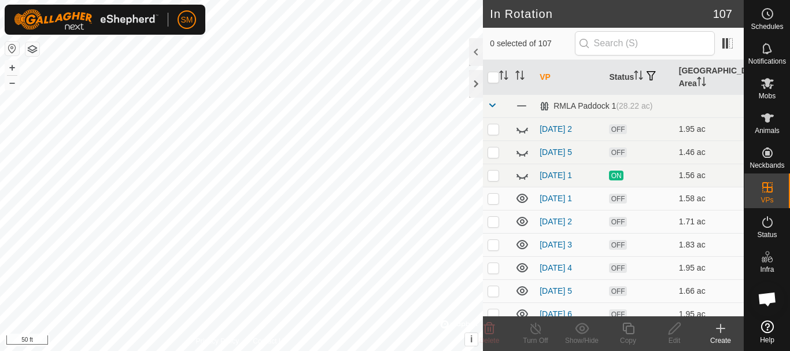
checkbox input "true"
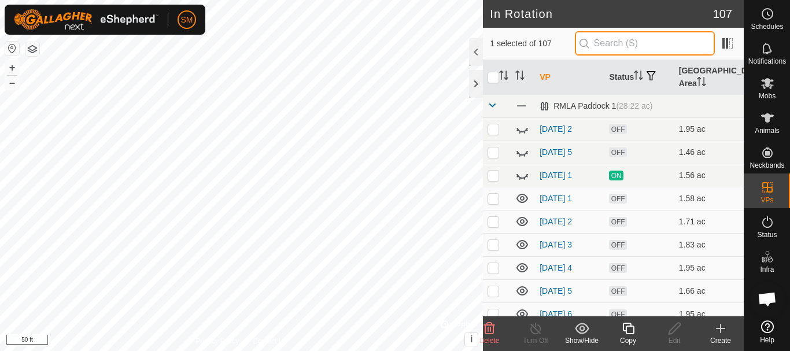
click at [611, 42] on input "text" at bounding box center [645, 43] width 140 height 24
paste input "2025-08-30"
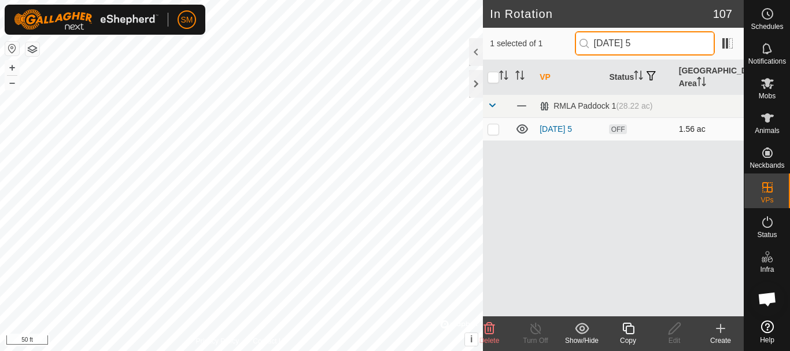
type input "[DATE] 5"
click at [495, 127] on p-checkbox at bounding box center [494, 128] width 12 height 9
checkbox input "false"
click at [680, 49] on input "[DATE] 5" at bounding box center [645, 43] width 140 height 24
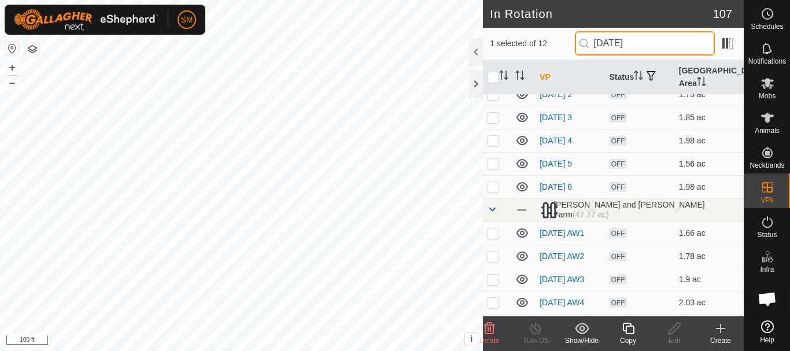
scroll to position [113, 0]
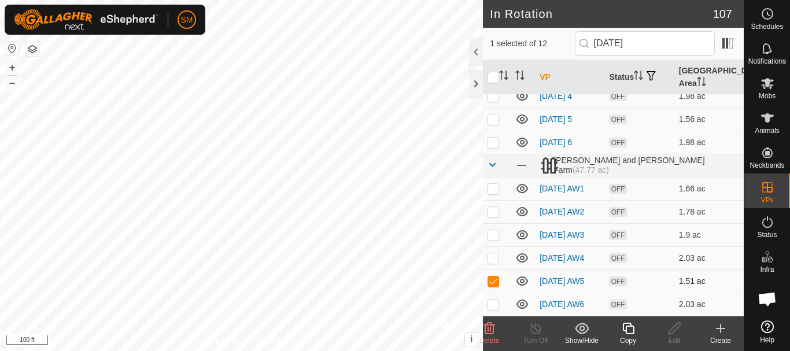
click at [495, 281] on tbody "RMLA Paddock 1 (28.22 ac) 2025-08-29 1 OFF 1.61 ac 2025-08-29 2 OFF 1.73 ac 202…" at bounding box center [613, 154] width 261 height 324
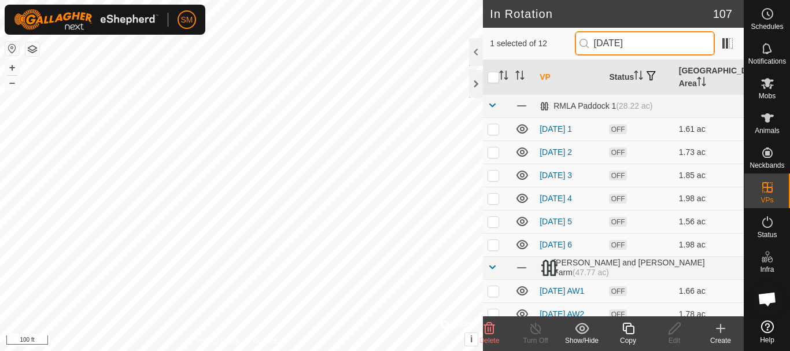
click at [676, 48] on input "[DATE]" at bounding box center [645, 43] width 140 height 24
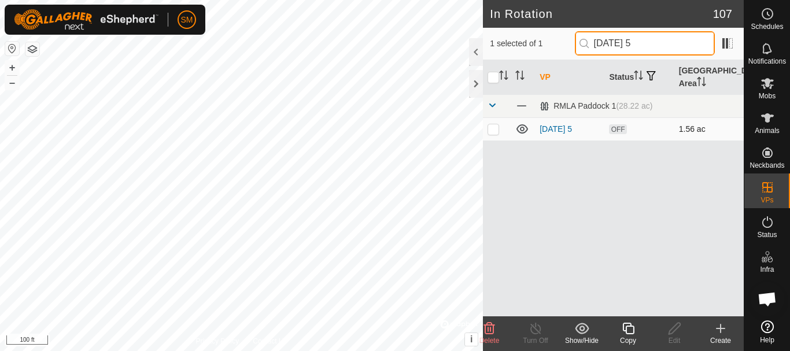
type input "[DATE] 5"
click at [495, 133] on p-checkbox at bounding box center [494, 128] width 12 height 9
click at [495, 132] on p-checkbox at bounding box center [494, 128] width 12 height 9
checkbox input "false"
click at [692, 45] on input "[DATE] 5" at bounding box center [645, 43] width 140 height 24
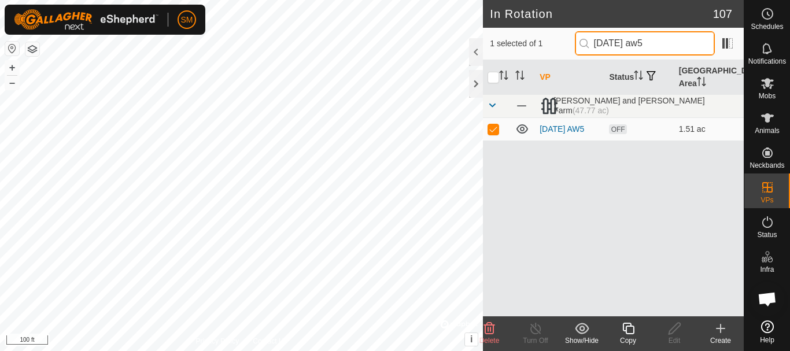
type input "2025-08-29 aw5"
click at [626, 327] on icon at bounding box center [628, 329] width 12 height 12
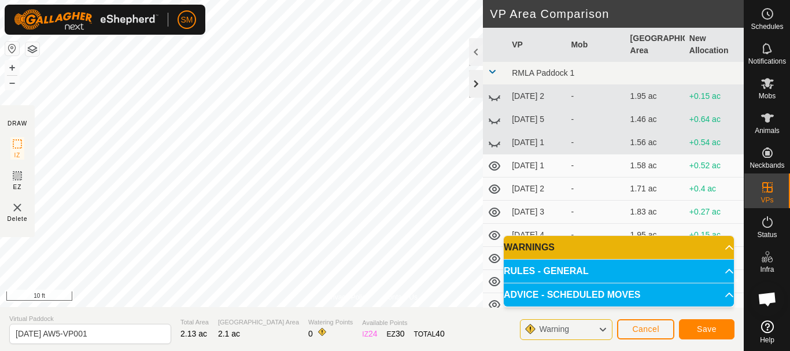
click at [472, 86] on div at bounding box center [476, 84] width 14 height 28
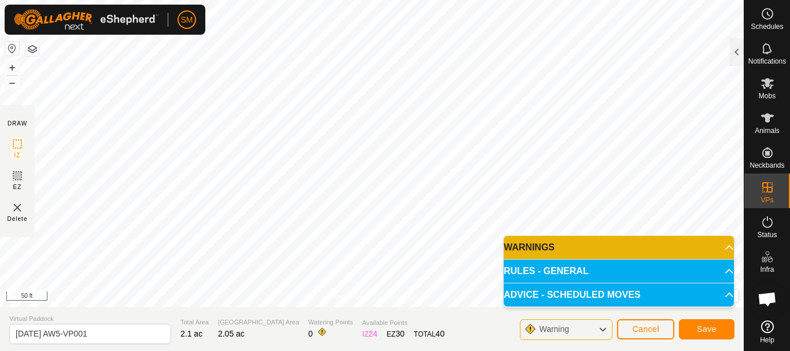
click at [433, 0] on html "SM Schedules Notifications Mobs Animals Neckbands VPs Status Infra Heatmap Help…" at bounding box center [395, 175] width 790 height 351
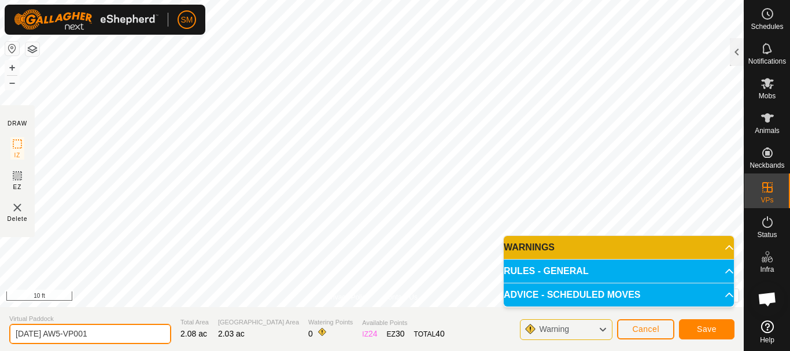
click at [116, 332] on input "2025-08-29 AW5-VP001" at bounding box center [90, 334] width 162 height 20
paste input "30"
type input "2025-08-30"
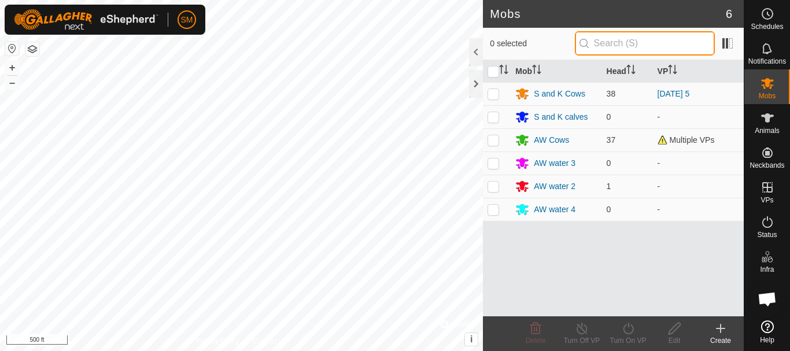
click at [643, 44] on input "text" at bounding box center [645, 43] width 140 height 24
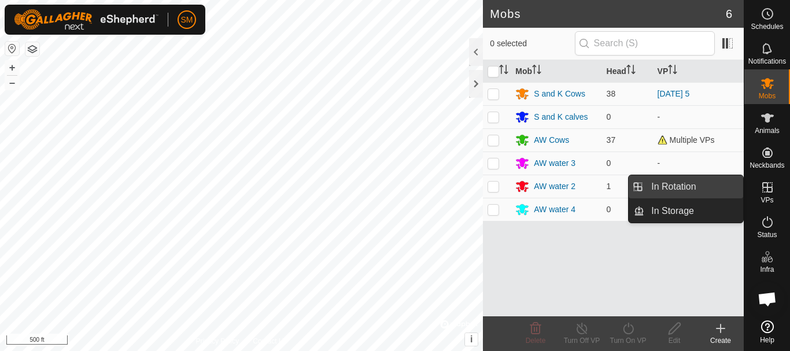
click at [687, 180] on link "In Rotation" at bounding box center [693, 186] width 99 height 23
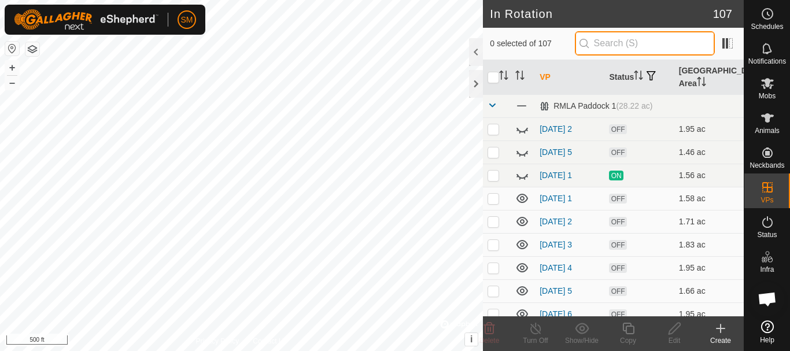
click at [648, 40] on input "text" at bounding box center [645, 43] width 140 height 24
paste input "2025-08-30"
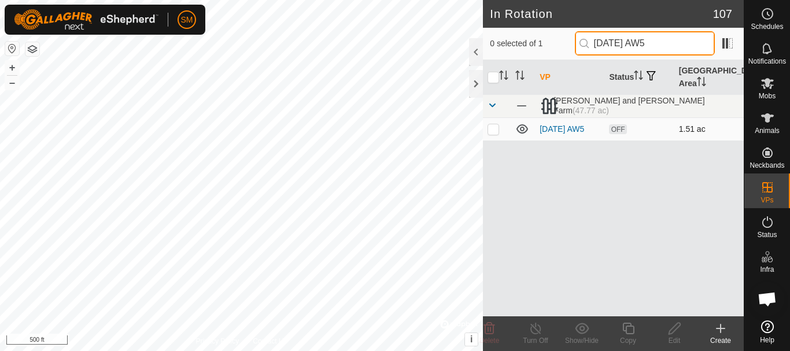
type input "[DATE] AW5"
click at [496, 130] on p-checkbox at bounding box center [494, 128] width 12 height 9
checkbox input "true"
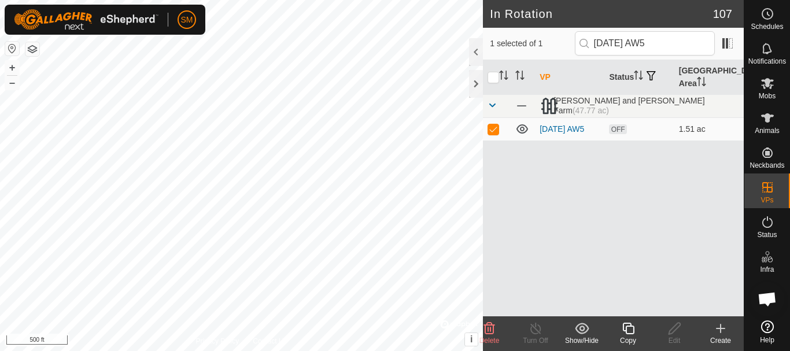
click at [629, 327] on icon at bounding box center [628, 329] width 14 height 14
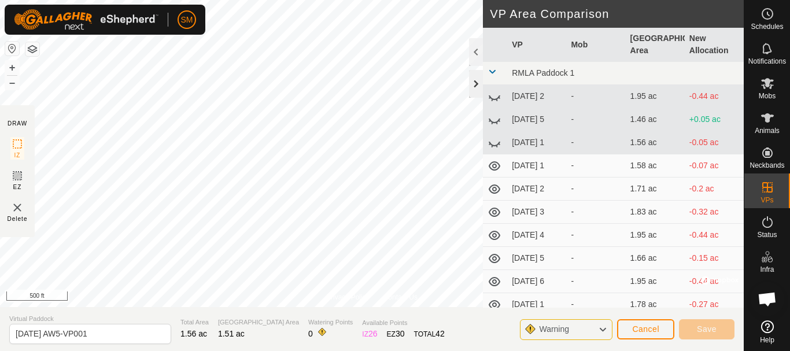
click at [470, 82] on div at bounding box center [476, 84] width 14 height 28
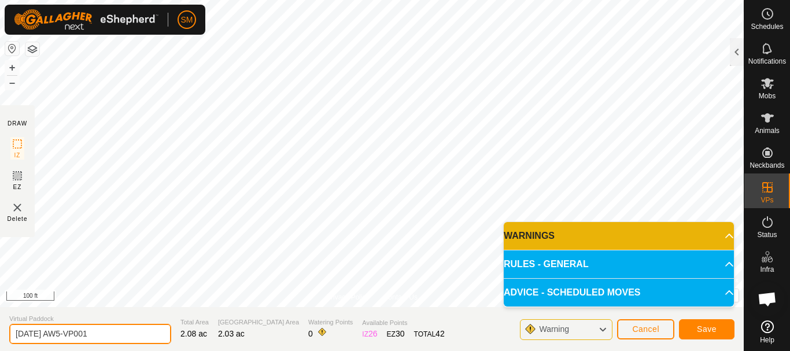
click at [136, 327] on input "2025-08-29 AW5-VP001" at bounding box center [90, 334] width 162 height 20
paste input "30"
type input "2025-08-30 AW4"
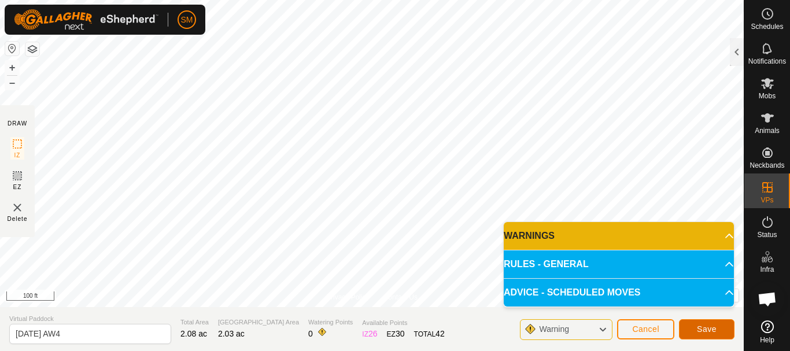
click at [706, 331] on span "Save" at bounding box center [707, 328] width 20 height 9
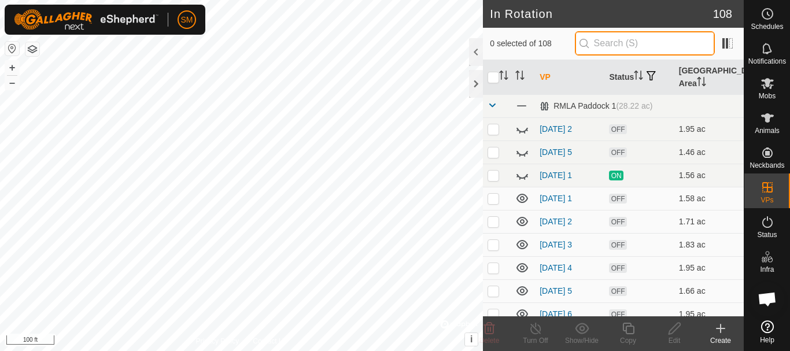
click at [651, 40] on input "text" at bounding box center [645, 43] width 140 height 24
paste input "2025-08-30"
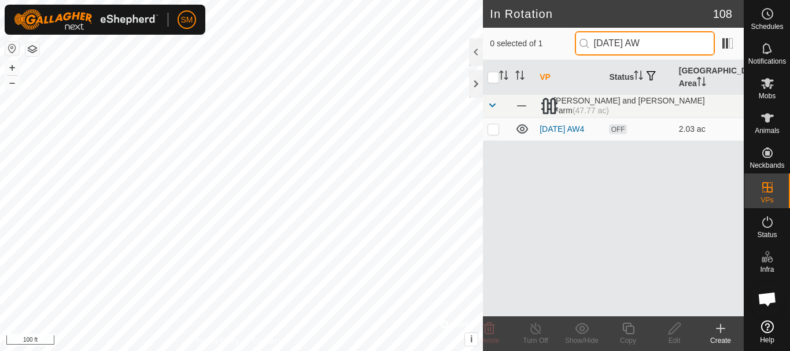
drag, startPoint x: 667, startPoint y: 42, endPoint x: 599, endPoint y: 47, distance: 68.5
click at [599, 47] on input "2025-08-30 AW" at bounding box center [645, 43] width 140 height 24
type input "2025-08-30 AW"
click at [490, 129] on p-checkbox at bounding box center [494, 128] width 12 height 9
checkbox input "true"
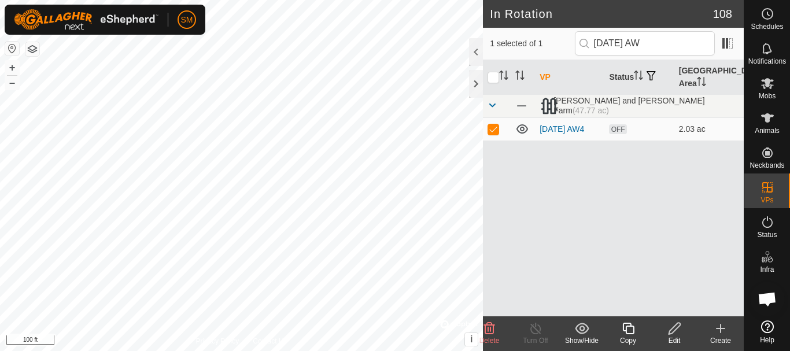
click at [633, 327] on icon at bounding box center [628, 329] width 12 height 12
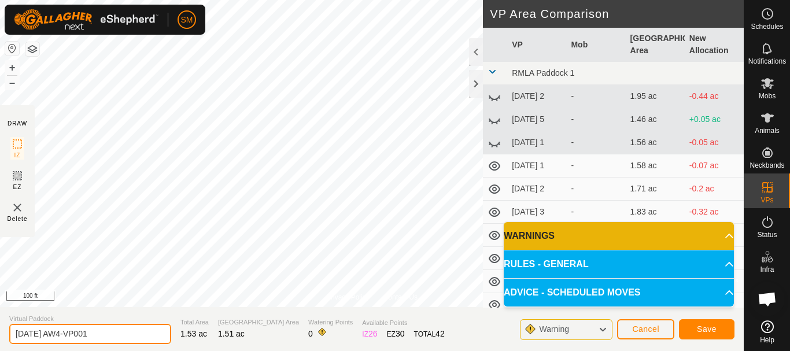
click at [119, 332] on input "2025-08-30 AW4-VP001" at bounding box center [90, 334] width 162 height 20
paste input "text"
type input "2025-08-30 AW5"
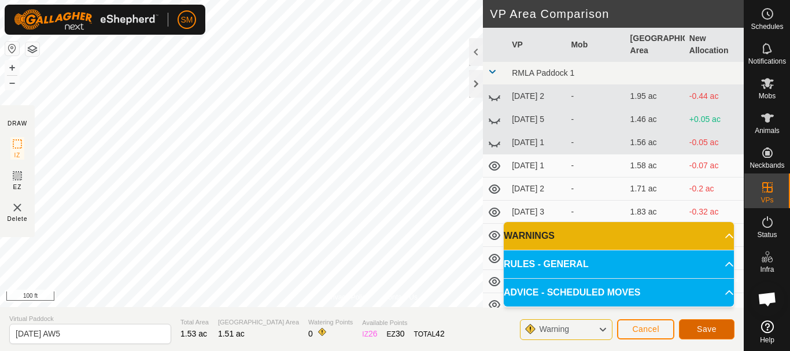
click at [709, 330] on span "Save" at bounding box center [707, 328] width 20 height 9
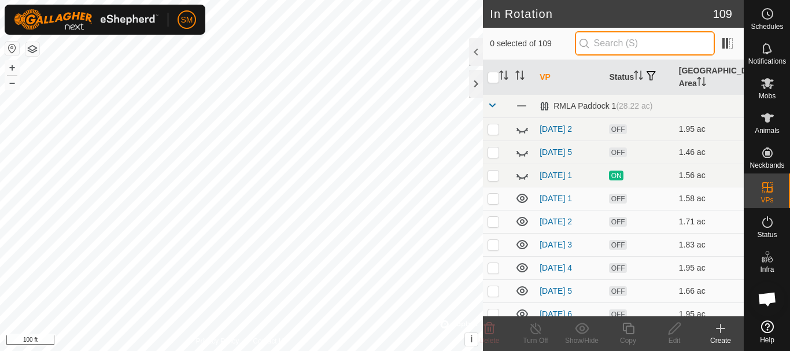
click at [646, 45] on input "text" at bounding box center [645, 43] width 140 height 24
paste input "2025-08-30 AW"
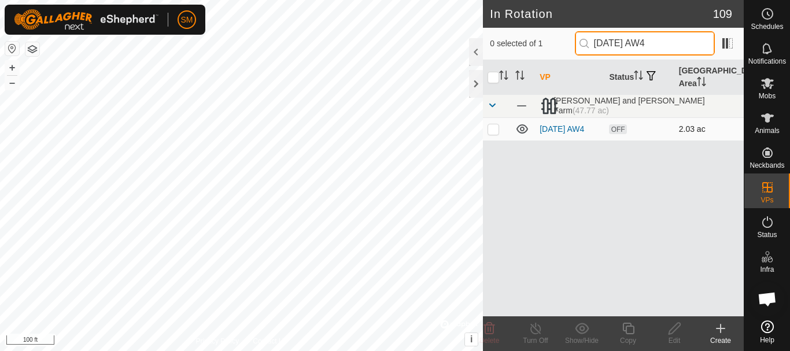
type input "2025-08-30 AW4"
click at [496, 132] on p-checkbox at bounding box center [494, 128] width 12 height 9
checkbox input "true"
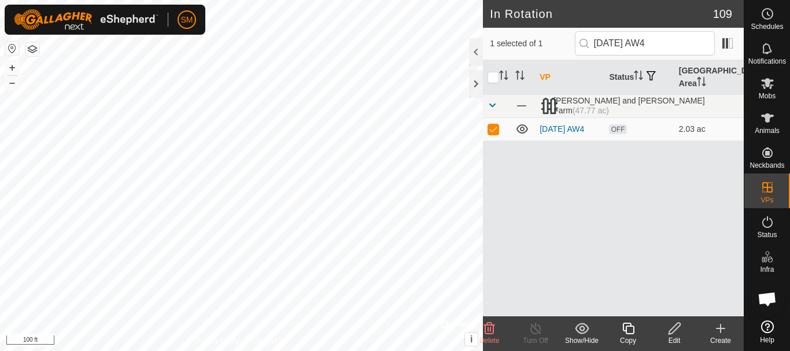
click at [630, 330] on icon at bounding box center [628, 329] width 14 height 14
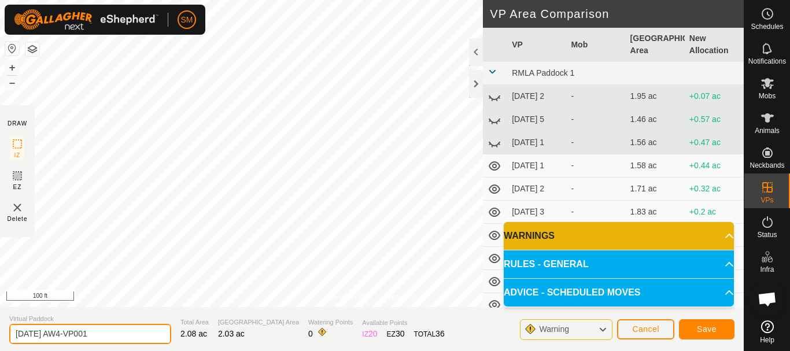
click at [122, 330] on input "2025-08-30 AW4-VP001" at bounding box center [90, 334] width 162 height 20
paste input "text"
type input "2025-08-30 AW6"
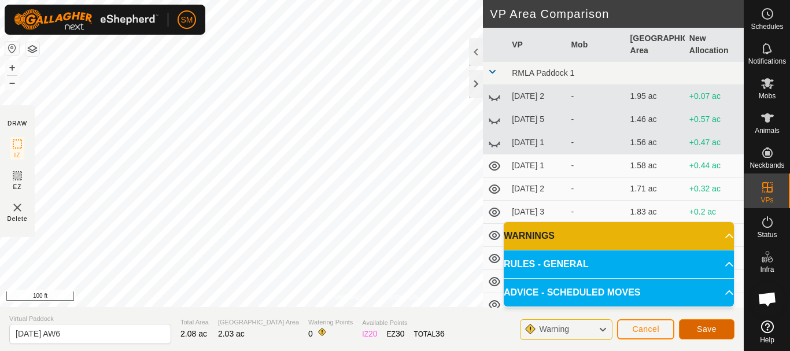
click at [707, 331] on span "Save" at bounding box center [707, 328] width 20 height 9
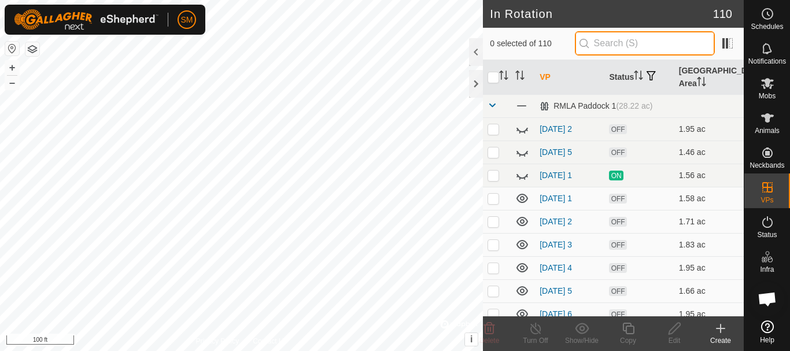
click at [630, 46] on input "text" at bounding box center [645, 43] width 140 height 24
paste input "2025-08-30 AW"
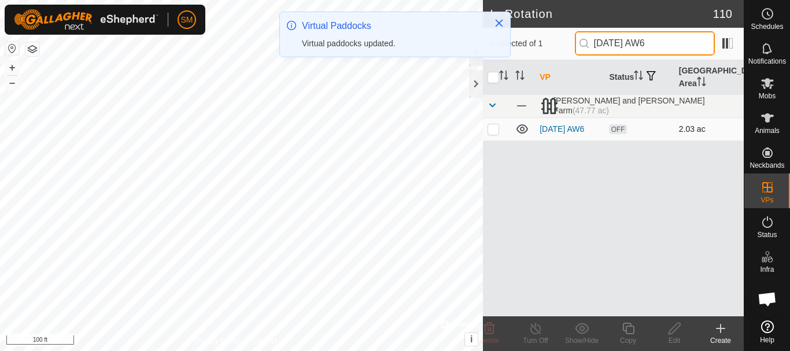
type input "2025-08-30 AW6"
click at [494, 131] on p-checkbox at bounding box center [494, 128] width 12 height 9
checkbox input "true"
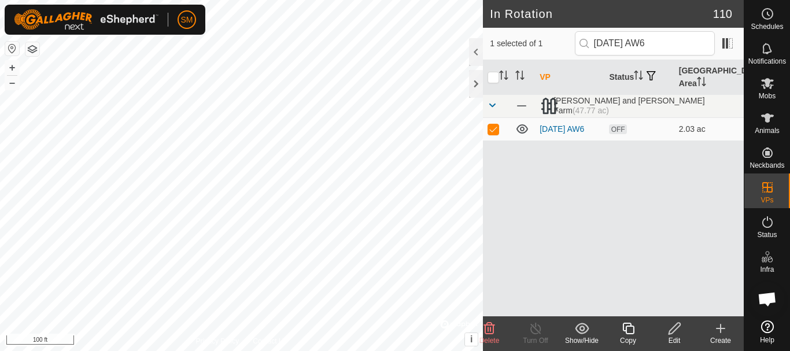
click at [628, 331] on icon at bounding box center [628, 329] width 14 height 14
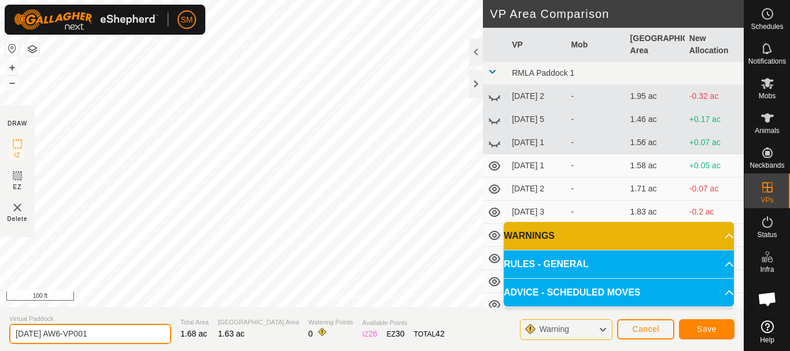
click at [140, 339] on input "2025-08-30 AW6-VP001" at bounding box center [90, 334] width 162 height 20
paste input "text"
type input "2025-08-30 AW1"
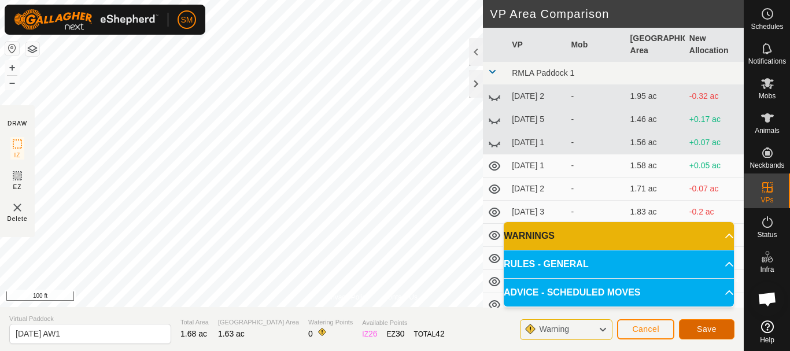
click at [708, 329] on span "Save" at bounding box center [707, 328] width 20 height 9
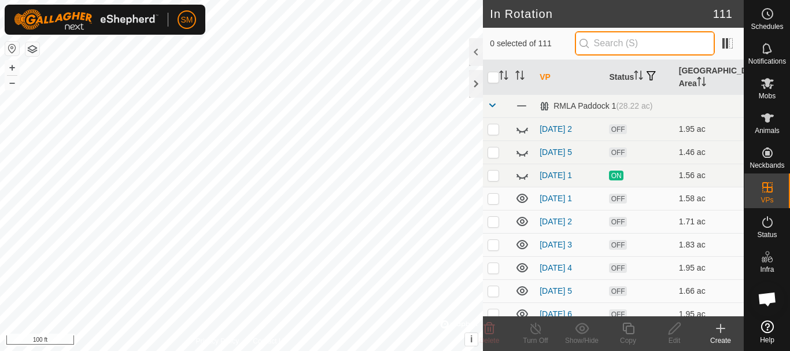
click at [651, 45] on input "text" at bounding box center [645, 43] width 140 height 24
paste input "2025-08-30 AW"
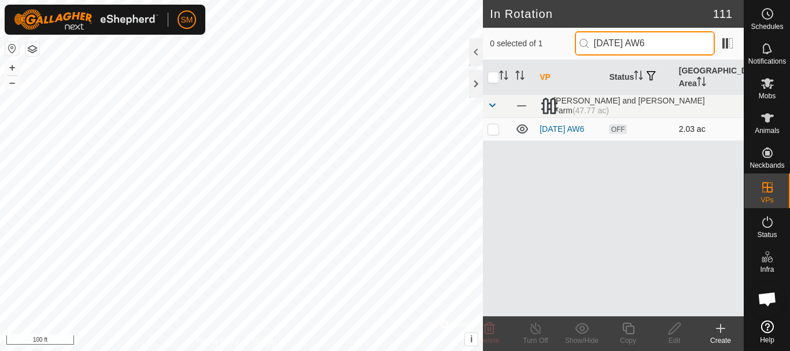
type input "2025-08-30 AW6"
click at [493, 132] on p-checkbox at bounding box center [494, 128] width 12 height 9
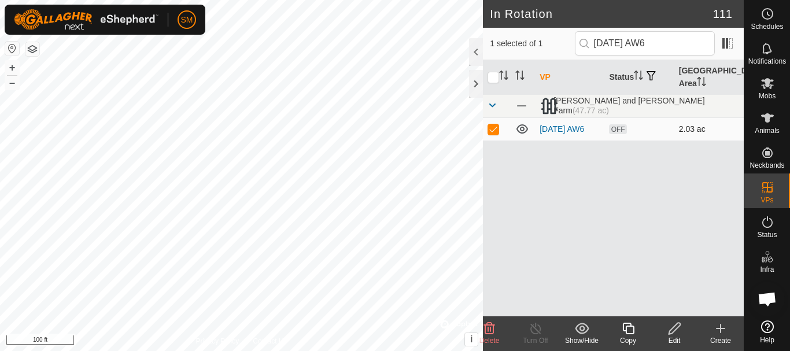
checkbox input "true"
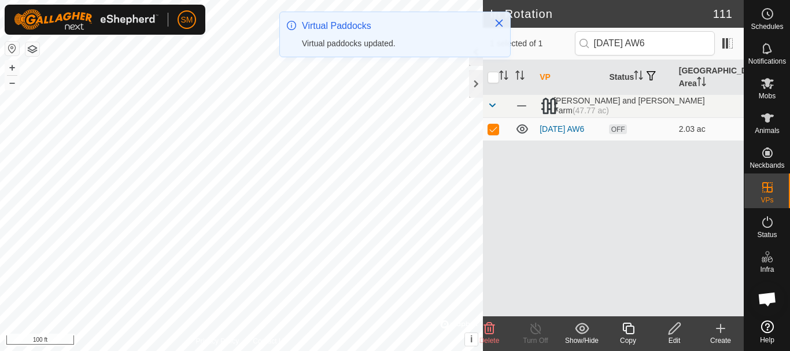
click at [626, 330] on icon at bounding box center [628, 329] width 12 height 12
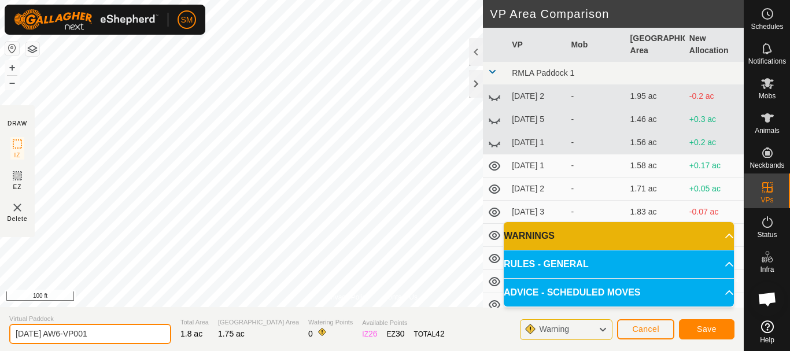
click at [112, 335] on input "2025-08-30 AW6-VP001" at bounding box center [90, 334] width 162 height 20
paste input "text"
type input "2025-08-30 AW2"
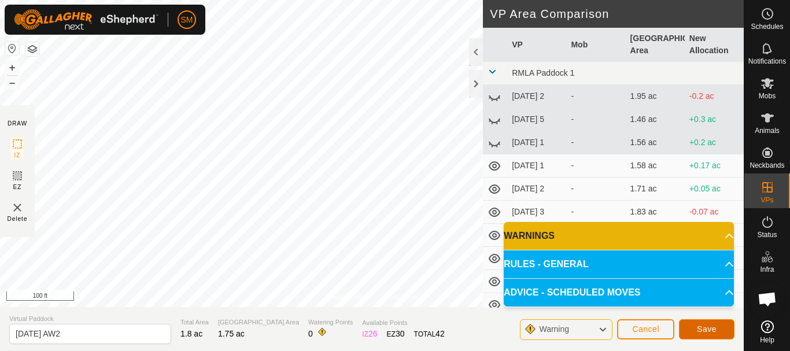
click at [720, 328] on button "Save" at bounding box center [707, 329] width 56 height 20
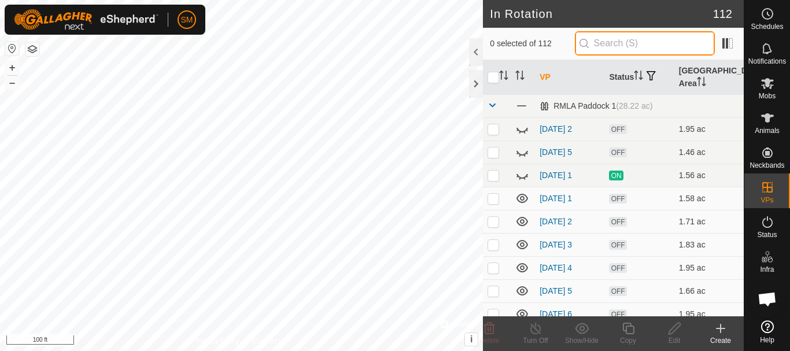
click at [628, 43] on input "text" at bounding box center [645, 43] width 140 height 24
paste input "2025-08-30 AW"
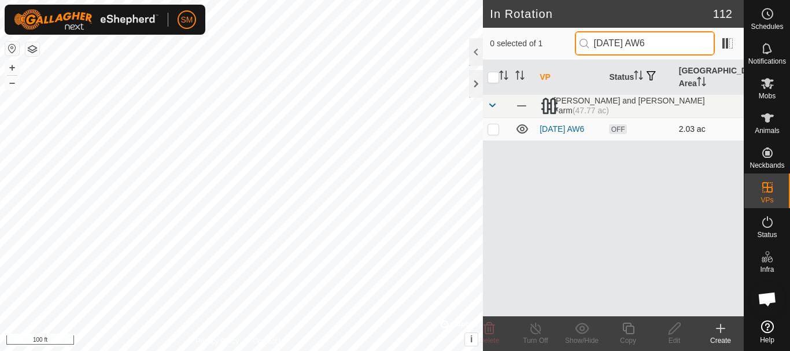
type input "2025-08-30 AW6"
click at [493, 133] on p-checkbox at bounding box center [494, 128] width 12 height 9
checkbox input "true"
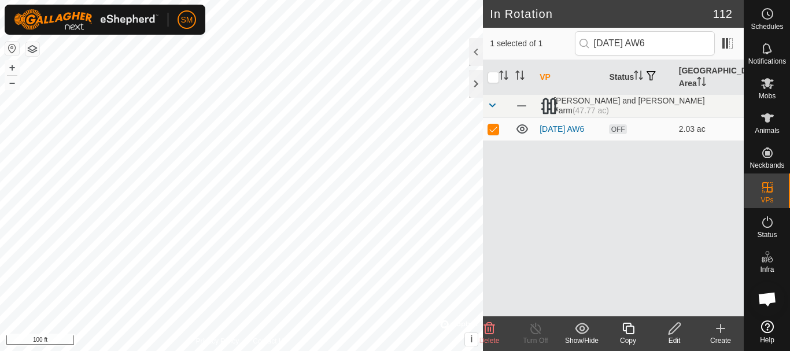
click at [626, 331] on icon at bounding box center [628, 329] width 12 height 12
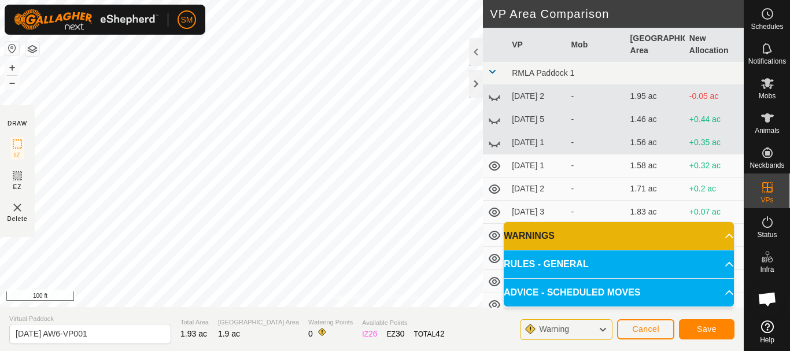
click at [128, 349] on section "Virtual Paddock 2025-08-30 AW6-VP001 Total Area 1.93 ac Grazing Area 1.9 ac Wat…" at bounding box center [372, 329] width 744 height 44
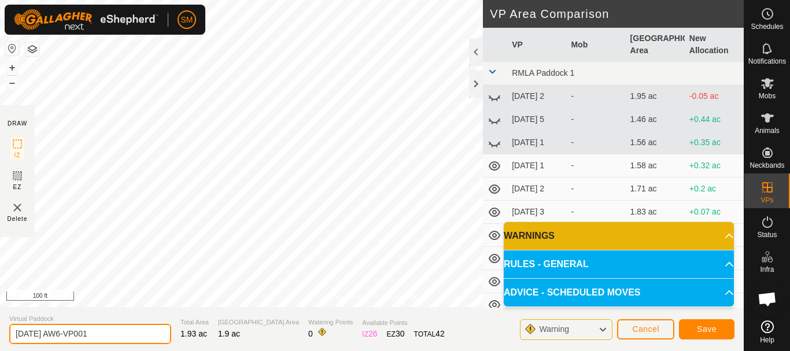
click at [124, 331] on input "2025-08-30 AW6-VP001" at bounding box center [90, 334] width 162 height 20
click at [123, 336] on input "2025-08-30 AW6-VP001" at bounding box center [90, 334] width 162 height 20
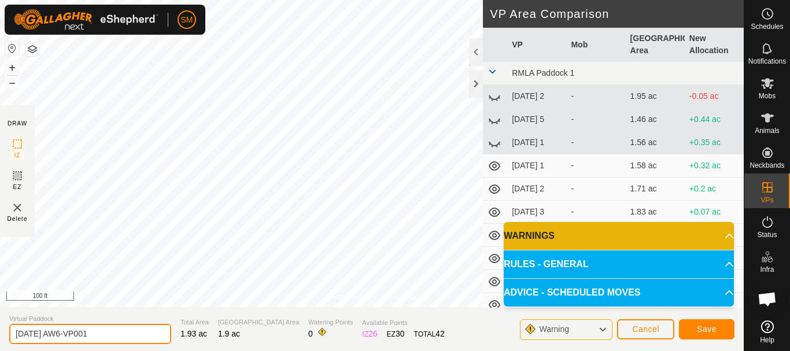
click at [123, 336] on input "2025-08-30 AW6-VP001" at bounding box center [90, 334] width 162 height 20
click at [123, 335] on input "2025-08-30 AW6-VP001" at bounding box center [90, 334] width 162 height 20
paste input "text"
type input "2025-08-30 AW3"
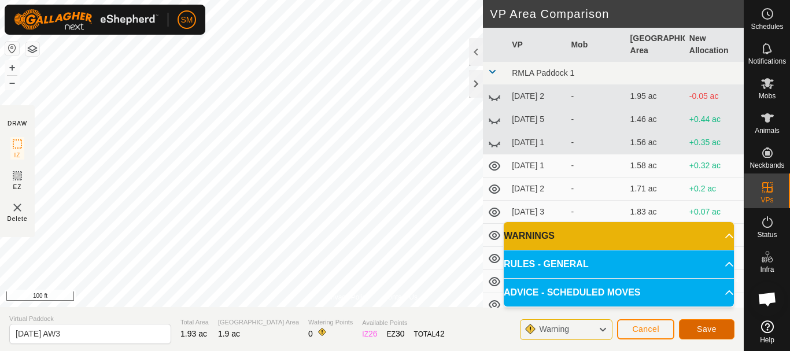
click at [714, 325] on span "Save" at bounding box center [707, 328] width 20 height 9
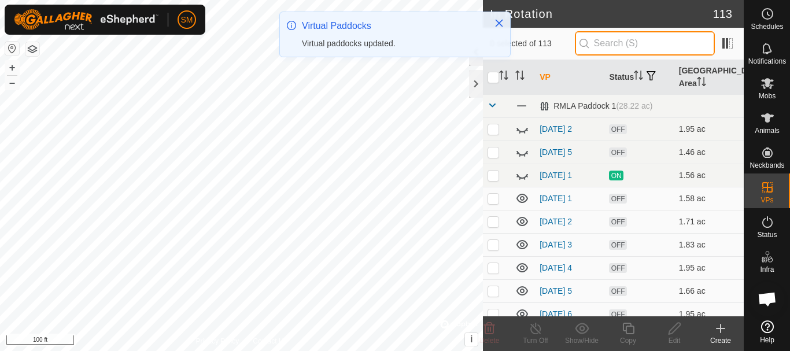
click at [628, 49] on input "text" at bounding box center [645, 43] width 140 height 24
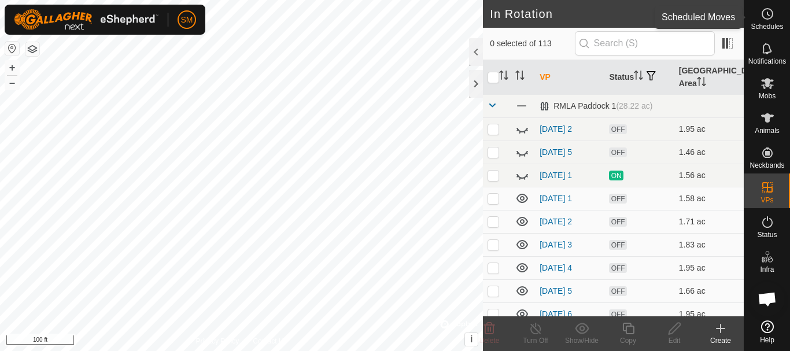
click at [769, 12] on icon at bounding box center [768, 14] width 14 height 14
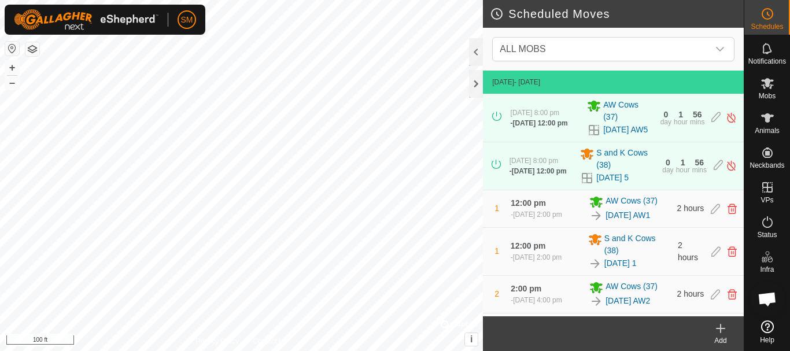
click at [722, 336] on div "Add" at bounding box center [721, 340] width 46 height 10
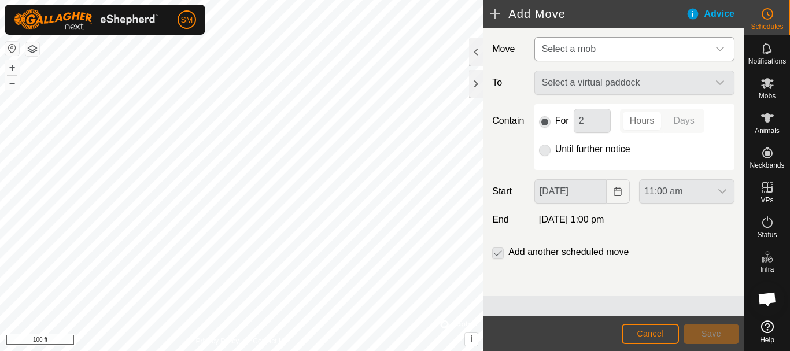
click at [721, 54] on div "dropdown trigger" at bounding box center [720, 49] width 23 height 23
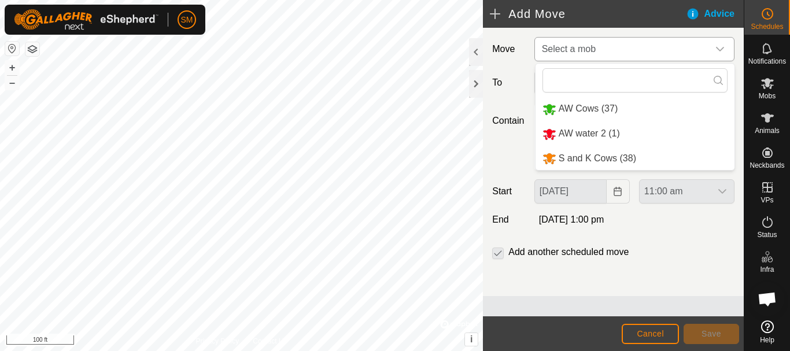
click at [592, 108] on li "AW Cows (37)" at bounding box center [635, 109] width 199 height 24
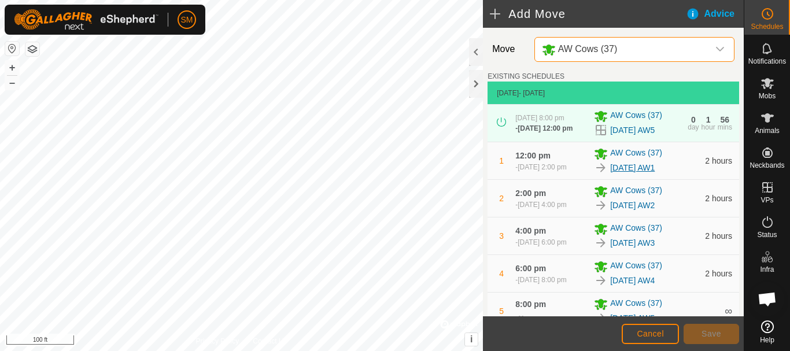
scroll to position [273, 0]
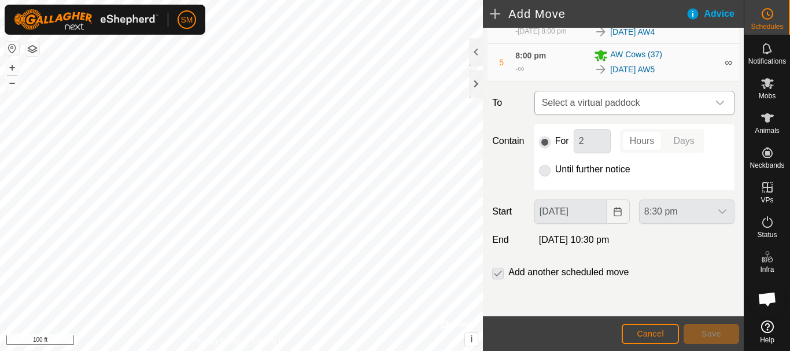
click at [716, 103] on icon "dropdown trigger" at bounding box center [720, 102] width 9 height 9
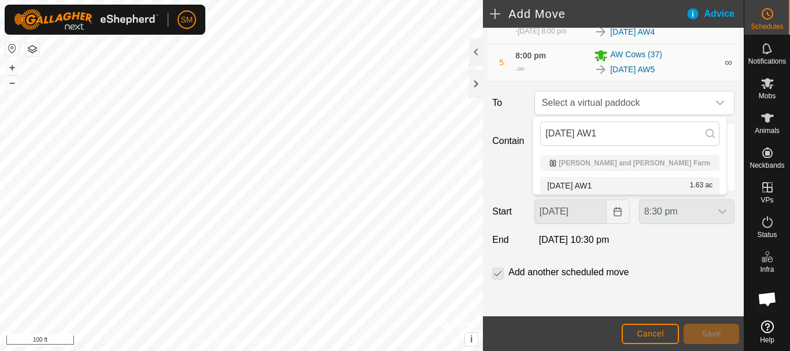
type input "2025-08-30 AW1"
click at [589, 180] on li "2025-08-30 AW1 1.63 ac" at bounding box center [629, 185] width 179 height 17
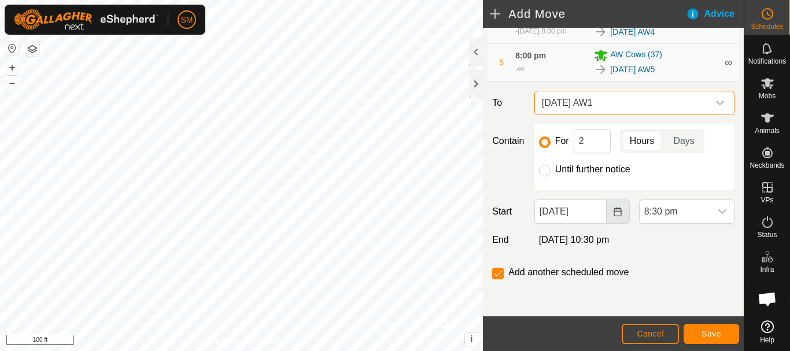
click at [614, 211] on icon "Choose Date" at bounding box center [617, 211] width 9 height 9
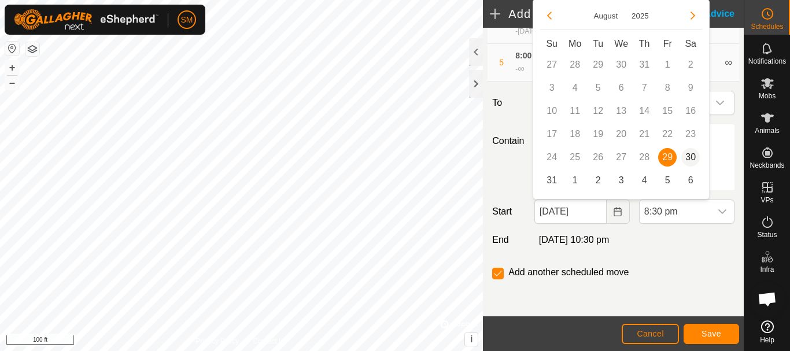
click at [692, 156] on span "30" at bounding box center [690, 157] width 19 height 19
type input "30 Aug, 2025"
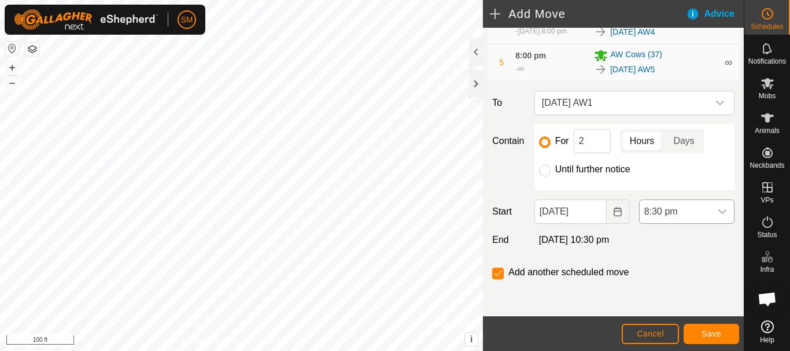
click at [720, 212] on div "dropdown trigger" at bounding box center [722, 211] width 23 height 23
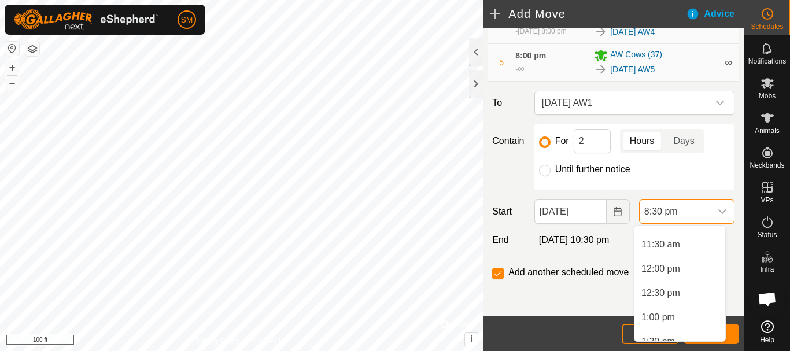
scroll to position [552, 0]
click at [663, 266] on li "12:00 pm" at bounding box center [680, 268] width 91 height 23
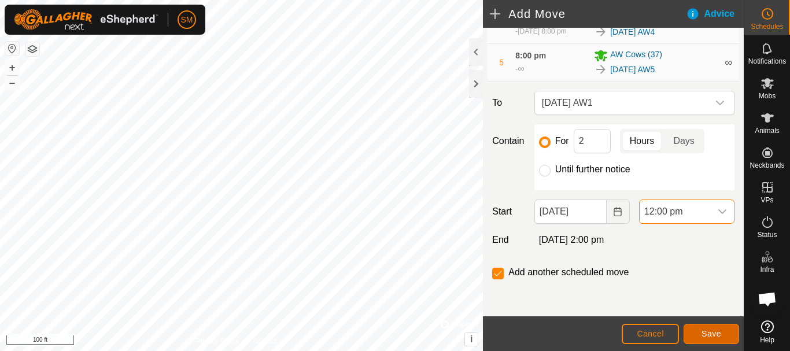
click at [722, 340] on button "Save" at bounding box center [712, 334] width 56 height 20
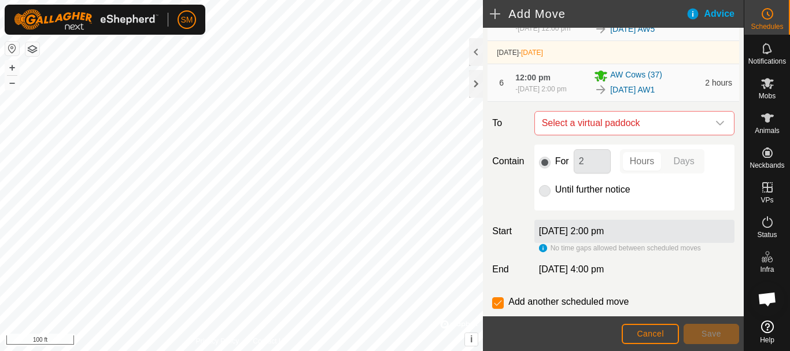
scroll to position [353, 0]
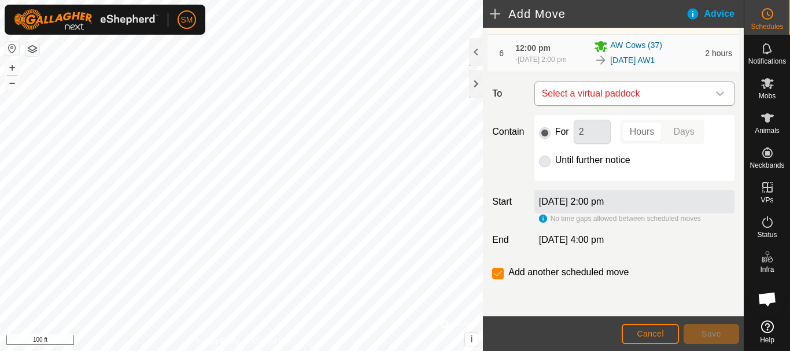
click at [709, 99] on div "dropdown trigger" at bounding box center [720, 93] width 23 height 23
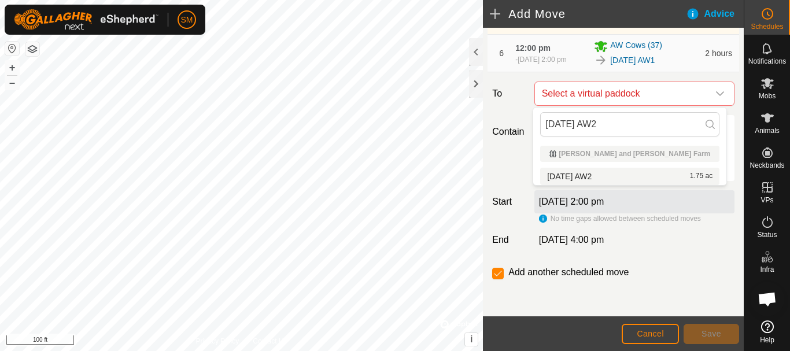
type input "2025-08-30 AW2"
click at [581, 174] on li "2025-08-30 AW2 1.75 ac" at bounding box center [629, 176] width 179 height 17
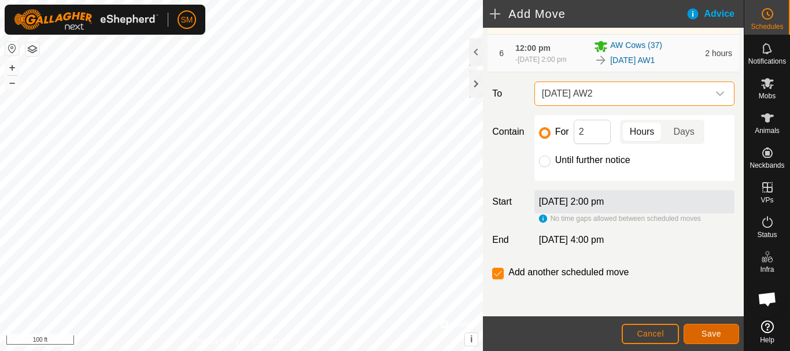
click at [710, 340] on button "Save" at bounding box center [712, 334] width 56 height 20
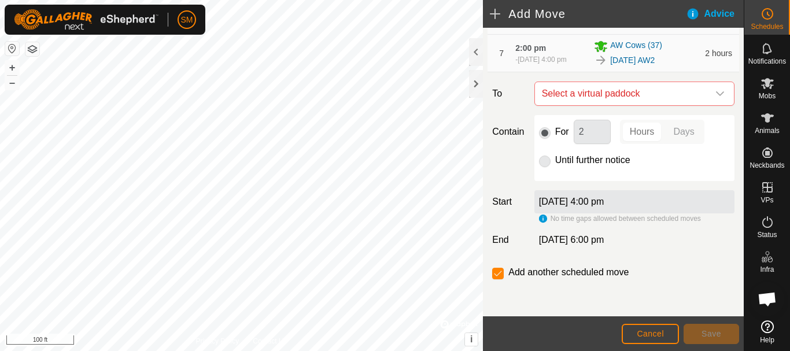
scroll to position [396, 0]
click at [716, 95] on icon "dropdown trigger" at bounding box center [720, 93] width 8 height 5
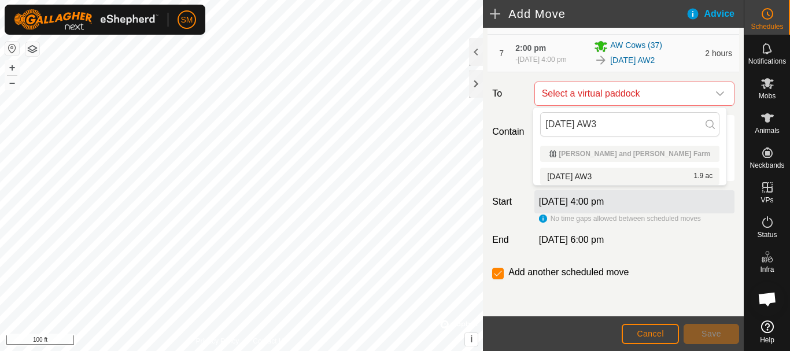
type input "2025-08-30 AW3"
click at [598, 175] on li "2025-08-30 AW3 1.9 ac" at bounding box center [629, 176] width 179 height 17
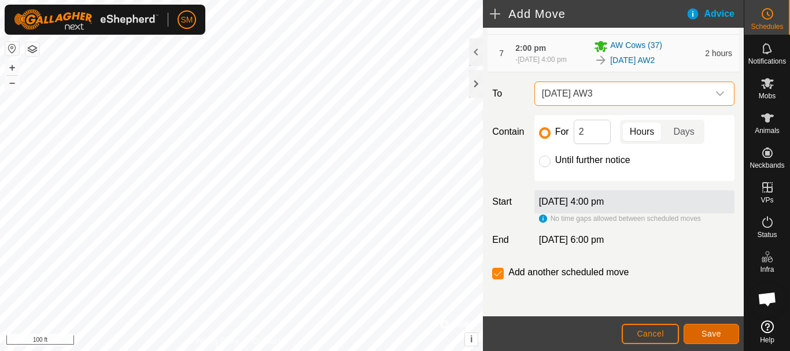
click at [715, 338] on button "Save" at bounding box center [712, 334] width 56 height 20
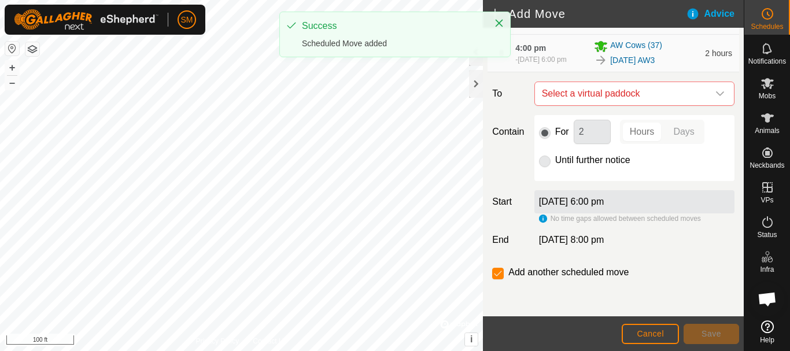
scroll to position [439, 0]
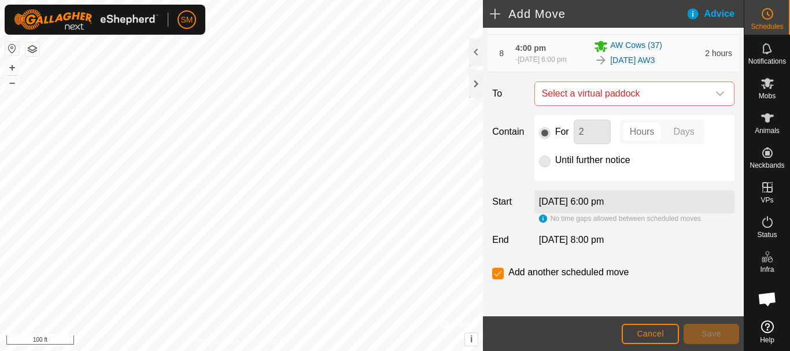
click at [709, 100] on div "dropdown trigger" at bounding box center [720, 93] width 23 height 23
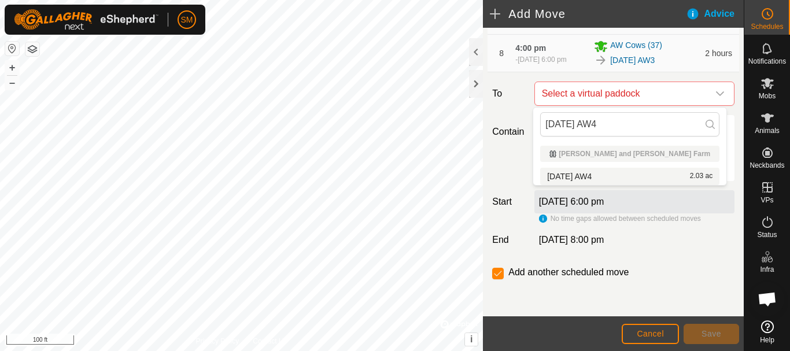
type input "2025-08-30 AW4"
click at [610, 178] on li "2025-08-30 AW4 2.03 ac" at bounding box center [629, 176] width 179 height 17
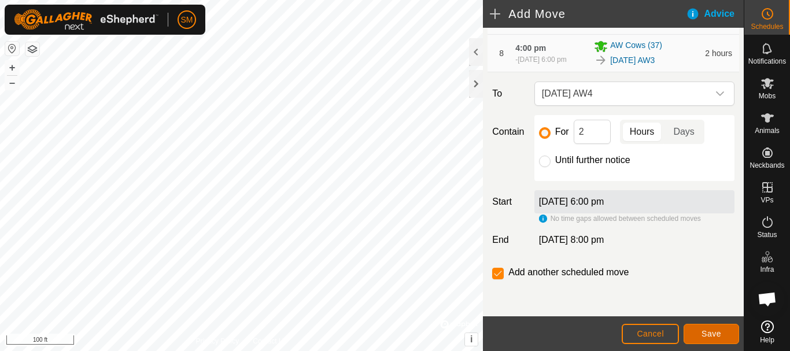
click at [728, 335] on button "Save" at bounding box center [712, 334] width 56 height 20
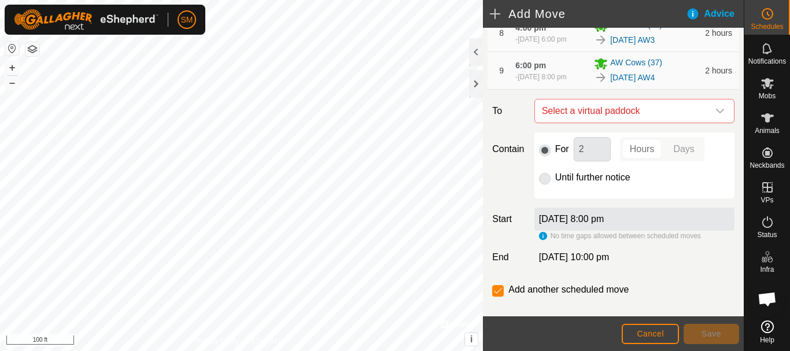
scroll to position [482, 0]
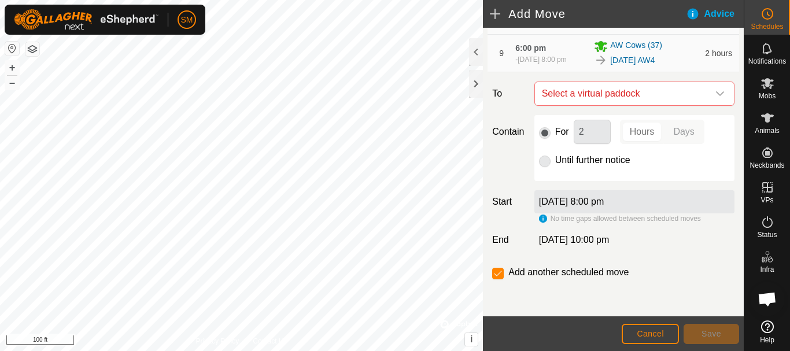
click at [716, 97] on icon "dropdown trigger" at bounding box center [720, 93] width 9 height 9
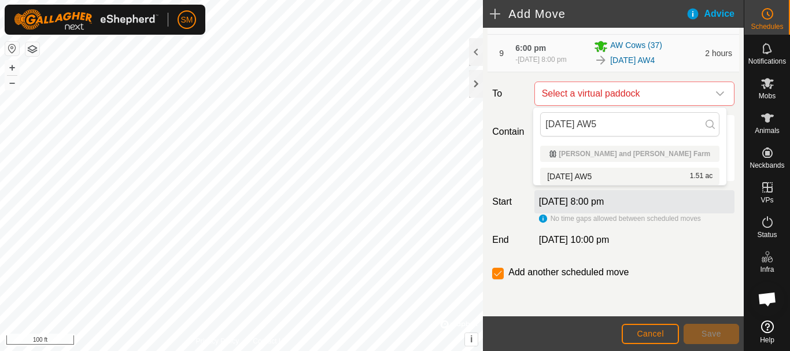
type input "2025-08-30 AW5"
click at [602, 178] on li "2025-08-30 AW5 1.51 ac" at bounding box center [629, 176] width 179 height 17
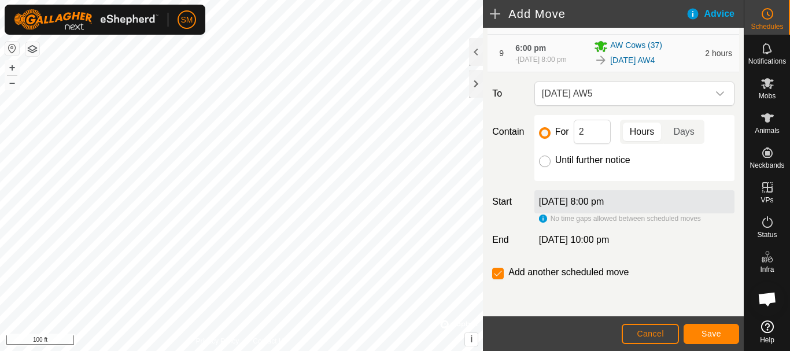
click at [541, 162] on input "Until further notice" at bounding box center [545, 162] width 12 height 12
radio input "true"
checkbox input "false"
click at [712, 338] on span "Save" at bounding box center [712, 333] width 20 height 9
